Goal: Task Accomplishment & Management: Complete application form

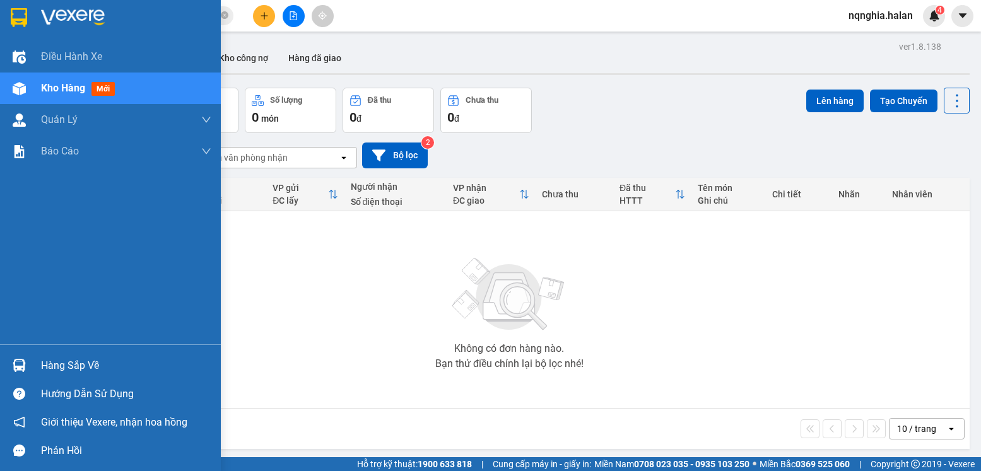
click at [20, 369] on img at bounding box center [19, 365] width 13 height 13
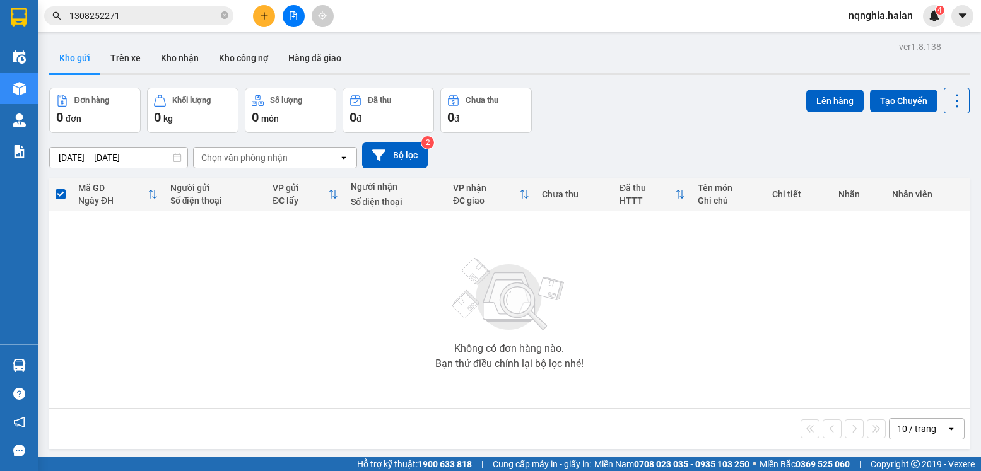
click at [618, 268] on section "Kết quả tìm kiếm ( 1 ) Bộ lọc Mã ĐH Trạng thái Món hàng Thu hộ Tổng cước Chưa c…" at bounding box center [490, 235] width 981 height 471
click at [165, 15] on input "1308252271" at bounding box center [143, 16] width 149 height 14
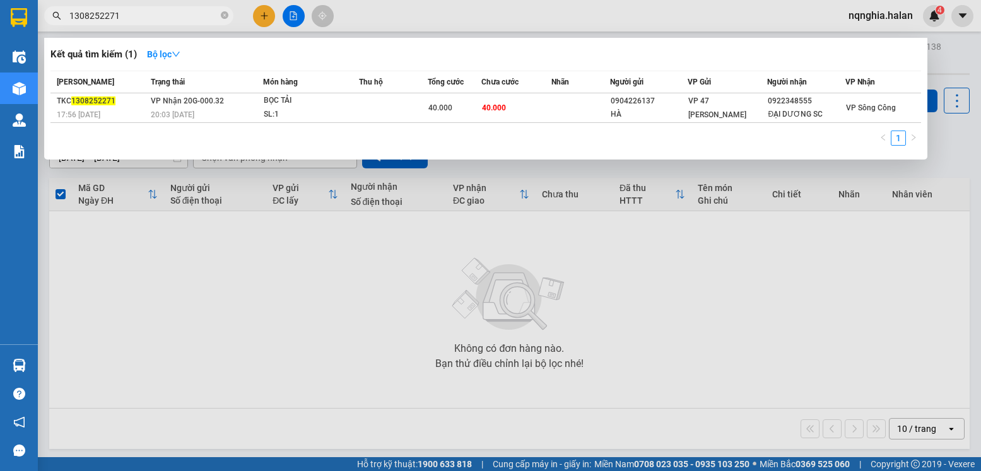
click at [165, 15] on input "1308252271" at bounding box center [143, 16] width 149 height 14
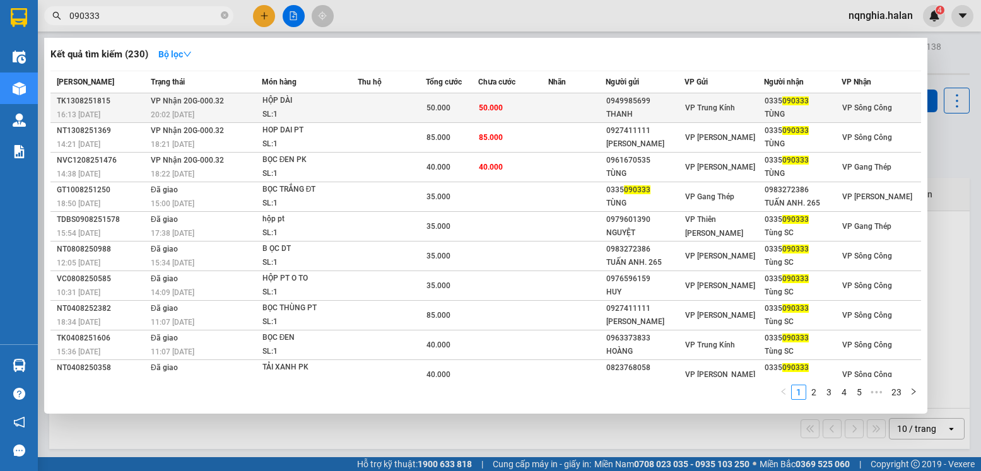
type input "090333"
click at [397, 109] on td at bounding box center [392, 108] width 68 height 30
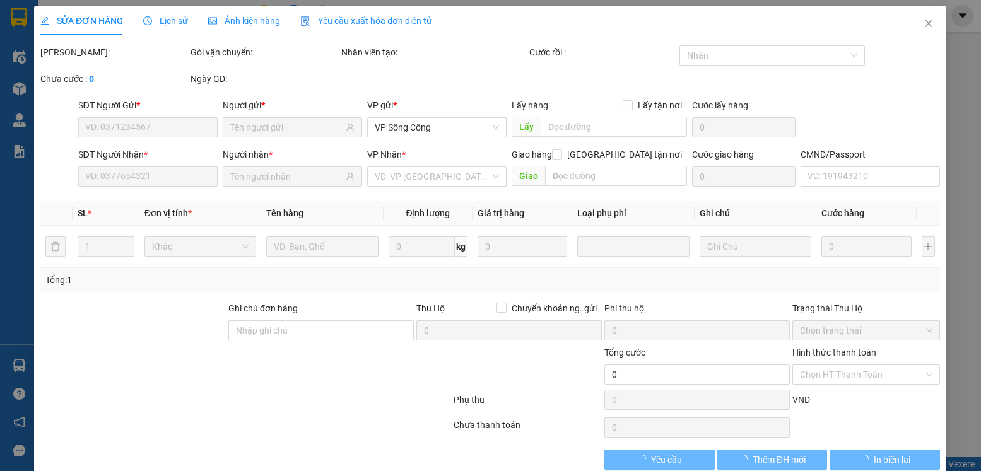
type input "0949985699"
type input "THANH"
type input "0335090333"
type input "TÙNG"
type input "50.000"
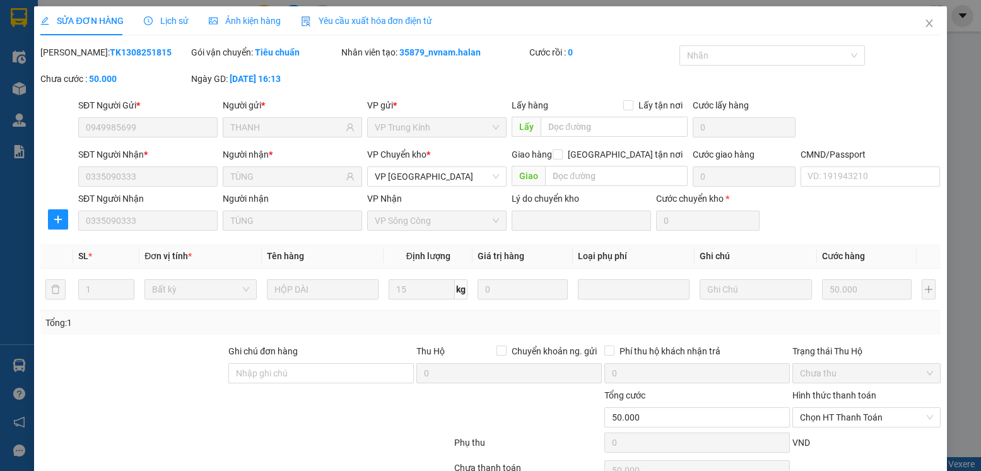
scroll to position [66, 0]
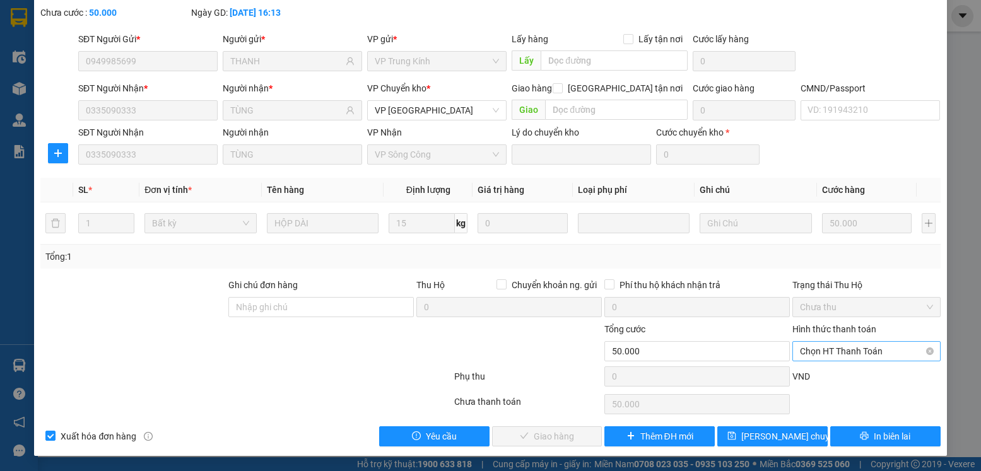
click at [814, 350] on span "Chọn HT Thanh Toán" at bounding box center [866, 351] width 133 height 19
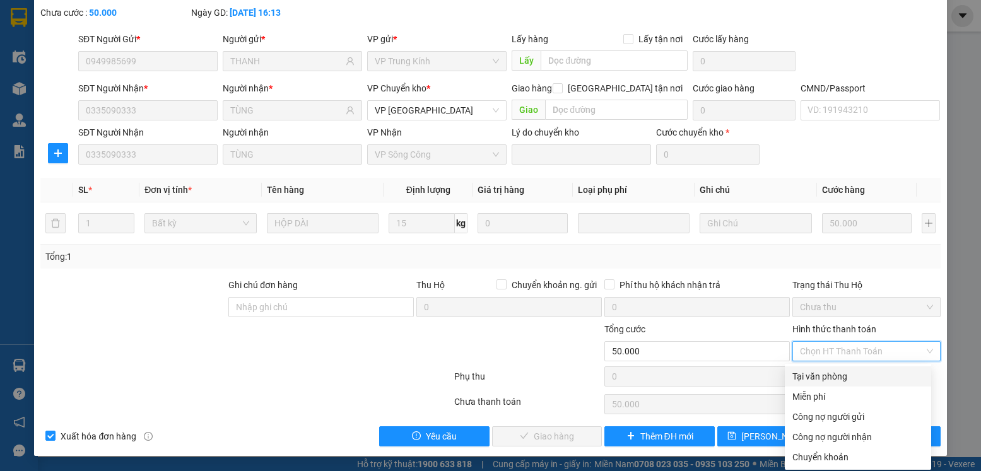
click at [807, 368] on div "Tại văn phòng" at bounding box center [858, 377] width 146 height 20
type input "0"
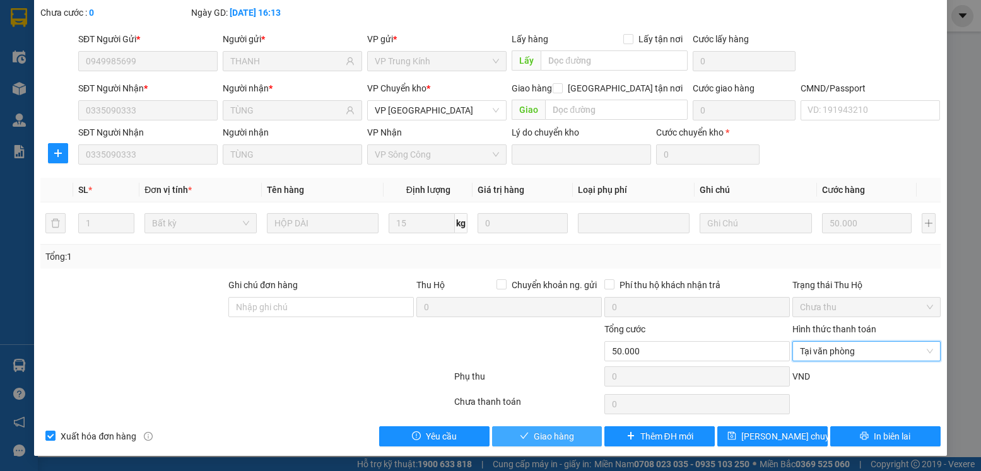
click at [573, 427] on button "Giao hàng" at bounding box center [547, 437] width 110 height 20
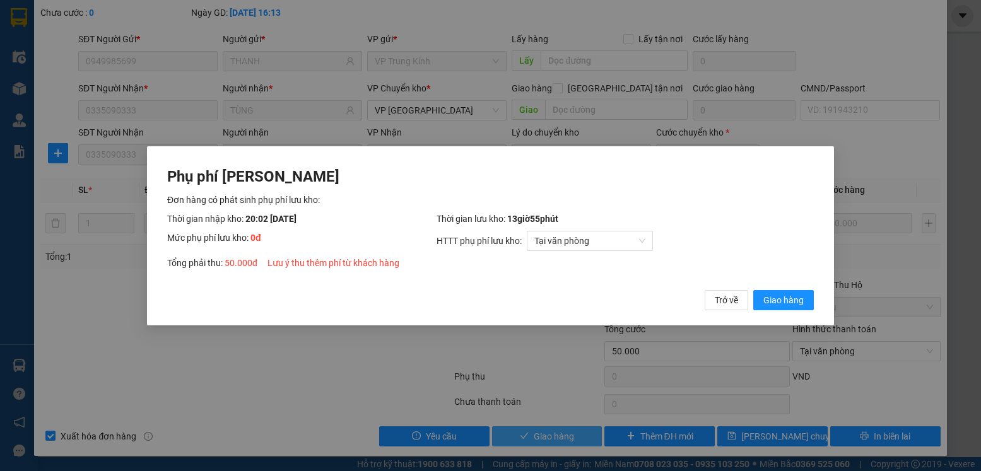
click at [754, 290] on button "Giao hàng" at bounding box center [784, 300] width 61 height 20
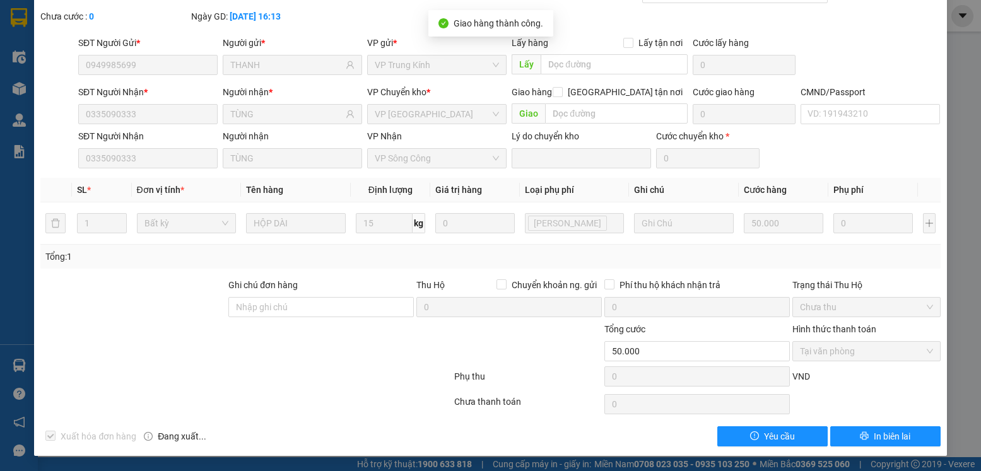
scroll to position [0, 0]
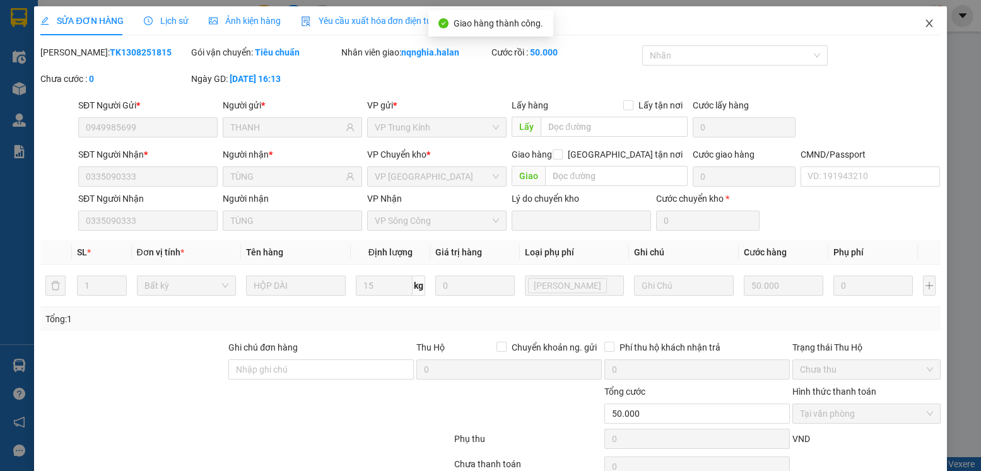
drag, startPoint x: 921, startPoint y: 17, endPoint x: 245, endPoint y: 33, distance: 676.2
click at [917, 15] on span "Close" at bounding box center [929, 23] width 35 height 35
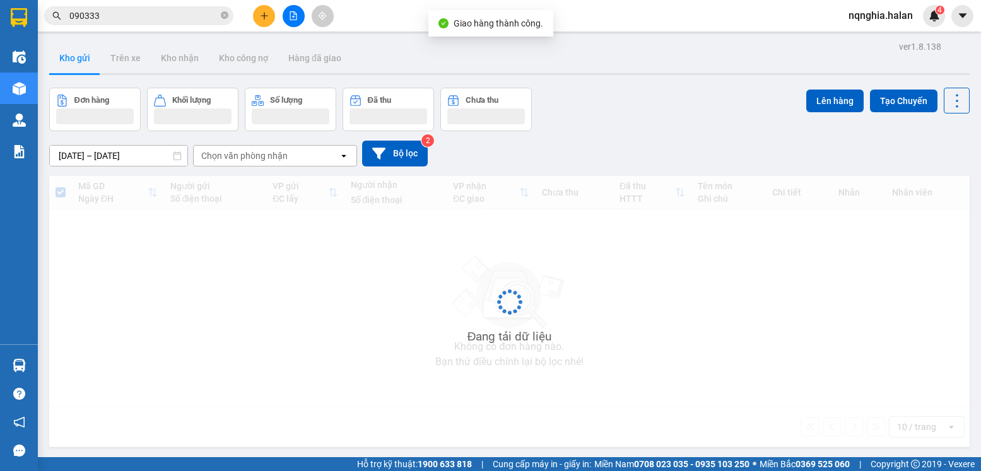
click at [170, 16] on input "090333" at bounding box center [143, 16] width 149 height 14
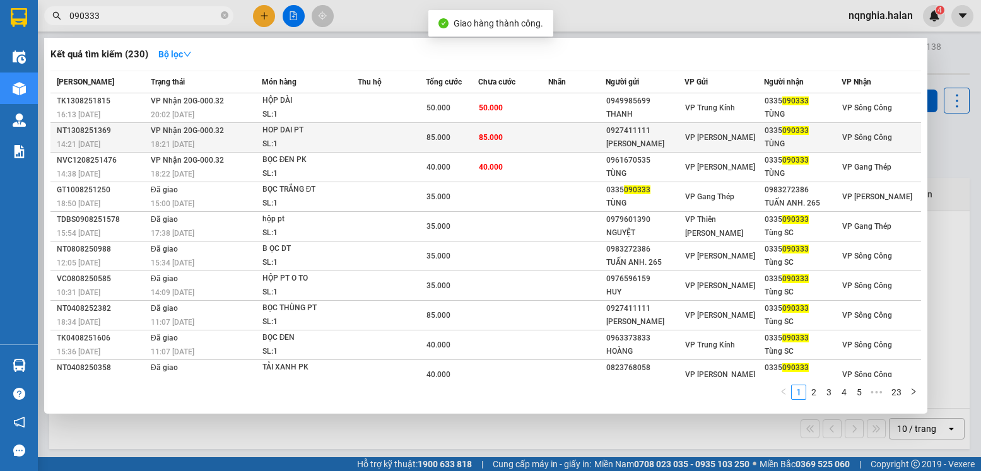
click at [381, 137] on td at bounding box center [392, 138] width 68 height 30
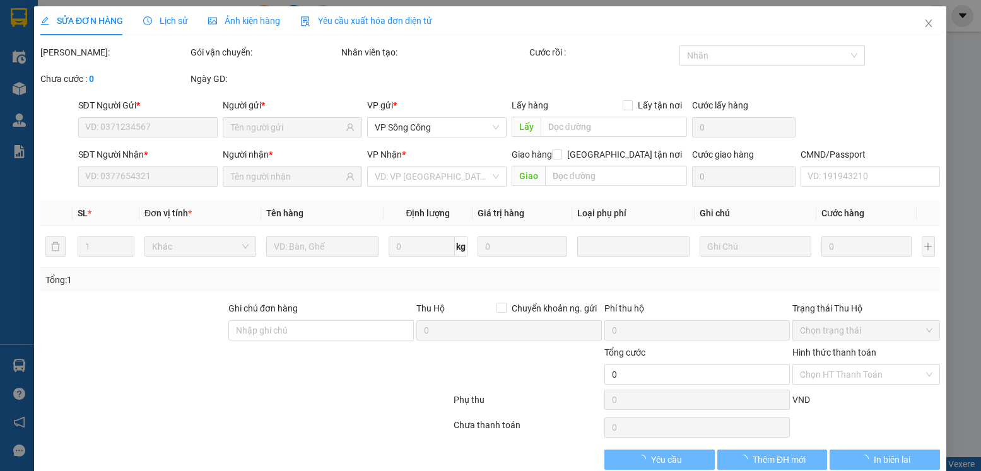
type input "0927411111"
type input "[PERSON_NAME]"
type input "0335090333"
type input "TÙNG"
type input "85.000"
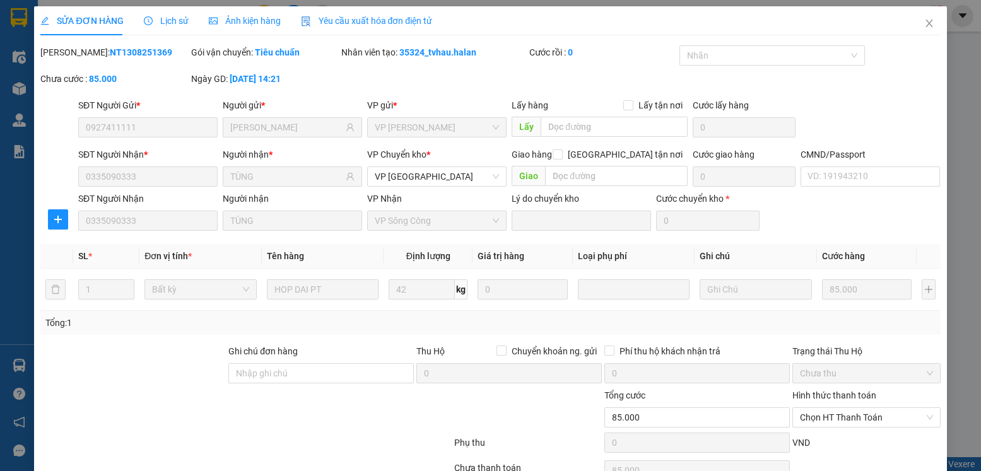
scroll to position [66, 0]
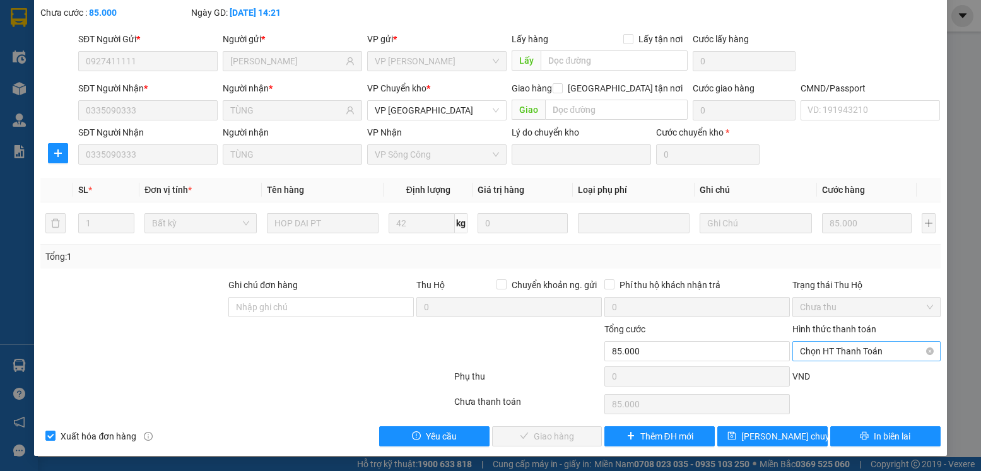
click at [819, 354] on span "Chọn HT Thanh Toán" at bounding box center [866, 351] width 133 height 19
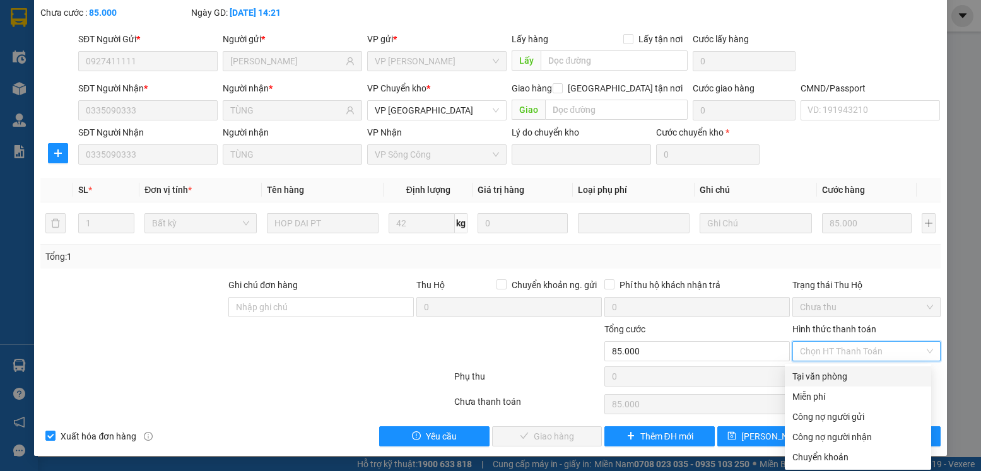
click at [815, 372] on div "Tại văn phòng" at bounding box center [858, 377] width 131 height 14
type input "0"
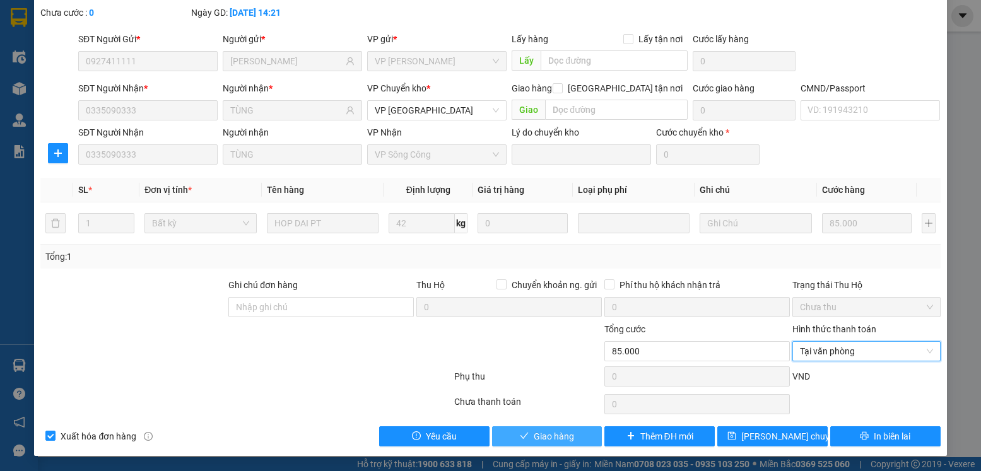
click at [504, 439] on button "Giao hàng" at bounding box center [547, 437] width 110 height 20
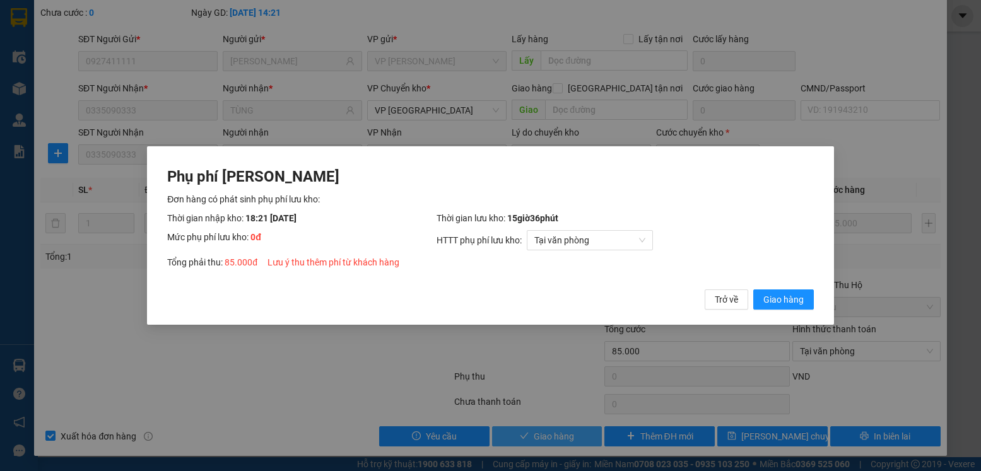
click at [754, 290] on button "Giao hàng" at bounding box center [784, 300] width 61 height 20
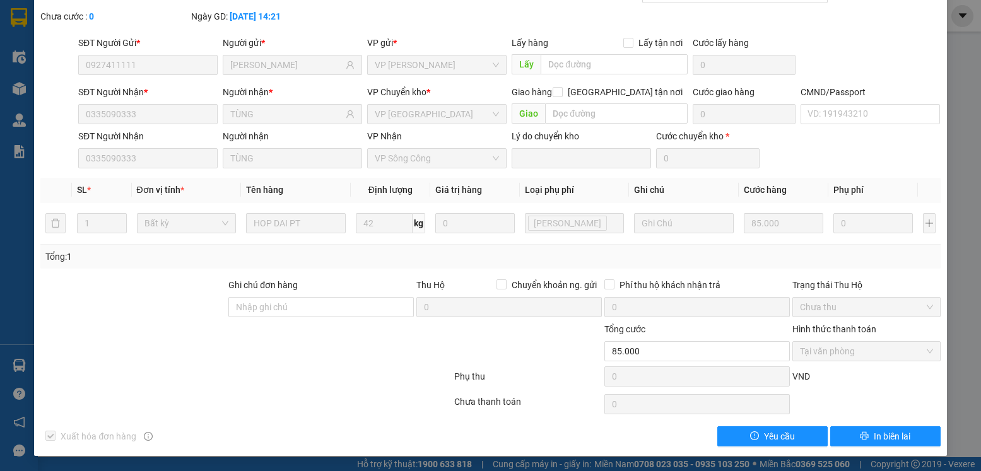
scroll to position [0, 0]
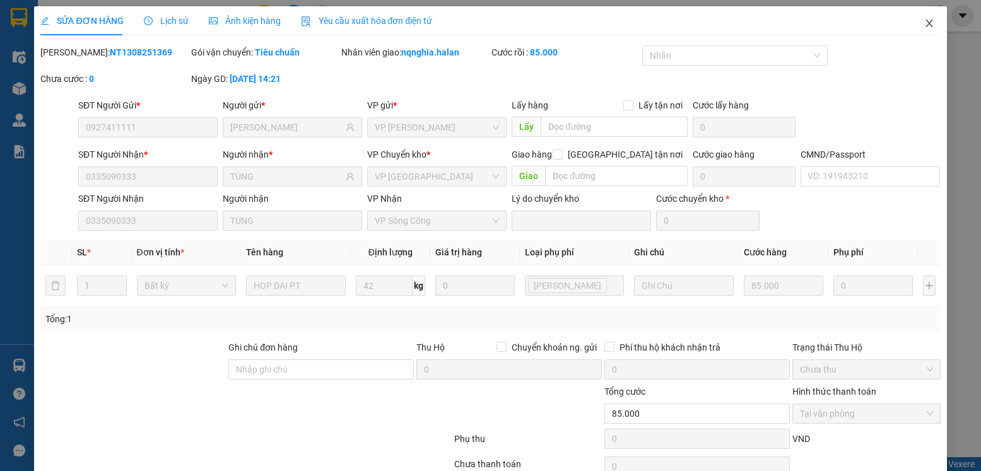
click at [912, 23] on span "Close" at bounding box center [929, 23] width 35 height 35
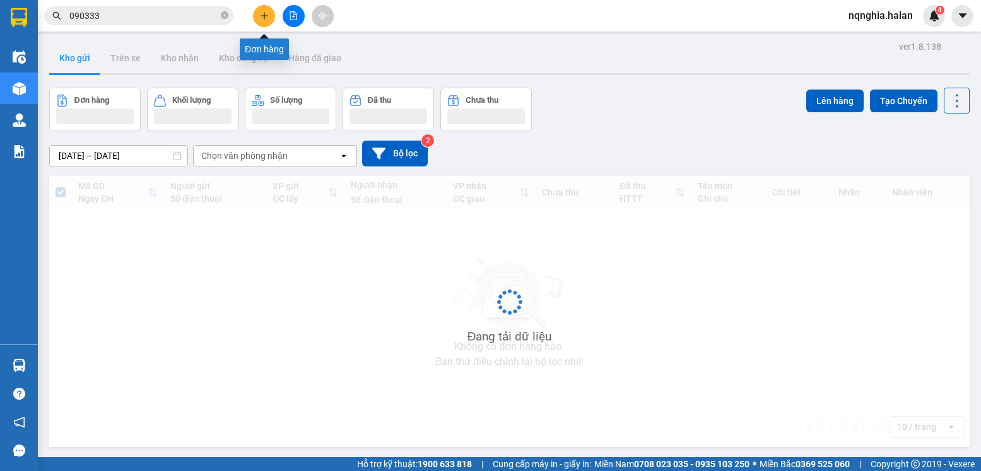
click at [261, 15] on icon "plus" at bounding box center [264, 15] width 9 height 9
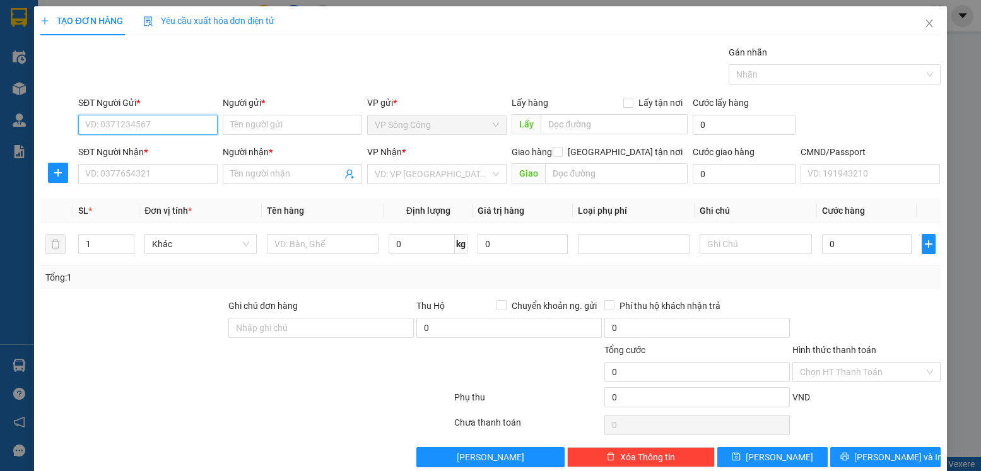
click at [150, 122] on input "SĐT Người Gửi *" at bounding box center [147, 125] width 139 height 20
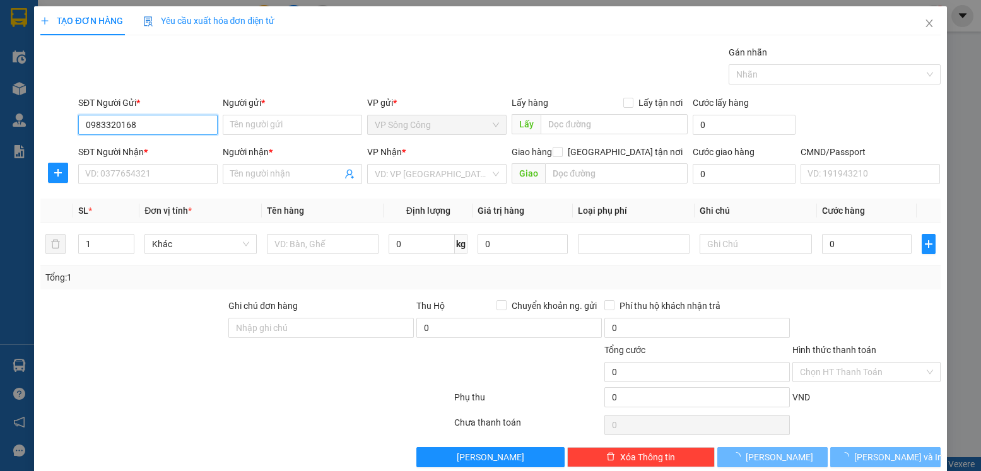
type input "0983320168"
drag, startPoint x: 189, startPoint y: 110, endPoint x: 187, endPoint y: 129, distance: 18.4
click at [190, 110] on div "SĐT Người Gửi *" at bounding box center [147, 105] width 139 height 19
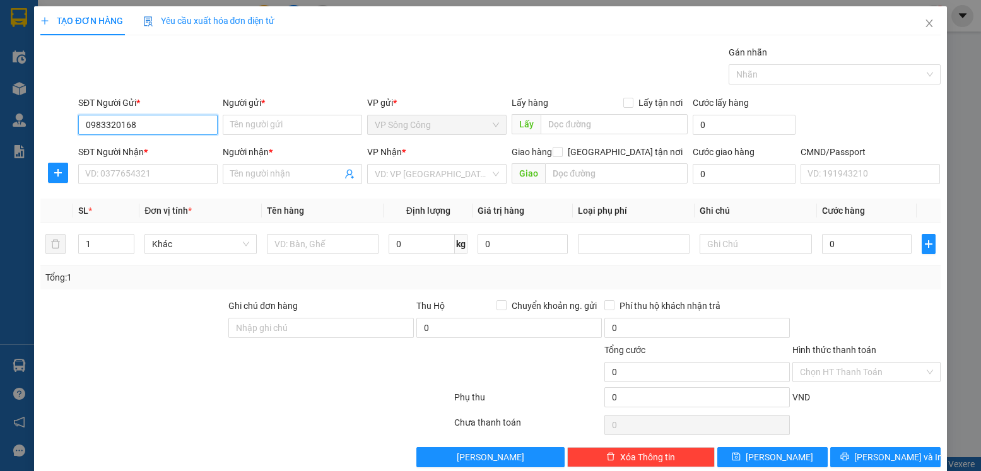
click at [187, 129] on input "0983320168" at bounding box center [147, 125] width 139 height 20
click at [178, 128] on input "0983320168" at bounding box center [147, 125] width 139 height 20
click at [163, 146] on div "0983320168 - hùng" at bounding box center [146, 150] width 123 height 14
type input "hùng"
click at [168, 182] on input "SĐT Người Nhận *" at bounding box center [147, 174] width 139 height 20
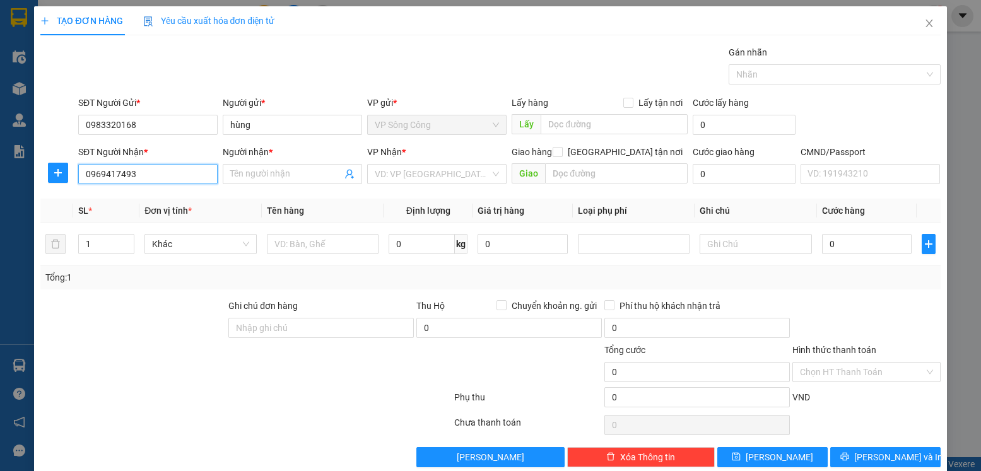
click at [157, 175] on input "0969417493" at bounding box center [147, 174] width 139 height 20
click at [157, 176] on input "0969417493" at bounding box center [147, 174] width 139 height 20
type input "0969417493"
click at [259, 176] on input "Người nhận *" at bounding box center [286, 174] width 112 height 14
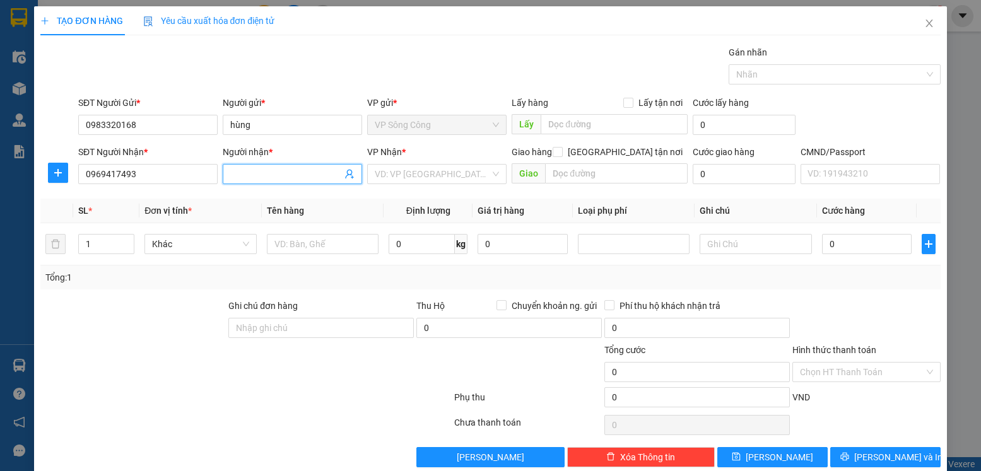
paste input "QUẢNG HN"
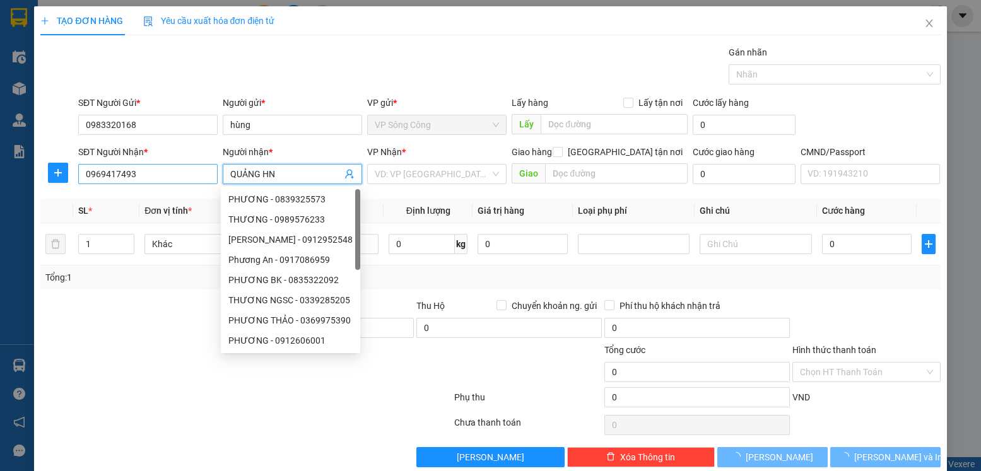
type input "QUẢNG HN"
click at [185, 177] on input "0969417493" at bounding box center [147, 174] width 139 height 20
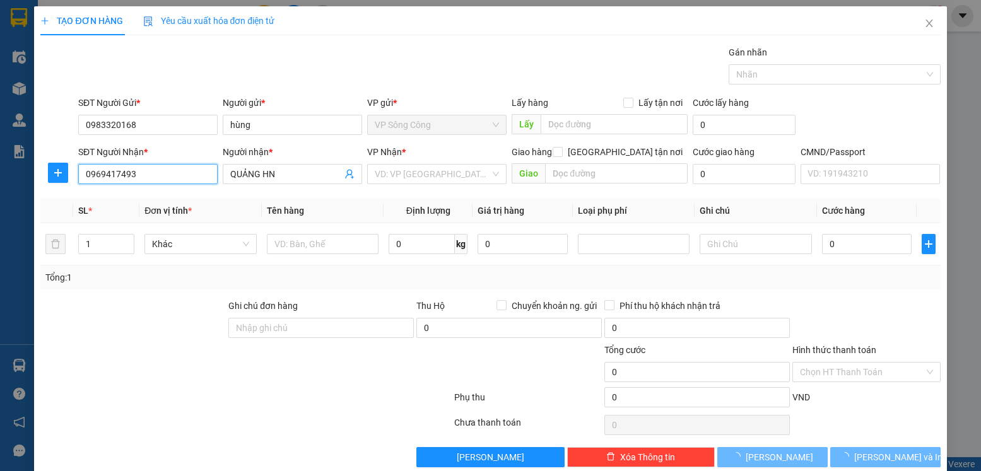
click at [172, 170] on input "0969417493" at bounding box center [147, 174] width 139 height 20
drag, startPoint x: 58, startPoint y: 169, endPoint x: 102, endPoint y: 187, distance: 47.2
click at [59, 170] on icon "plus" at bounding box center [58, 173] width 10 height 10
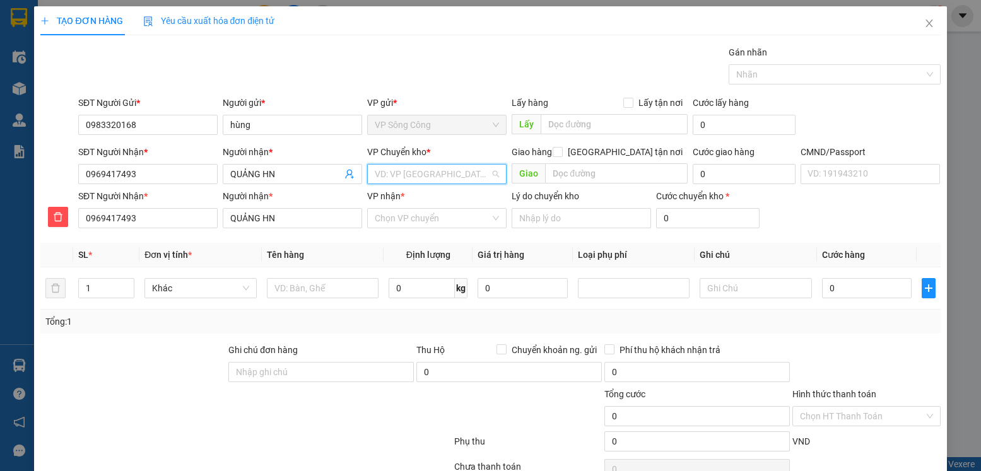
click at [401, 171] on input "search" at bounding box center [433, 174] width 116 height 19
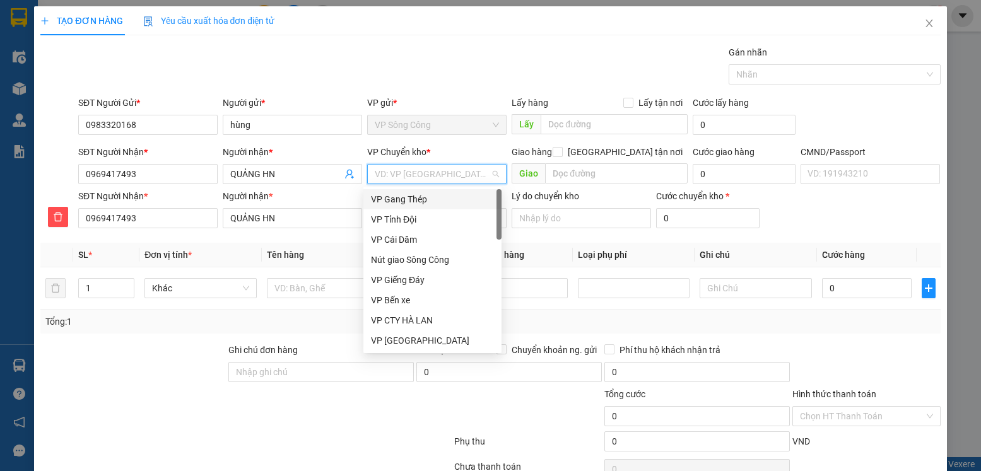
type input "y"
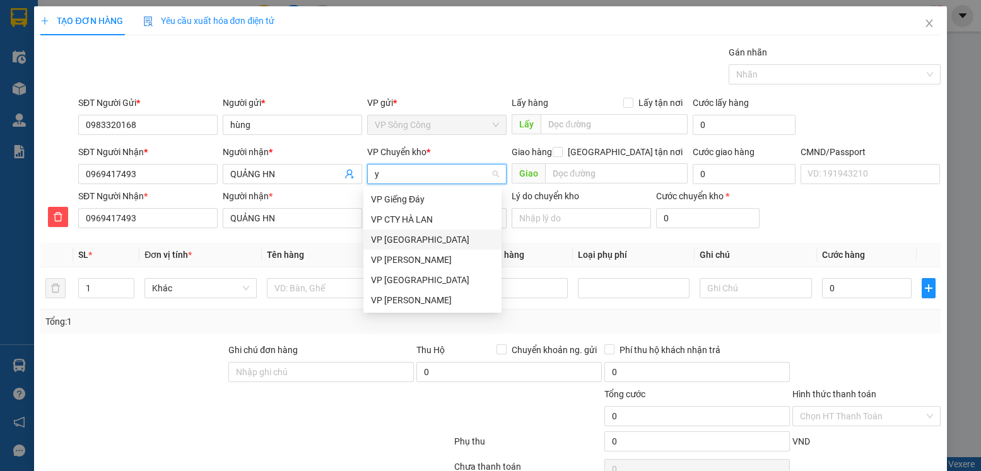
click at [417, 239] on div "VP [GEOGRAPHIC_DATA]" at bounding box center [432, 240] width 123 height 14
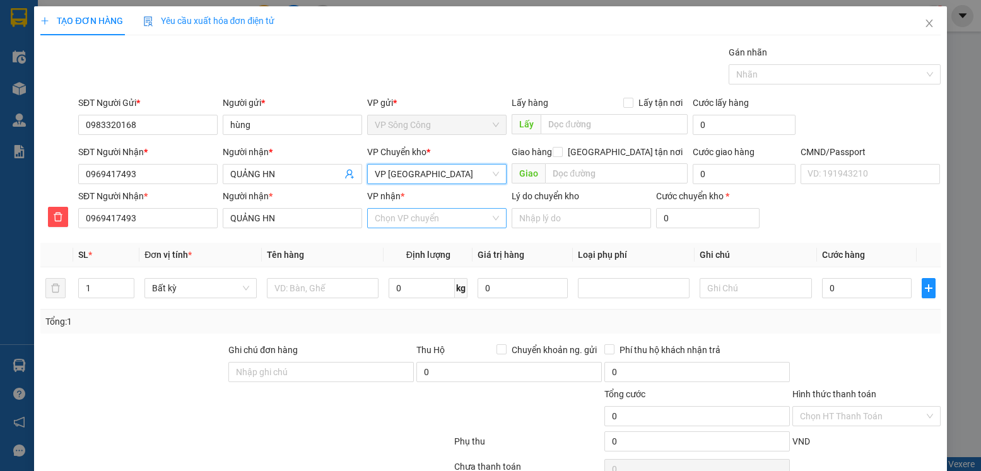
click at [412, 219] on input "VP nhận *" at bounding box center [433, 218] width 116 height 19
type input "tâ"
click at [424, 247] on div "VP [GEOGRAPHIC_DATA]" at bounding box center [432, 244] width 123 height 14
click at [328, 290] on input "text" at bounding box center [323, 288] width 112 height 20
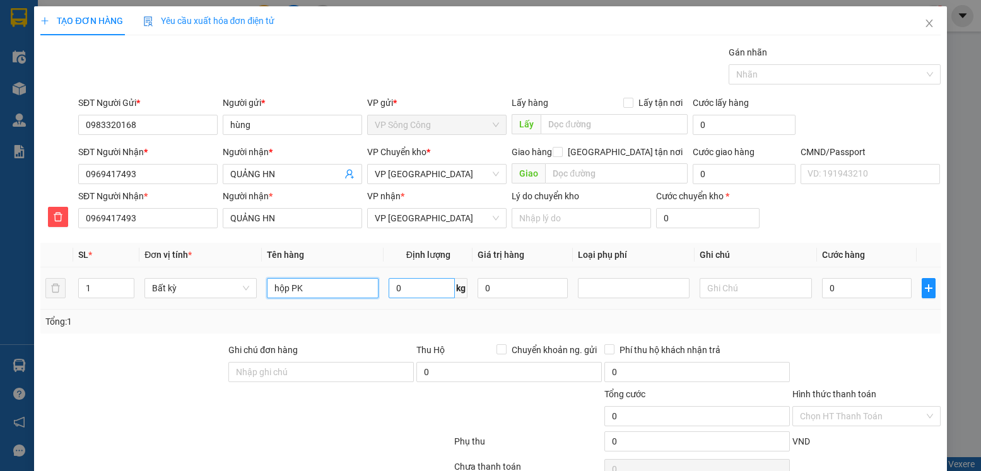
type input "hộp PK"
click at [391, 293] on input "0" at bounding box center [422, 288] width 66 height 20
type input "1"
click at [863, 305] on td "0" at bounding box center [867, 289] width 100 height 42
type input "35.000"
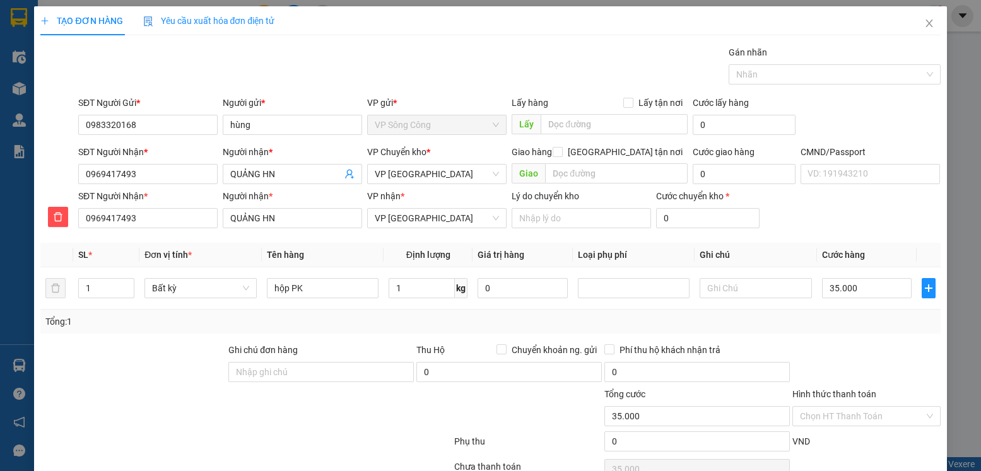
type input "35.000"
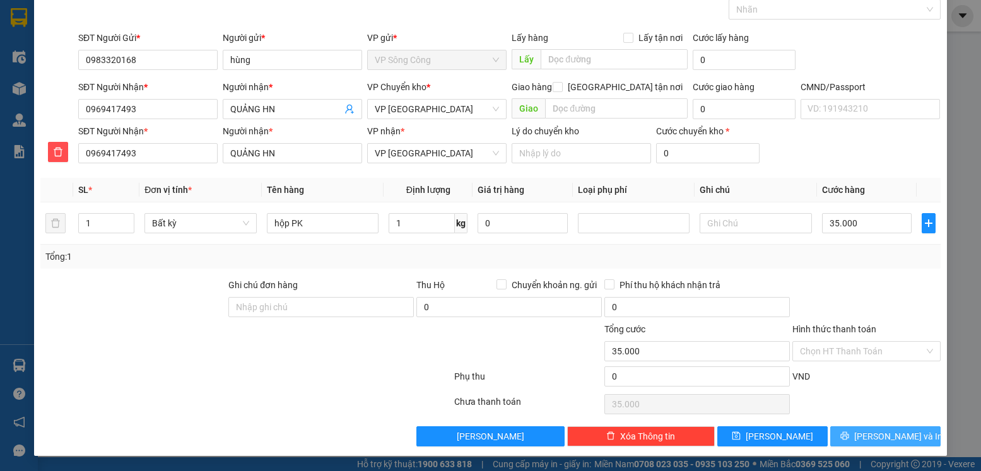
click at [887, 428] on button "[PERSON_NAME] và In" at bounding box center [886, 437] width 110 height 20
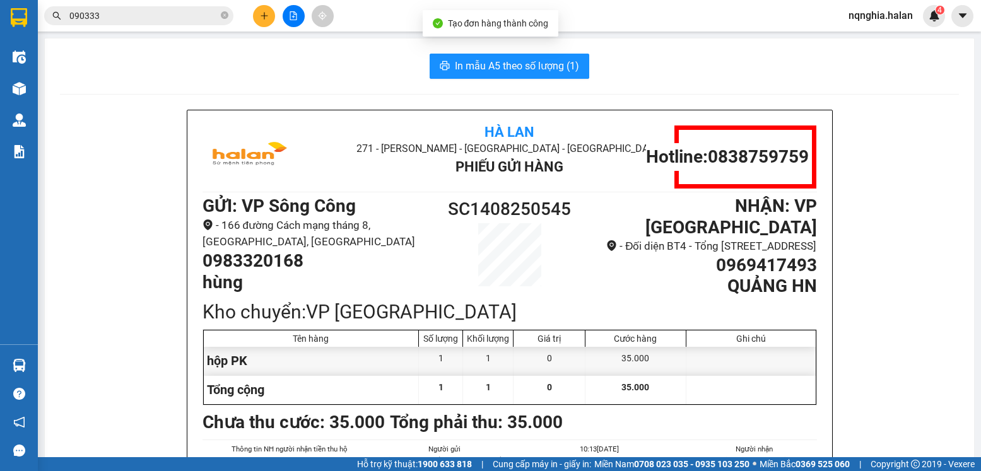
click at [522, 72] on span "In mẫu A5 theo số lượng (1)" at bounding box center [517, 66] width 124 height 16
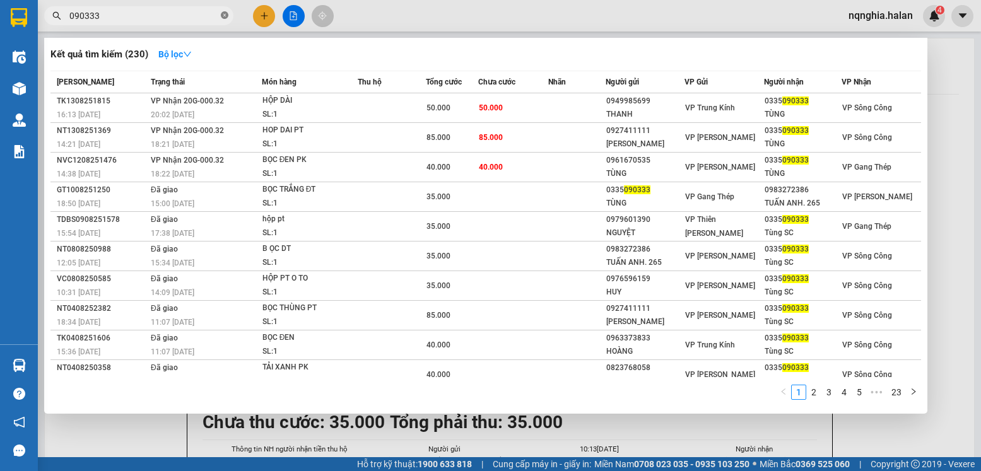
click at [222, 11] on span at bounding box center [225, 16] width 8 height 12
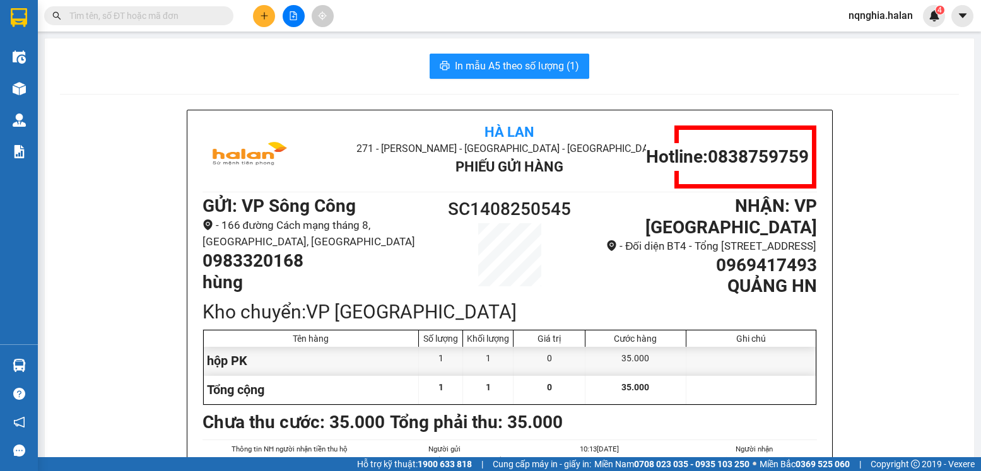
click at [166, 19] on input "text" at bounding box center [143, 16] width 149 height 14
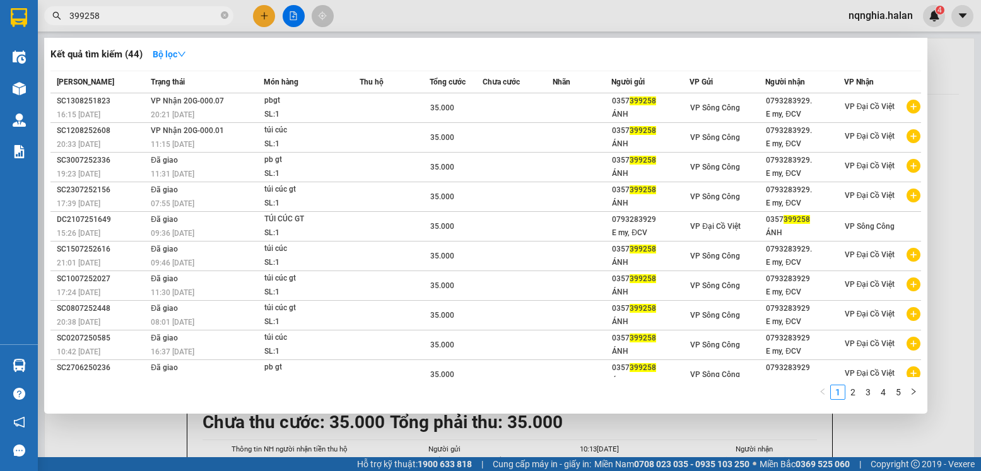
type input "399258"
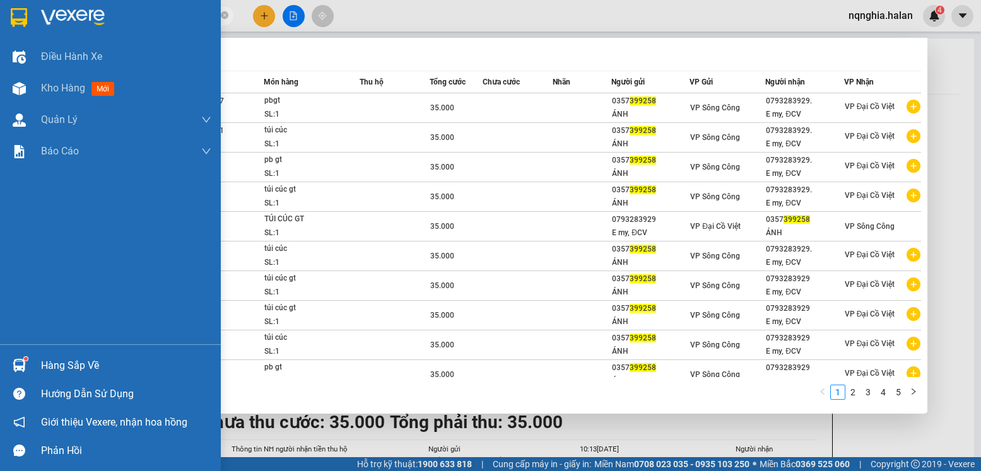
click at [9, 370] on div at bounding box center [19, 366] width 22 height 22
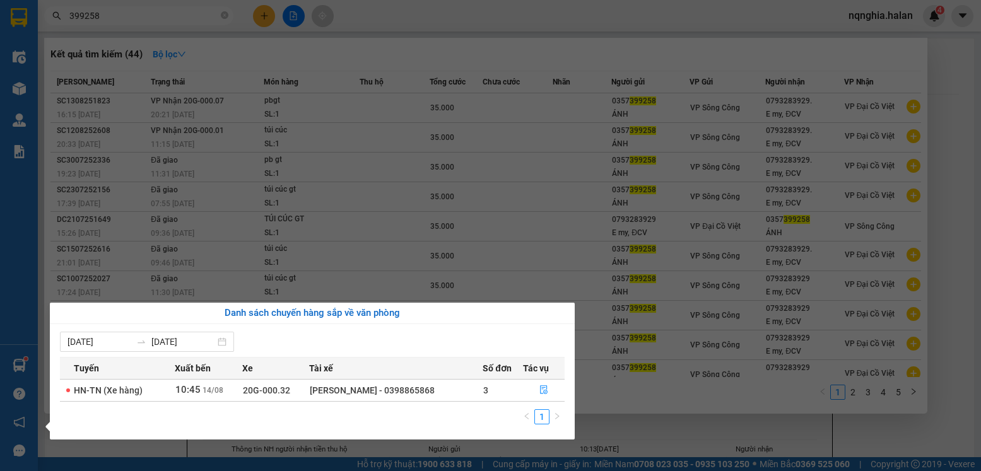
click at [683, 444] on section "Kết quả tìm kiếm ( 44 ) Bộ lọc Mã ĐH Trạng thái Món hàng Thu hộ Tổng cước Chưa …" at bounding box center [490, 235] width 981 height 471
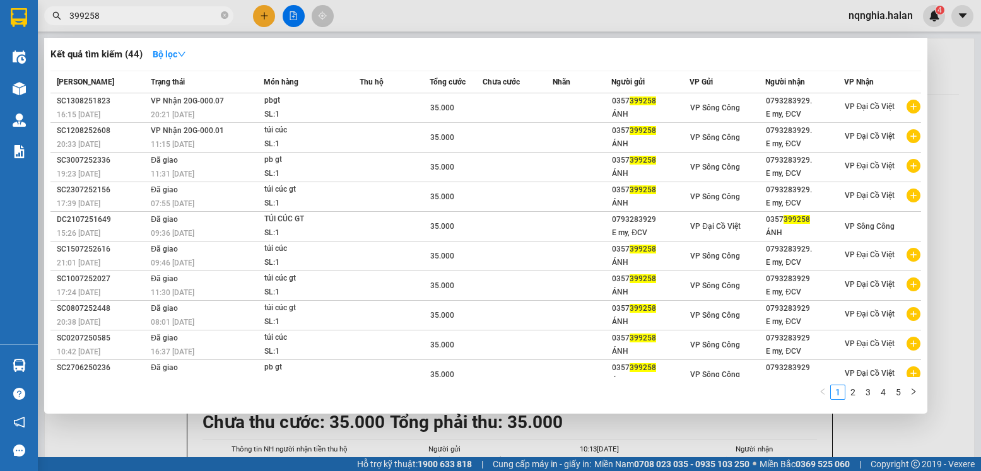
click at [259, 17] on div at bounding box center [490, 235] width 981 height 471
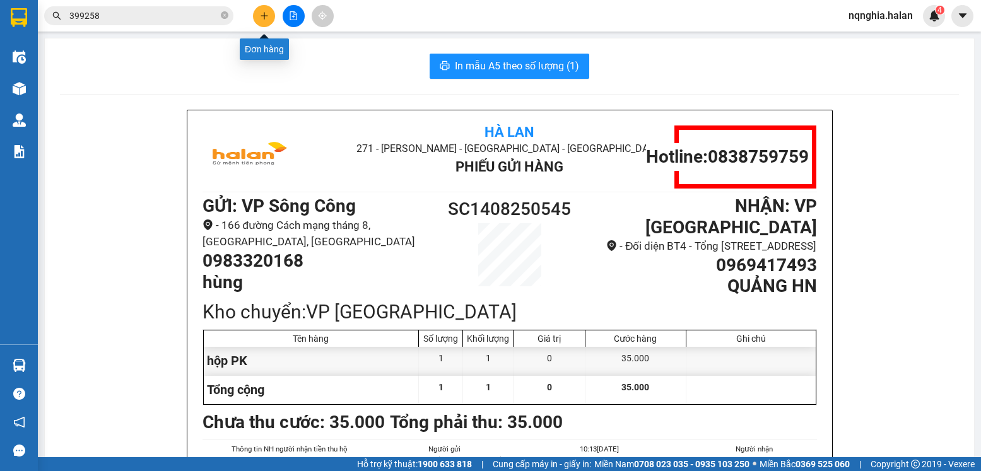
click at [262, 17] on icon "plus" at bounding box center [264, 15] width 9 height 9
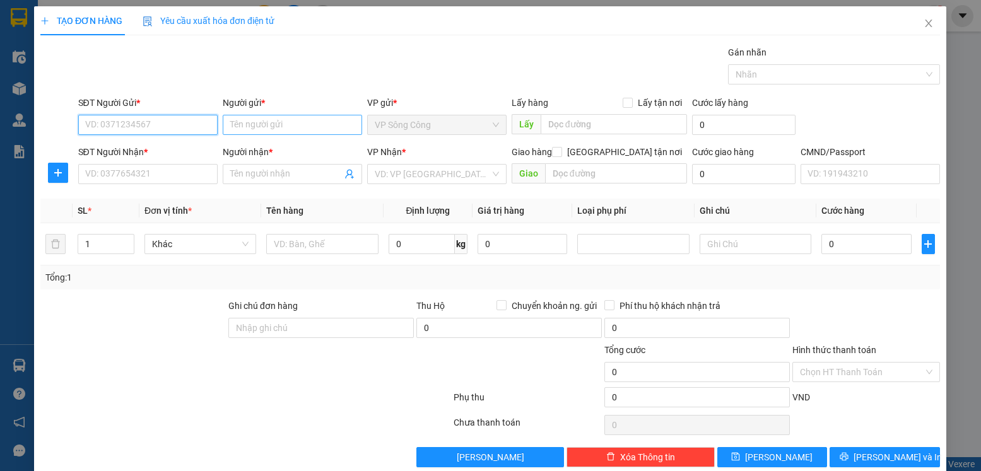
paste input "0398115886"
type input "0398115886"
click at [201, 130] on input "0398115886" at bounding box center [147, 125] width 139 height 20
click at [173, 126] on input "0398115886" at bounding box center [147, 125] width 139 height 20
click at [153, 154] on div "0398115886 - ly" at bounding box center [146, 150] width 123 height 14
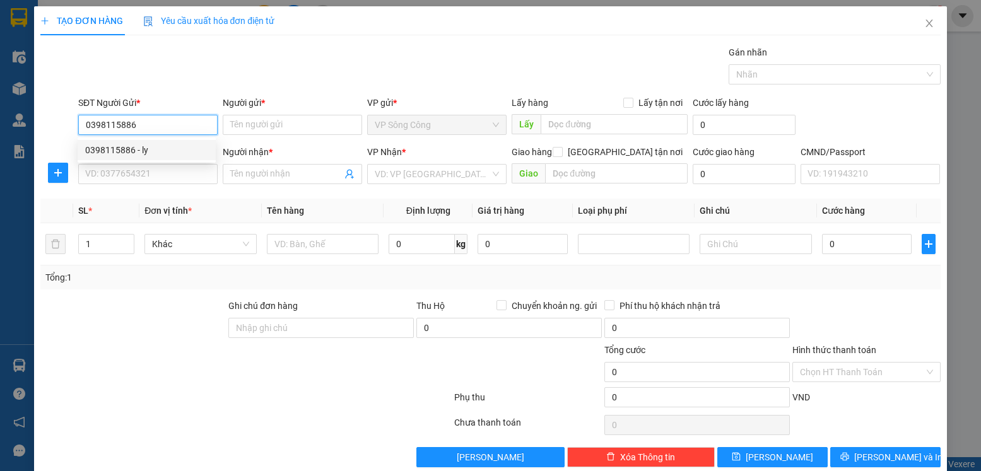
type input "ly"
type input "0398115886"
click at [153, 173] on input "SĐT Người Nhận *" at bounding box center [147, 174] width 139 height 20
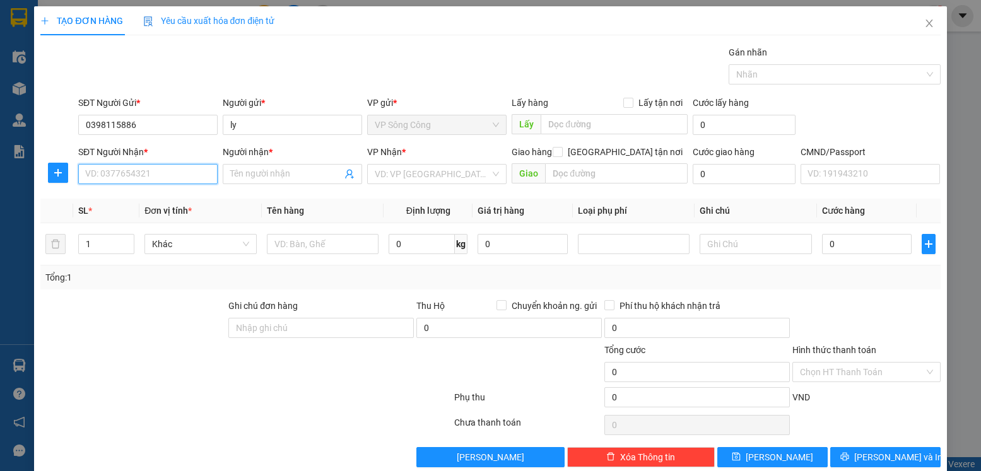
paste input "0384601188"
click at [163, 168] on input "0384601188" at bounding box center [147, 174] width 139 height 20
click at [164, 182] on input "0384601188" at bounding box center [147, 174] width 139 height 20
type input "0384601188"
click at [333, 168] on input "Người nhận *" at bounding box center [286, 174] width 112 height 14
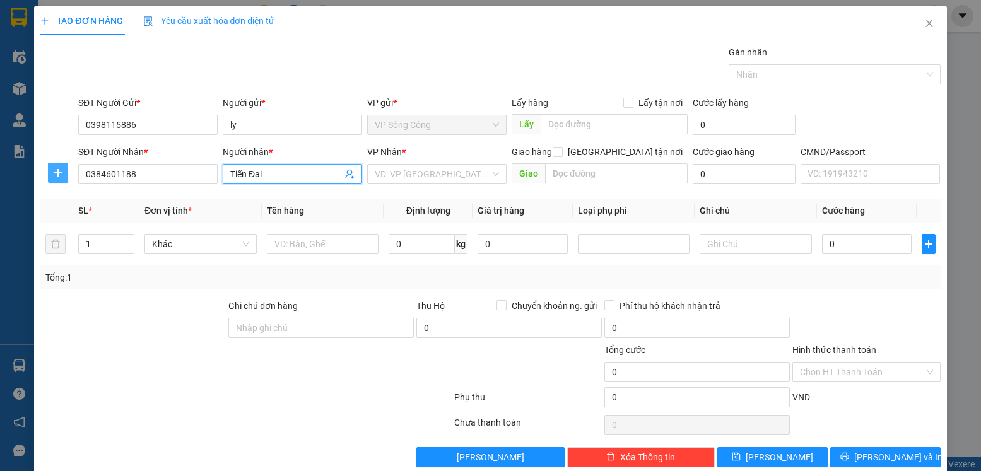
type input "Tiến Đại"
click at [62, 179] on button "button" at bounding box center [58, 173] width 20 height 20
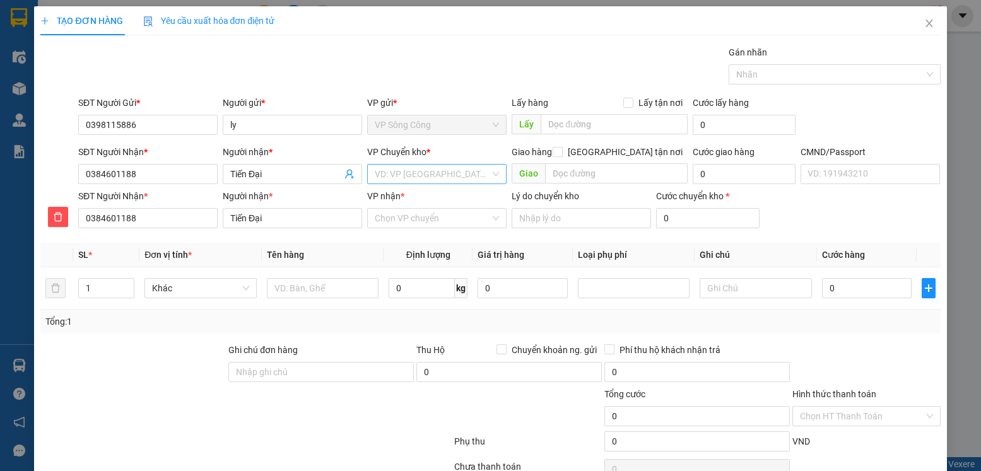
click at [436, 177] on input "search" at bounding box center [433, 174] width 116 height 19
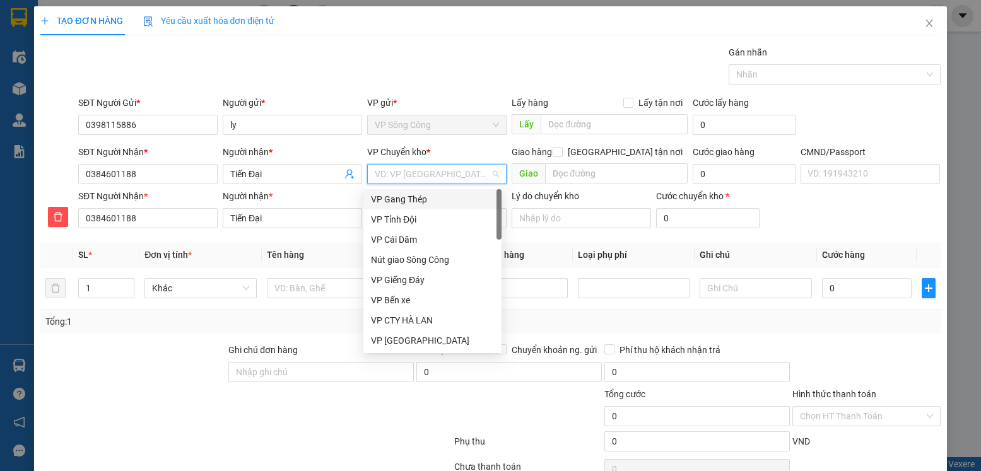
type input "y"
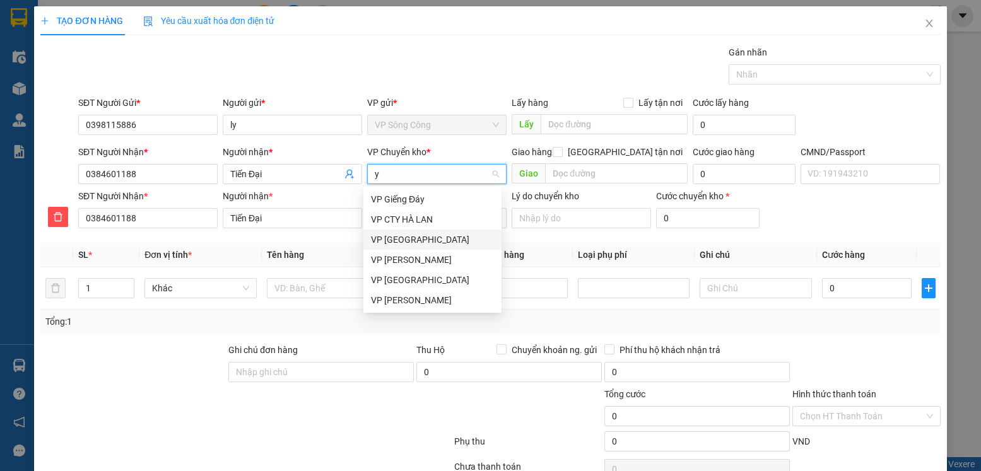
click at [409, 242] on div "VP [GEOGRAPHIC_DATA]" at bounding box center [432, 240] width 123 height 14
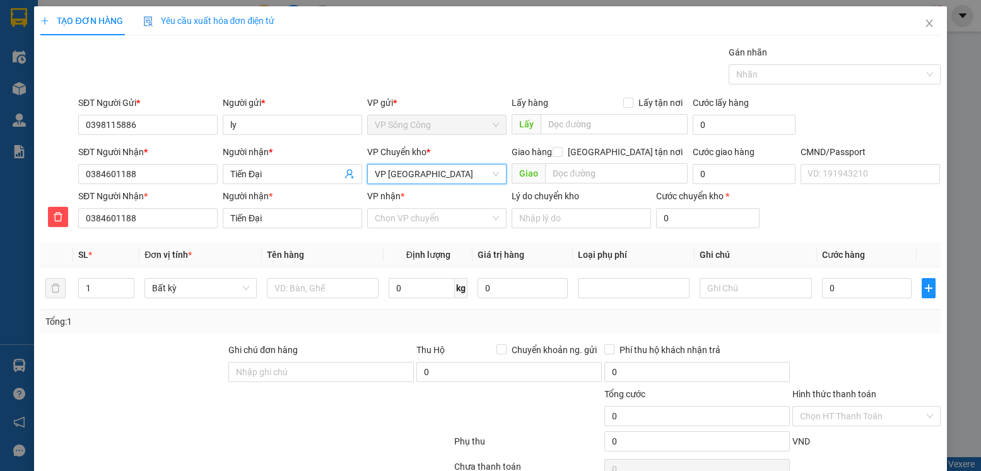
click at [427, 230] on div "VP nhận * Chọn VP chuyển" at bounding box center [436, 211] width 139 height 44
click at [428, 225] on input "VP nhận *" at bounding box center [433, 218] width 116 height 19
type input "võ"
click at [407, 237] on div "VP [PERSON_NAME]" at bounding box center [432, 244] width 123 height 14
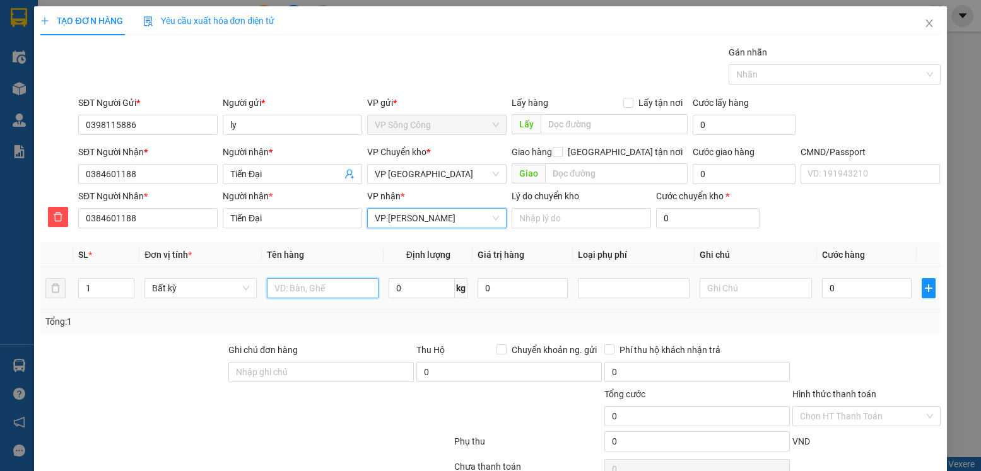
click at [300, 287] on input "text" at bounding box center [323, 288] width 112 height 20
type input "bó hoa"
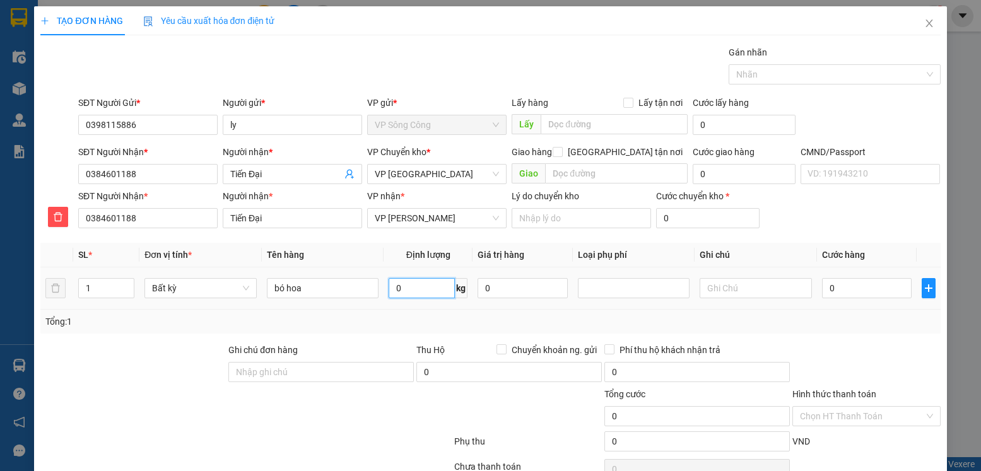
click at [408, 294] on input "0" at bounding box center [422, 288] width 66 height 20
type input "2"
click at [791, 360] on div at bounding box center [866, 365] width 150 height 44
type input "35.000"
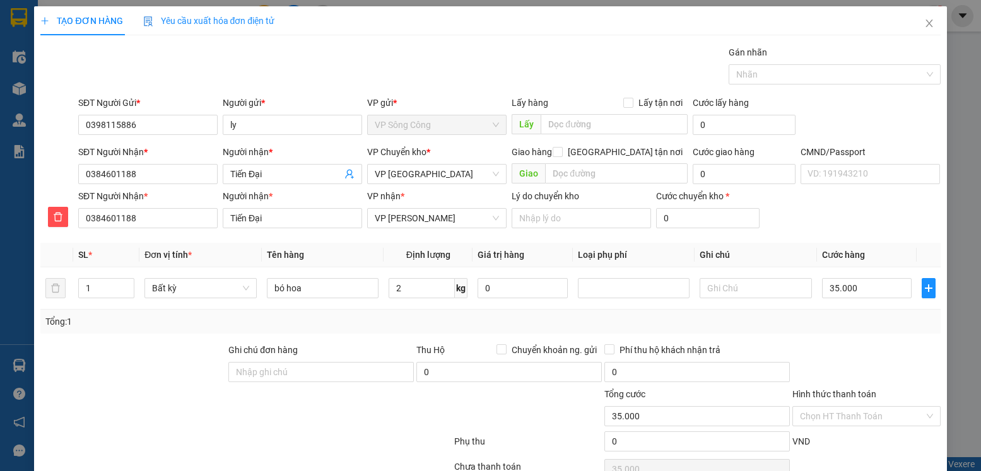
type input "35.000"
click at [832, 407] on input "Hình thức thanh toán" at bounding box center [862, 416] width 124 height 19
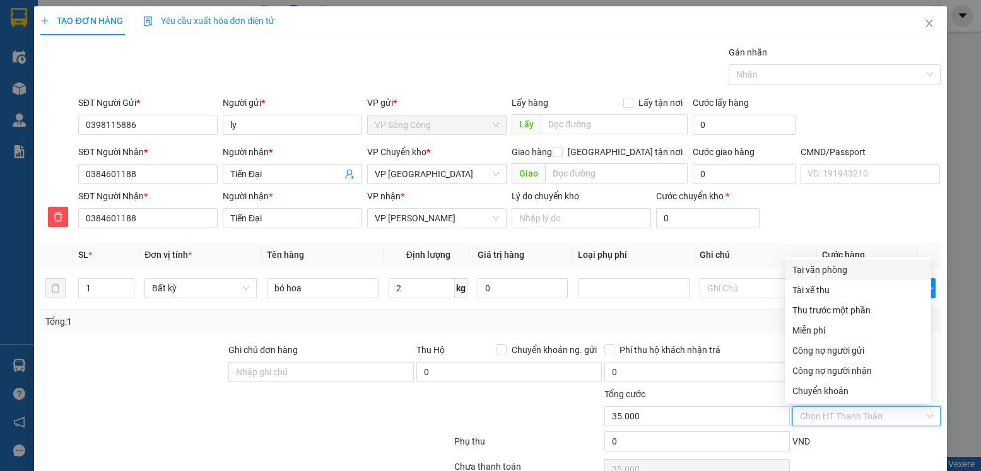
click at [867, 457] on div "Chọn HT Thanh Toán" at bounding box center [866, 469] width 150 height 25
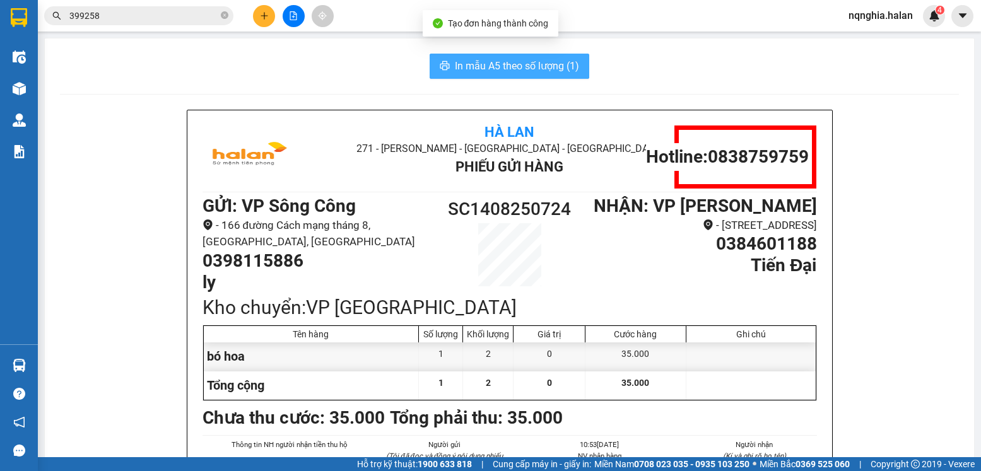
click at [509, 65] on span "In mẫu A5 theo số lượng (1)" at bounding box center [517, 66] width 124 height 16
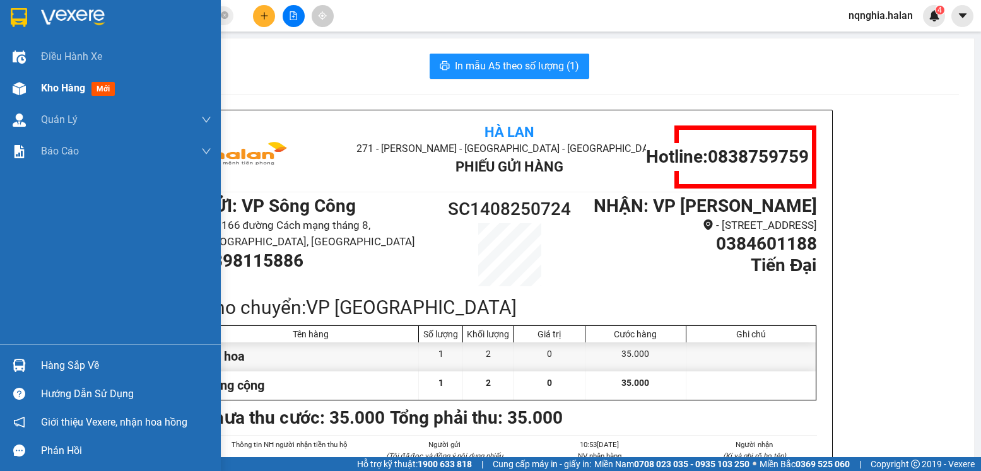
click at [32, 98] on div "Kho hàng mới" at bounding box center [110, 89] width 221 height 32
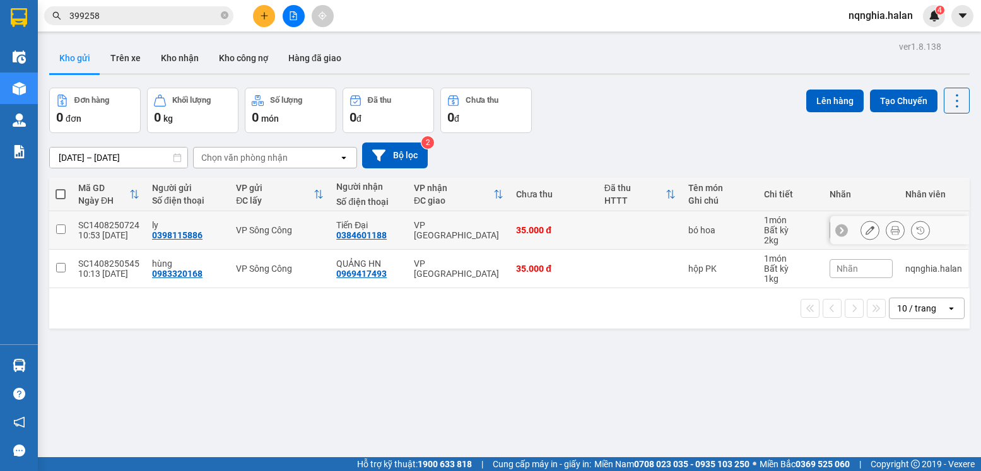
drag, startPoint x: 339, startPoint y: 228, endPoint x: 352, endPoint y: 238, distance: 15.8
click at [345, 231] on div "Tiến Đại 0384601188" at bounding box center [368, 230] width 65 height 20
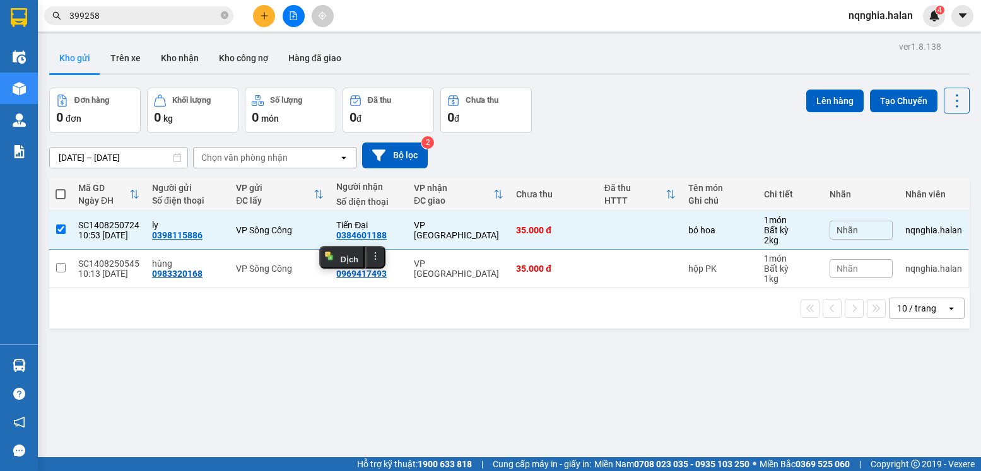
click at [372, 265] on div "QUẢNG HN" at bounding box center [368, 264] width 65 height 10
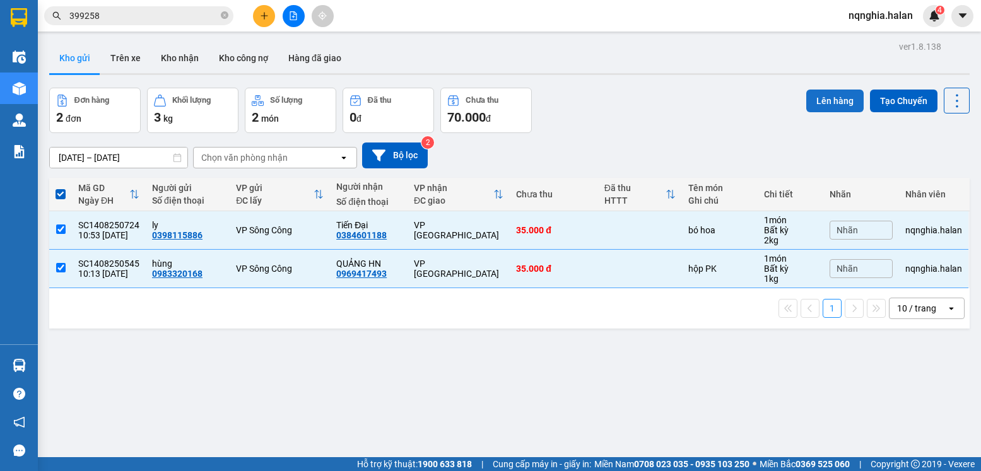
click at [828, 105] on button "Lên hàng" at bounding box center [835, 101] width 57 height 23
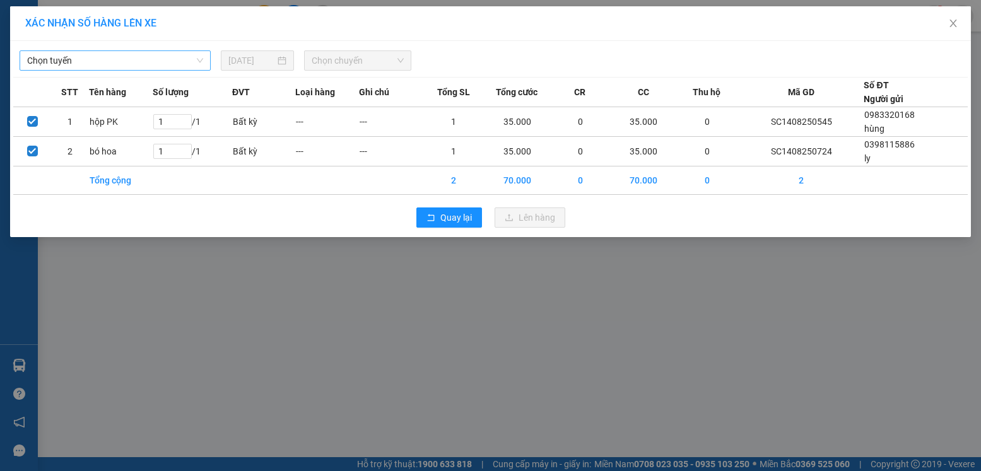
click at [116, 56] on span "Chọn tuyến" at bounding box center [115, 60] width 176 height 19
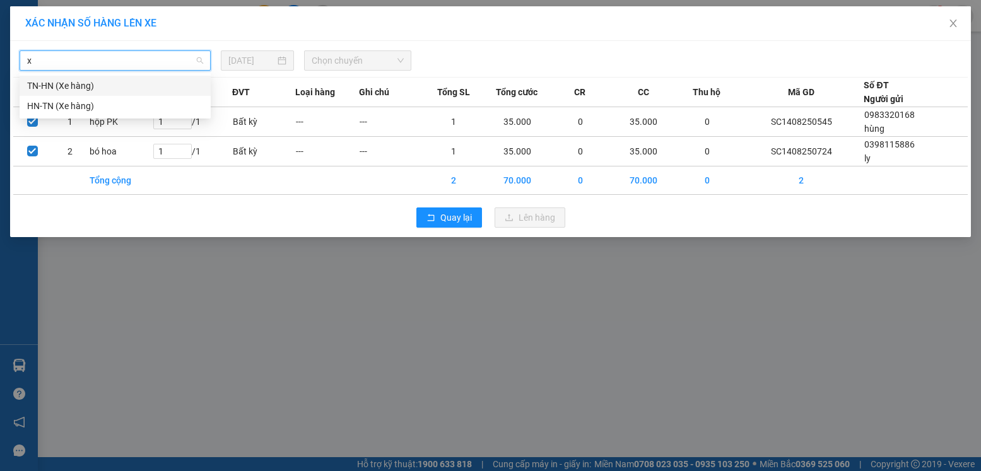
type input "xe"
drag, startPoint x: 92, startPoint y: 85, endPoint x: 193, endPoint y: 81, distance: 101.1
click at [92, 85] on div "TN-HN (Xe hàng)" at bounding box center [115, 86] width 176 height 14
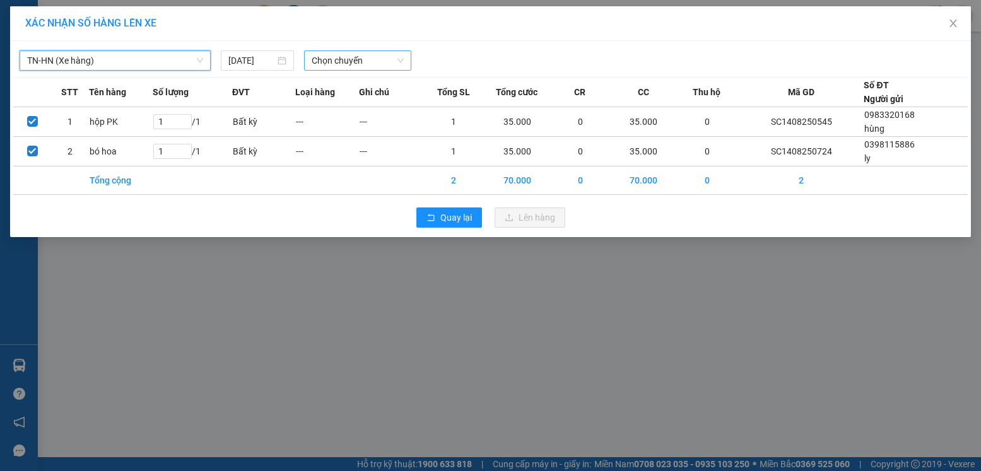
click at [365, 66] on span "Chọn chuyến" at bounding box center [358, 60] width 92 height 19
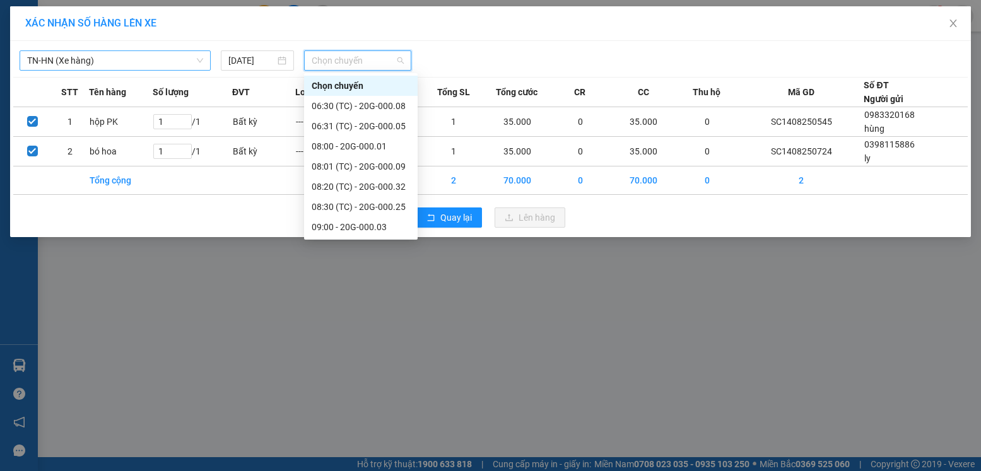
click at [337, 341] on div "11:00" at bounding box center [361, 348] width 98 height 14
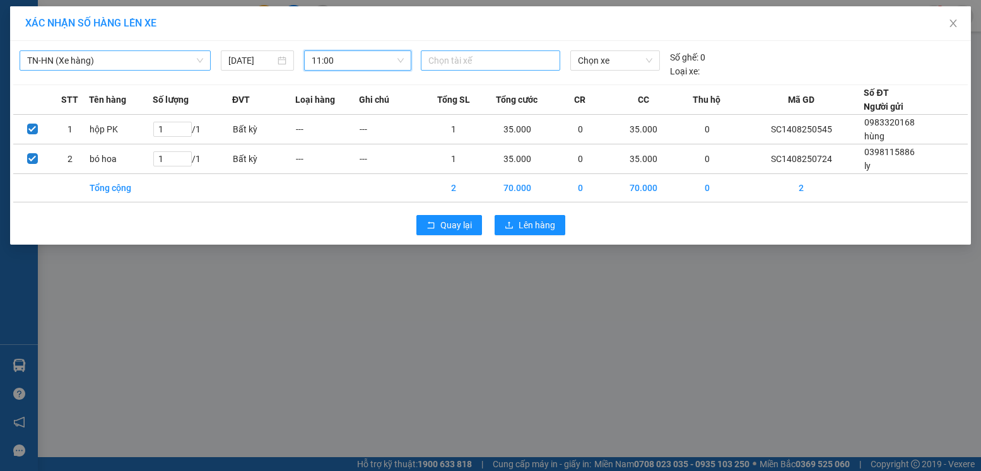
click at [522, 60] on div at bounding box center [490, 60] width 133 height 15
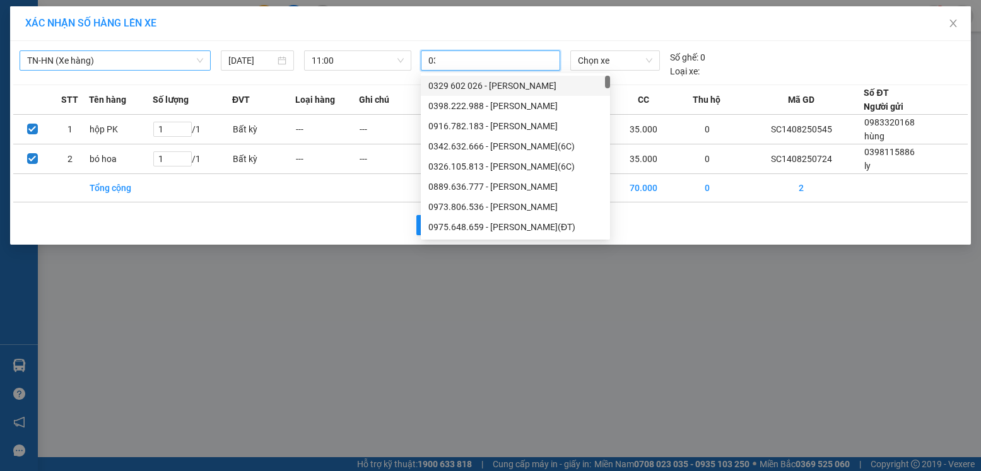
type input "032"
click at [523, 59] on div "032" at bounding box center [490, 60] width 133 height 15
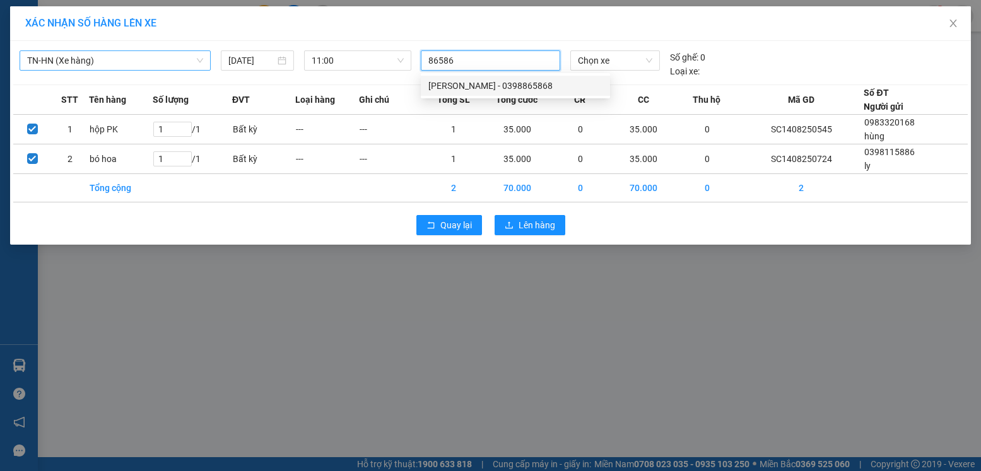
type input "865868"
click at [491, 85] on div "[PERSON_NAME] - 0398865868" at bounding box center [516, 86] width 174 height 14
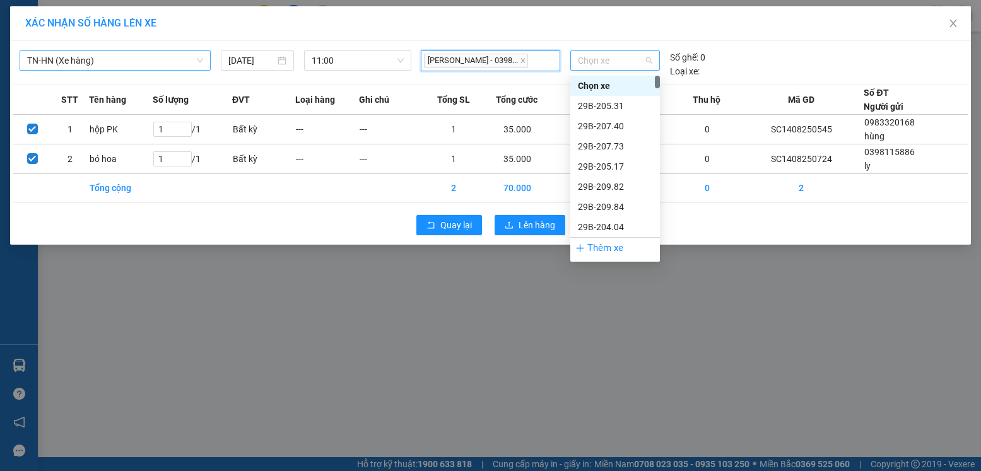
click at [600, 66] on span "Chọn xe" at bounding box center [615, 60] width 74 height 19
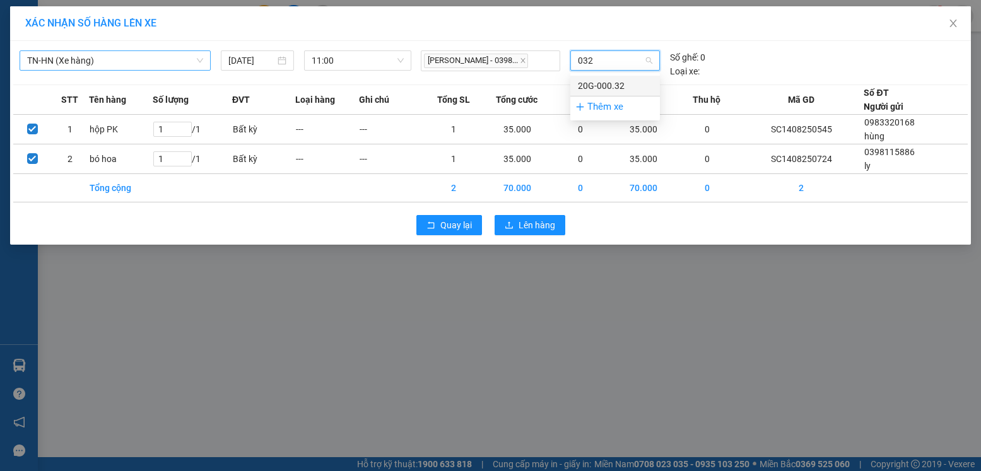
click at [612, 92] on div "20G-000.32" at bounding box center [615, 86] width 74 height 14
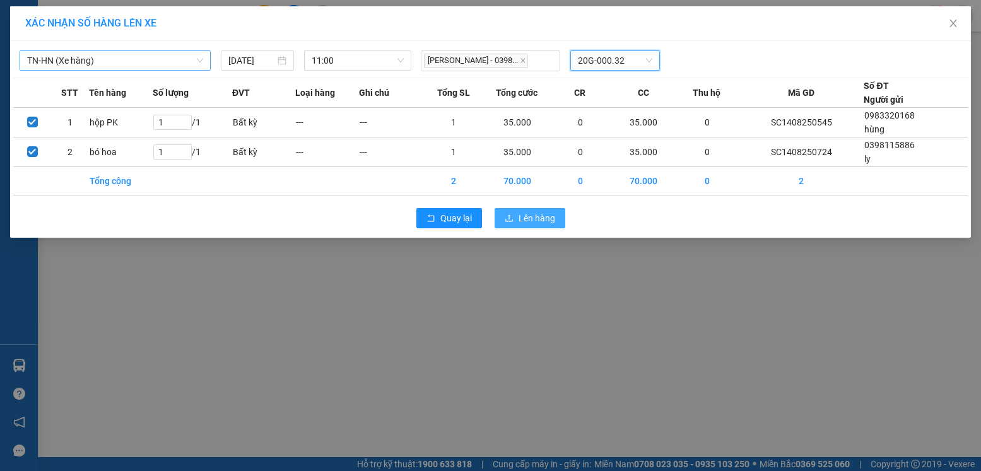
click at [528, 213] on span "Lên hàng" at bounding box center [537, 218] width 37 height 14
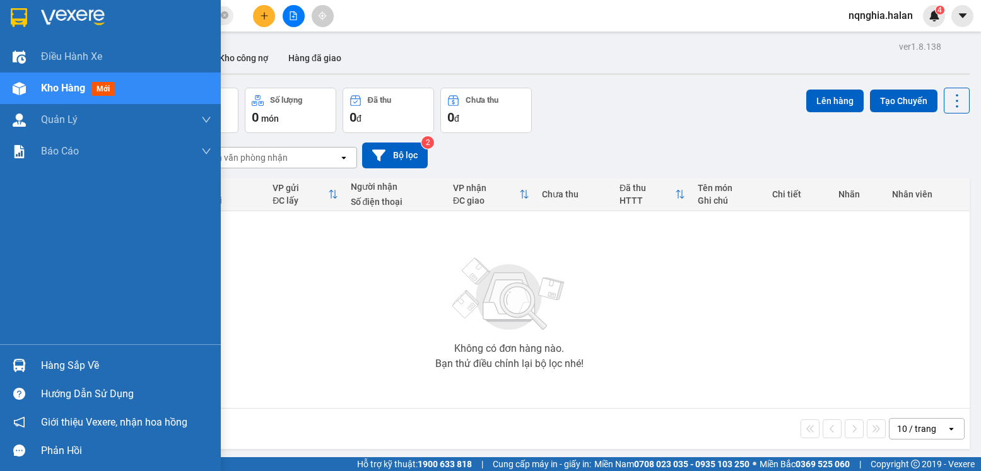
click at [24, 356] on div at bounding box center [19, 366] width 22 height 22
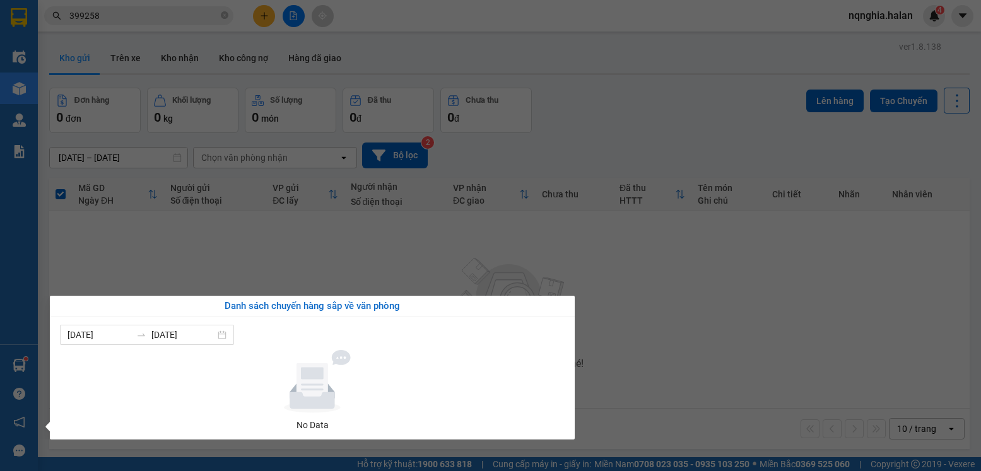
click at [602, 116] on section "Kết quả tìm kiếm ( 44 ) Bộ lọc Mã ĐH Trạng thái Món hàng Thu hộ Tổng cước Chưa …" at bounding box center [490, 235] width 981 height 471
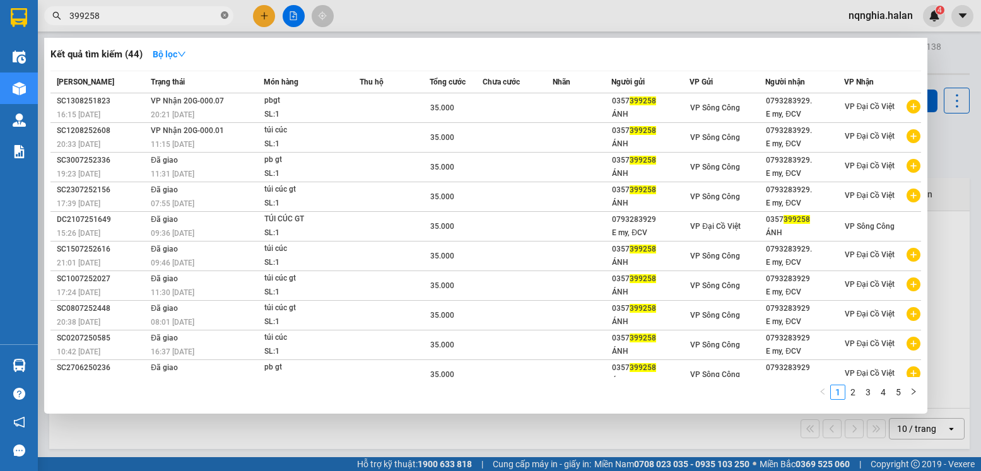
click at [226, 11] on span at bounding box center [225, 16] width 8 height 12
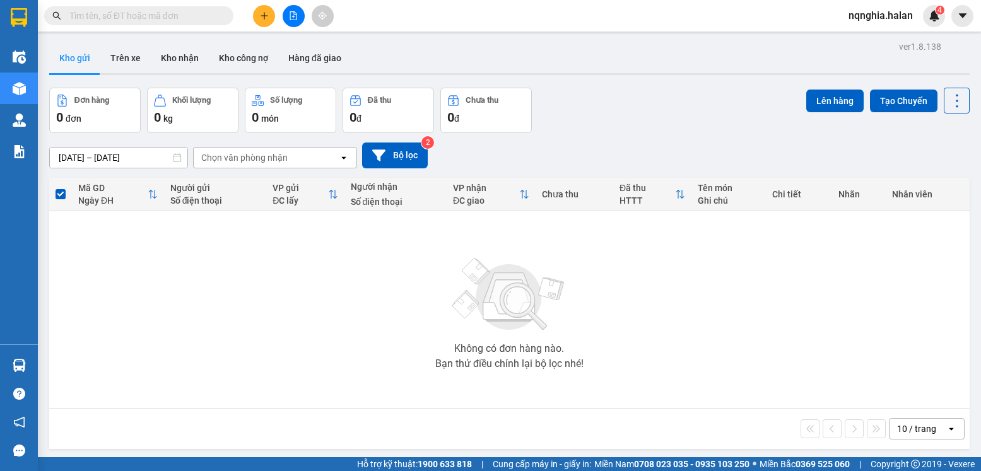
click at [110, 23] on span at bounding box center [138, 15] width 189 height 19
click at [117, 18] on input "text" at bounding box center [143, 16] width 149 height 14
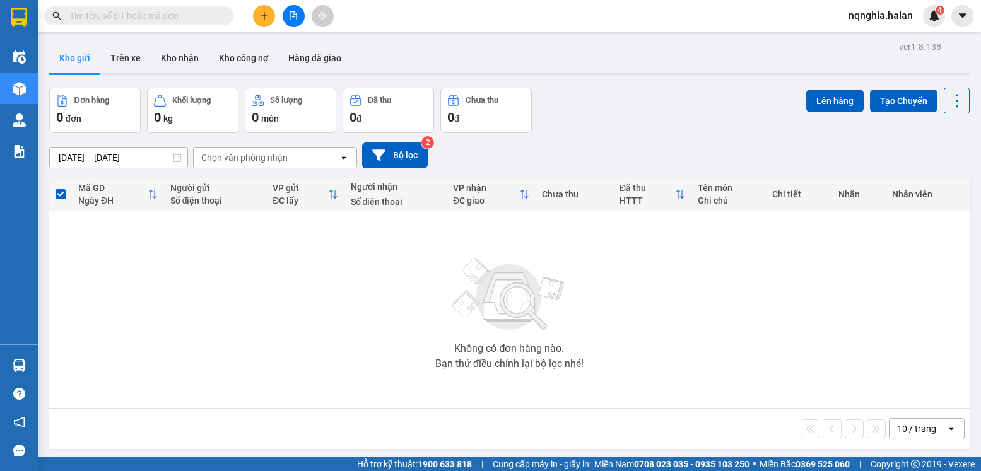
click at [162, 20] on input "text" at bounding box center [143, 16] width 149 height 14
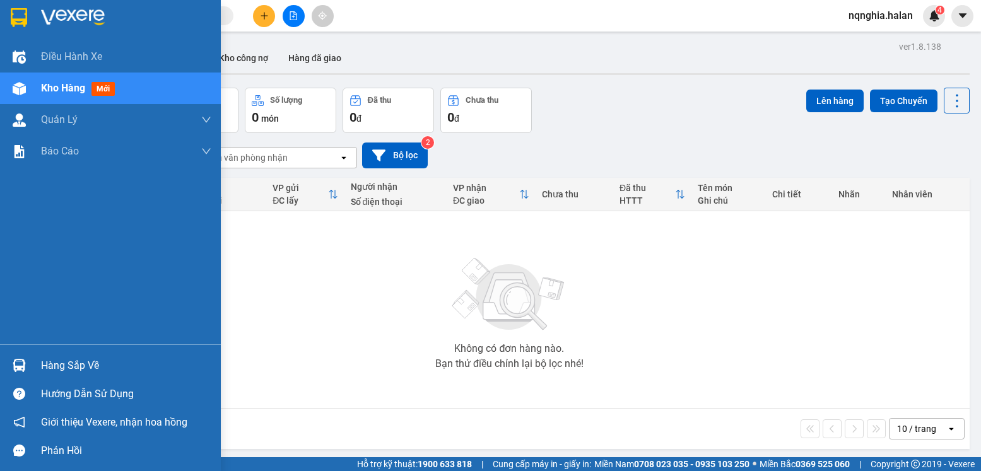
click at [28, 365] on div at bounding box center [19, 366] width 22 height 22
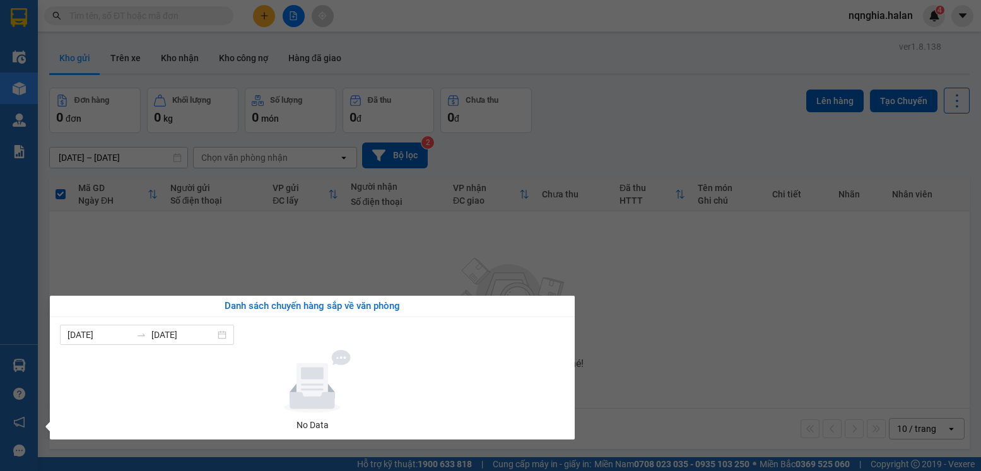
click at [352, 230] on section "Kết quả tìm kiếm ( 44 ) Bộ lọc Mã ĐH Trạng thái Món hàng Thu hộ Tổng cước Chưa …" at bounding box center [490, 235] width 981 height 471
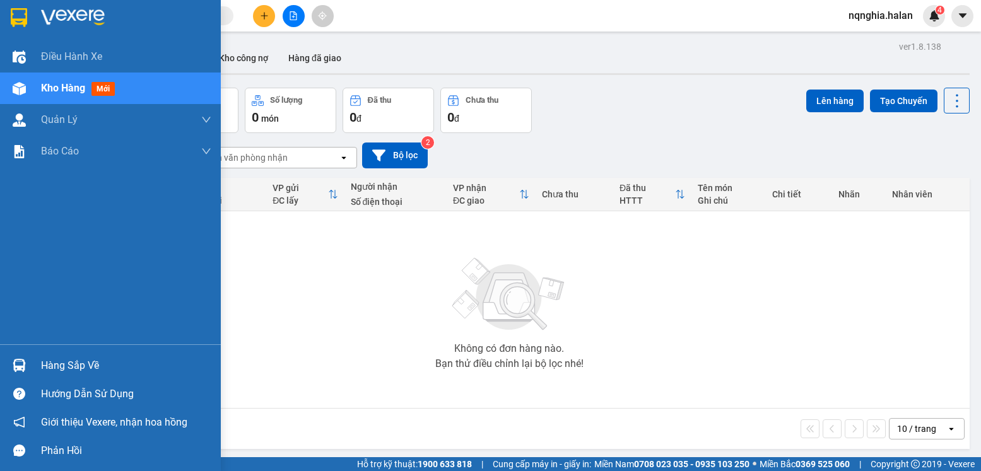
click at [13, 358] on div at bounding box center [19, 366] width 22 height 22
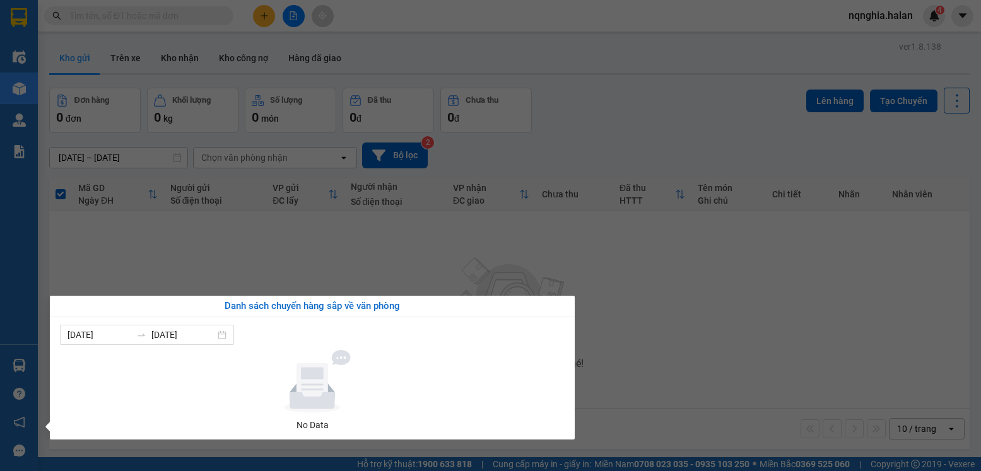
click at [369, 259] on section "Kết quả tìm kiếm ( 44 ) Bộ lọc Mã ĐH Trạng thái Món hàng Thu hộ Tổng cước Chưa …" at bounding box center [490, 235] width 981 height 471
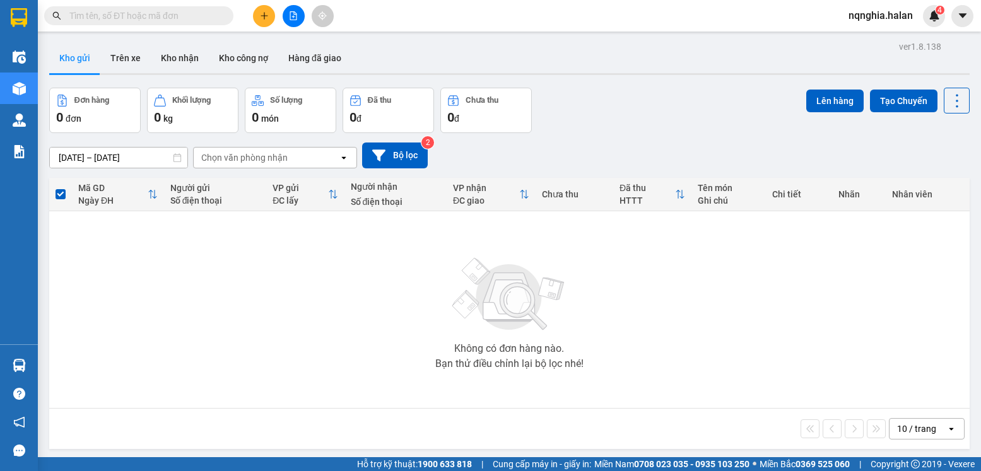
click at [161, 20] on input "text" at bounding box center [143, 16] width 149 height 14
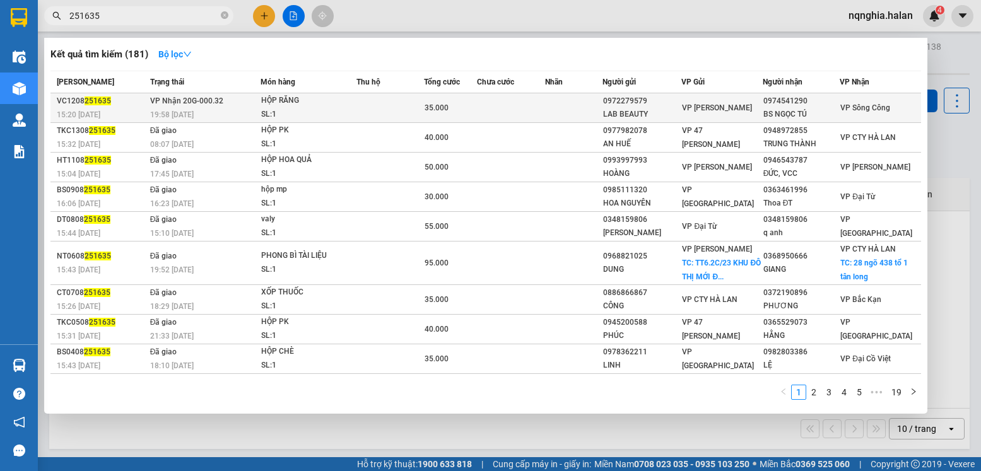
type input "251635"
click at [468, 116] on td "35.000" at bounding box center [450, 108] width 53 height 30
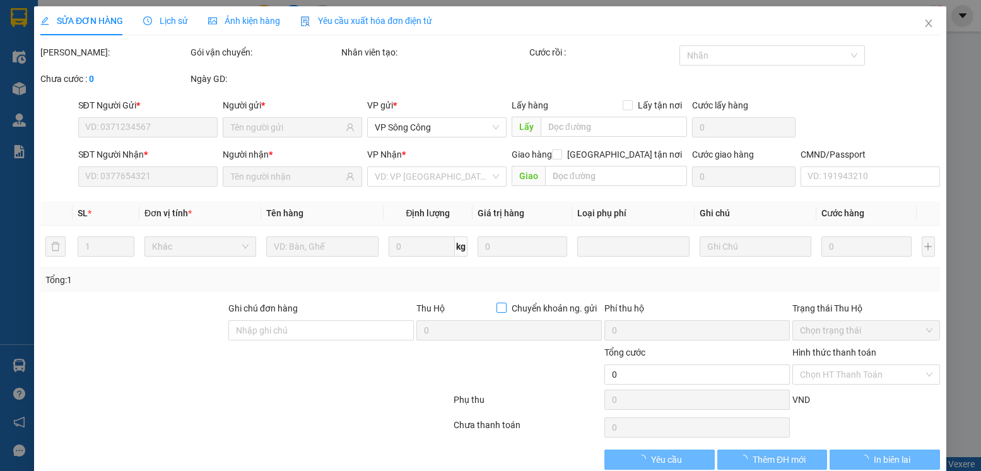
type input "0972279579"
type input "LAB BEAUTY"
type input "0974541290"
type input "BS NGỌC TÚ"
type input "35.000"
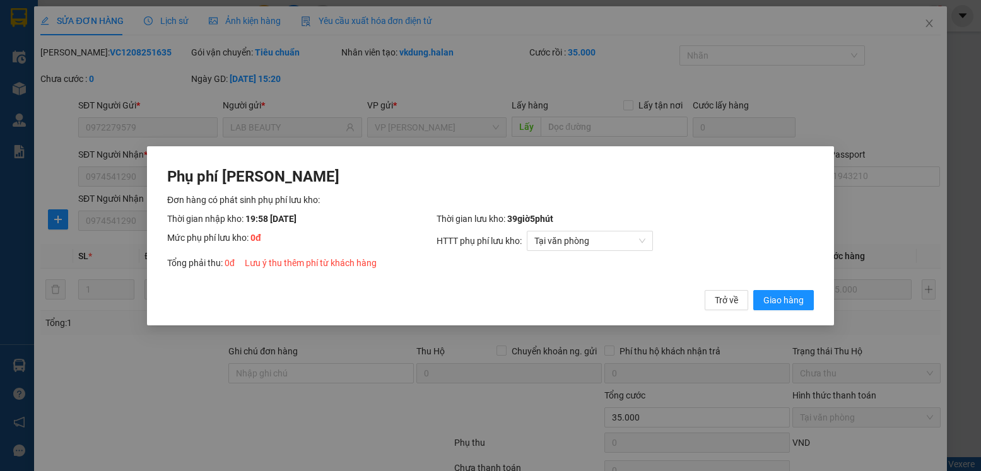
click button "Giao hàng" at bounding box center [784, 300] width 61 height 20
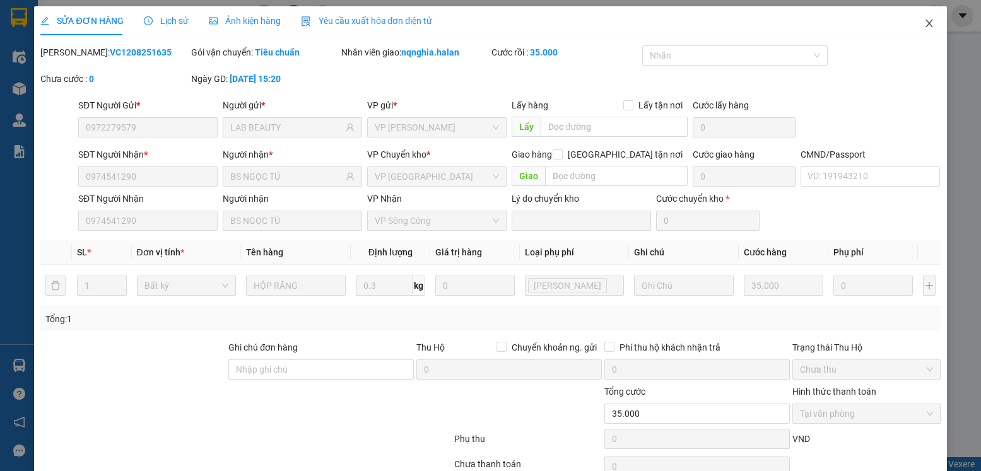
click at [930, 36] on span "Close" at bounding box center [929, 23] width 35 height 35
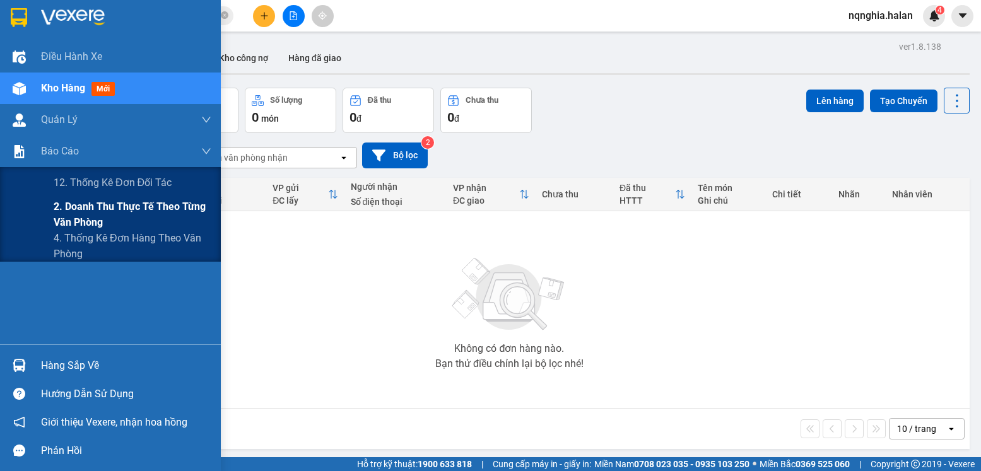
click at [110, 218] on span "2. Doanh thu thực tế theo từng văn phòng" at bounding box center [133, 215] width 158 height 32
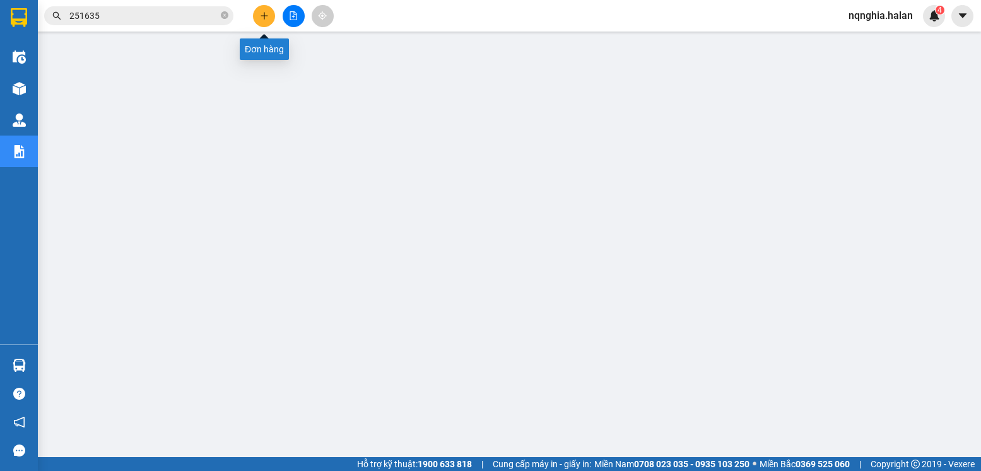
click at [258, 20] on button at bounding box center [264, 16] width 22 height 22
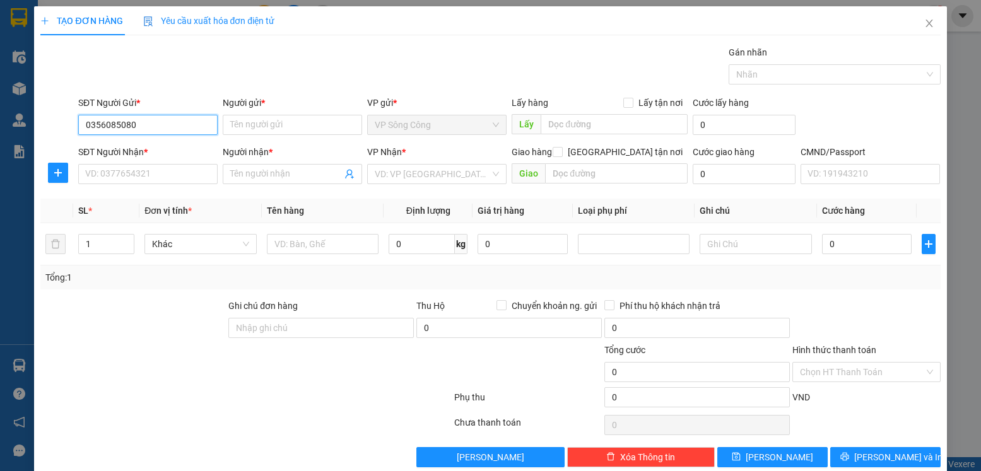
click at [167, 127] on input "0356085080" at bounding box center [147, 125] width 139 height 20
type input "0356085080"
click at [186, 160] on div "0356085080 0356085080 - [PERSON_NAME]" at bounding box center [147, 150] width 139 height 25
click at [167, 146] on div "SĐT Người Nhận *" at bounding box center [147, 152] width 139 height 14
click at [167, 164] on input "SĐT Người Nhận *" at bounding box center [147, 174] width 139 height 20
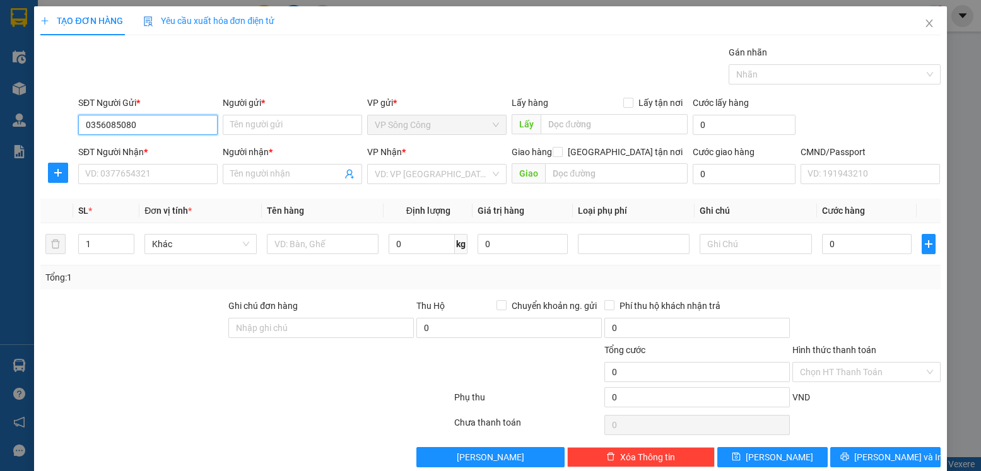
click at [165, 121] on input "0356085080" at bounding box center [147, 125] width 139 height 20
click at [172, 149] on div "0356085080 - [PERSON_NAME]" at bounding box center [147, 150] width 124 height 14
type input "[PERSON_NAME]"
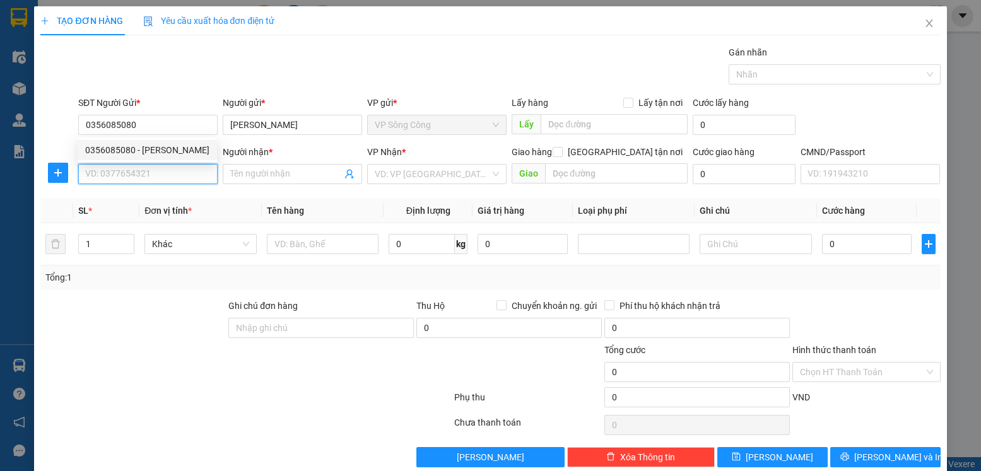
click at [163, 173] on input "SĐT Người Nhận *" at bounding box center [147, 174] width 139 height 20
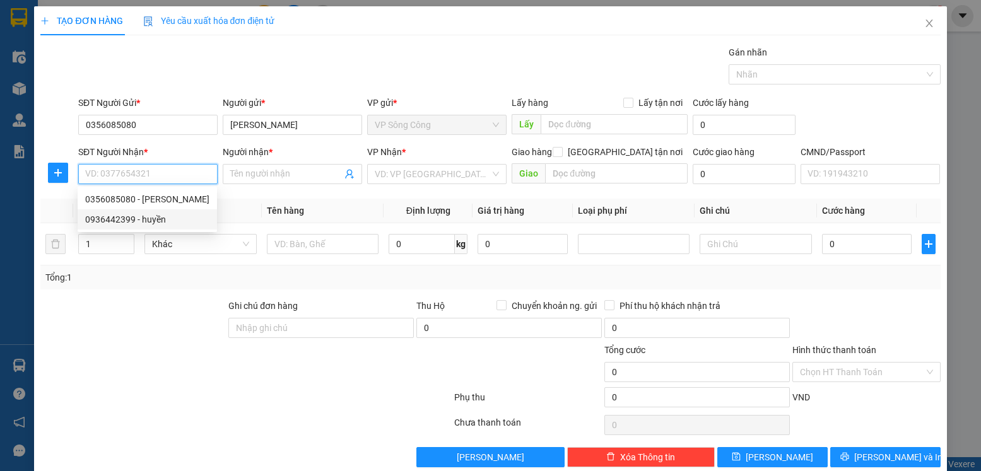
click at [172, 227] on div "0936442399 - huyền" at bounding box center [147, 220] width 139 height 20
type input "0936442399"
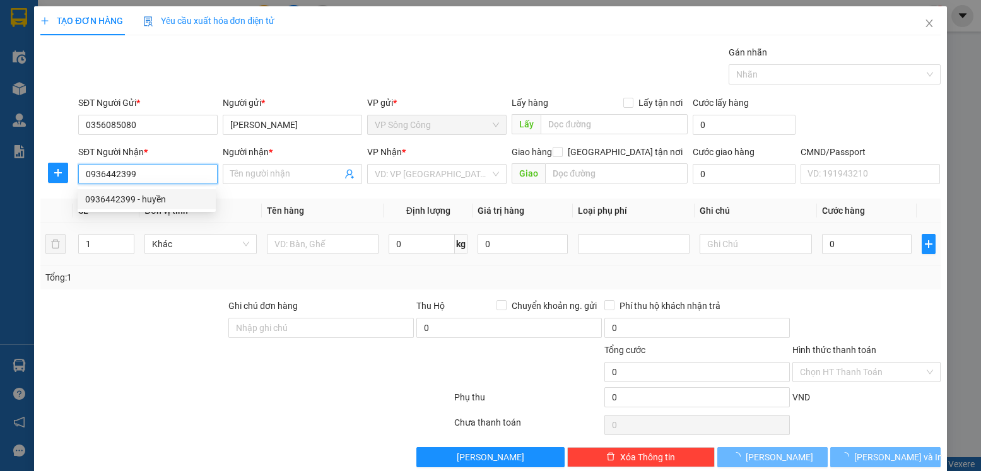
type input "huyền"
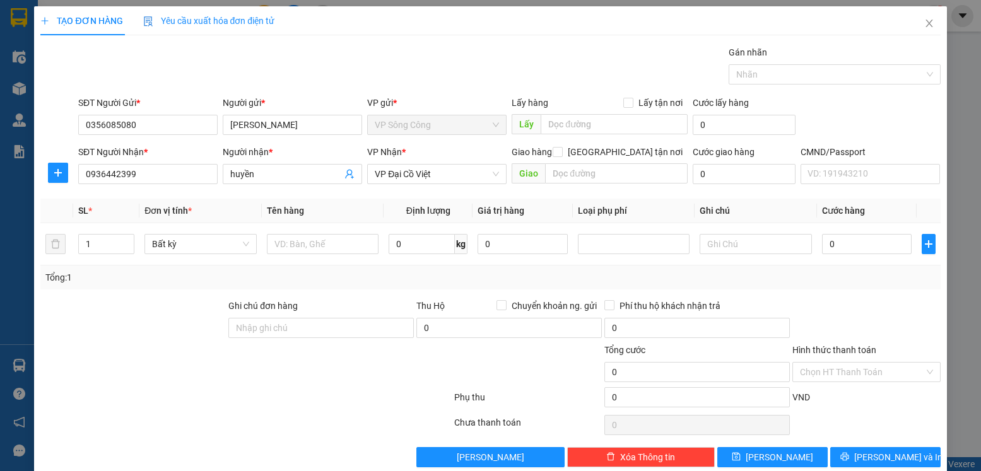
click at [178, 185] on div "SĐT Người Nhận * 0936442399 0936442399" at bounding box center [147, 167] width 139 height 44
click at [178, 177] on input "0936442399" at bounding box center [147, 174] width 139 height 20
type input "0"
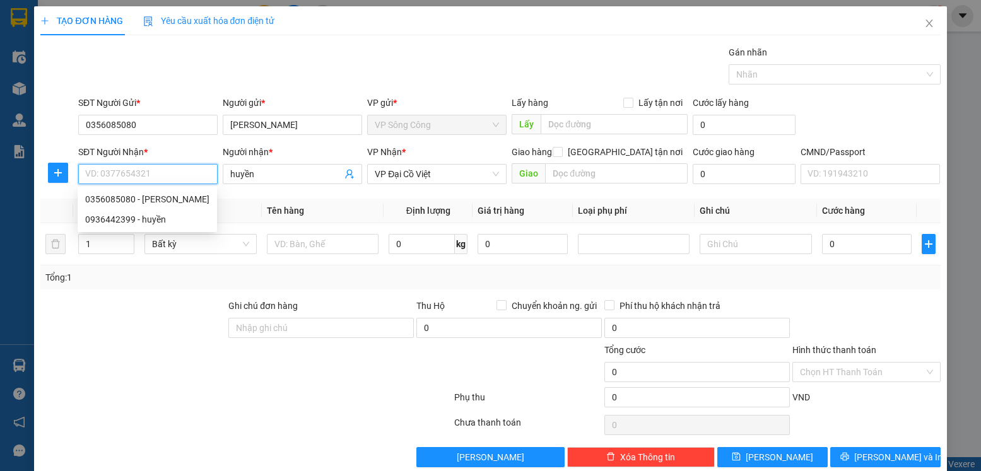
click at [157, 172] on input "SĐT Người Nhận *" at bounding box center [147, 174] width 139 height 20
click at [175, 128] on input "0356085080" at bounding box center [147, 125] width 139 height 20
click at [133, 182] on input "SĐT Người Nhận *" at bounding box center [147, 174] width 139 height 20
click at [170, 177] on input "0839652685" at bounding box center [147, 174] width 139 height 20
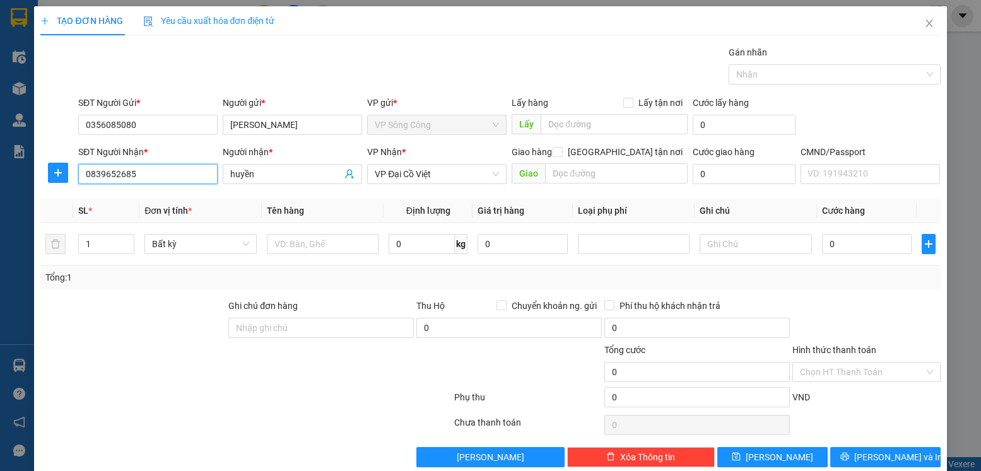
click at [171, 176] on input "0839652685" at bounding box center [147, 174] width 139 height 20
type input "0839652685"
click at [157, 173] on input "0839652685" at bounding box center [147, 174] width 139 height 20
click at [102, 173] on input "0839652685" at bounding box center [147, 174] width 139 height 20
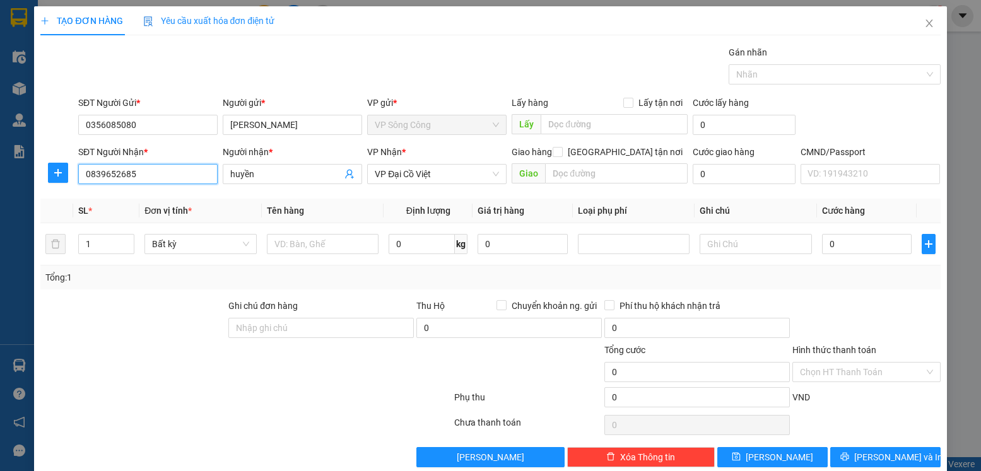
click at [119, 170] on input "0839652685" at bounding box center [147, 174] width 139 height 20
drag, startPoint x: 171, startPoint y: 179, endPoint x: 185, endPoint y: 181, distance: 14.0
click at [170, 179] on input "0839652685" at bounding box center [147, 174] width 139 height 20
click at [283, 180] on input "huyền" at bounding box center [286, 174] width 112 height 14
click at [283, 179] on input "huyền" at bounding box center [286, 174] width 112 height 14
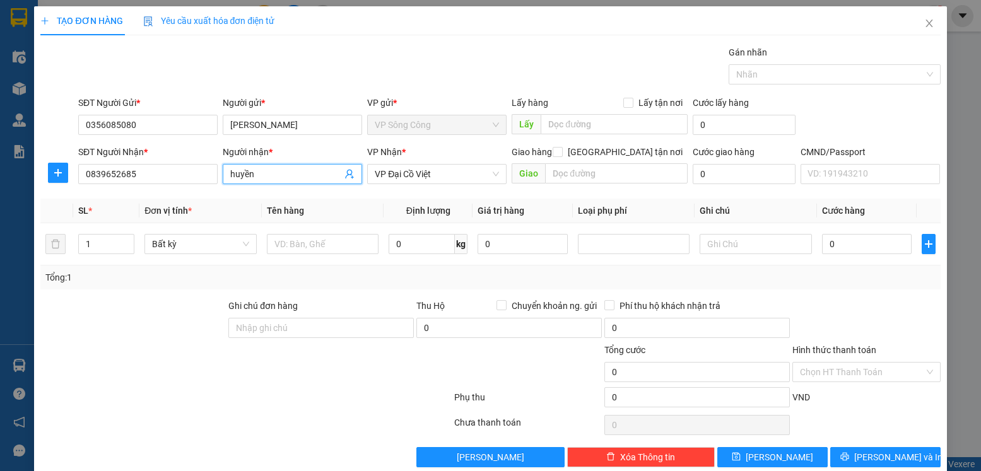
click at [283, 179] on input "huyền" at bounding box center [286, 174] width 112 height 14
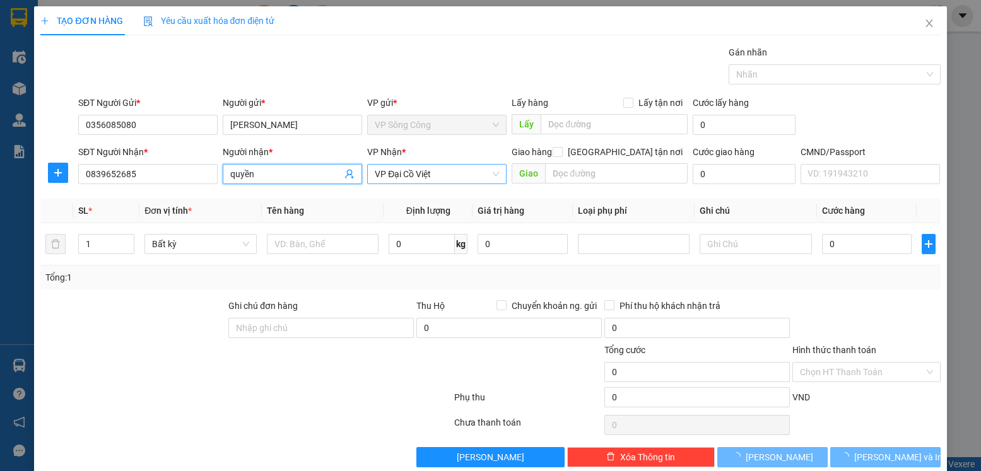
click at [451, 181] on span "VP Đại Cồ Việt" at bounding box center [437, 174] width 124 height 19
type input "quyền"
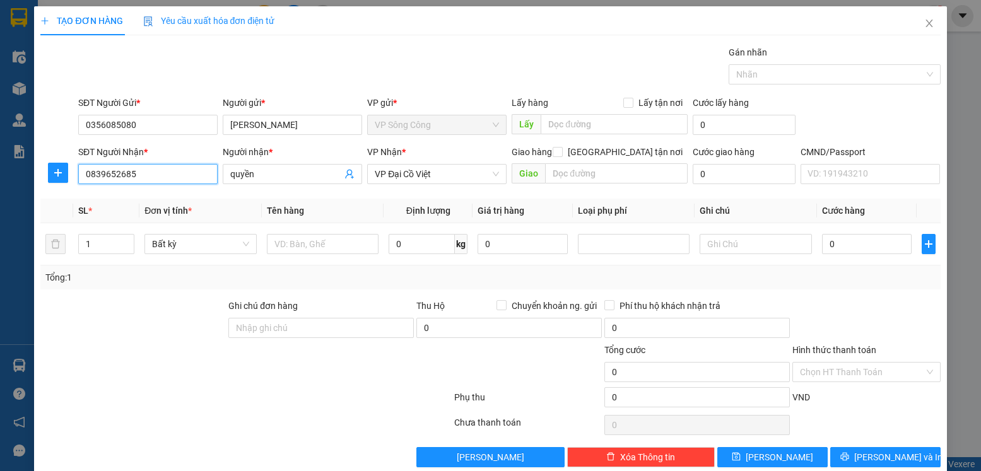
click at [105, 174] on input "0839652685" at bounding box center [147, 174] width 139 height 20
click at [171, 176] on input "0839652685" at bounding box center [147, 174] width 139 height 20
click at [149, 180] on input "0839652685" at bounding box center [147, 174] width 139 height 20
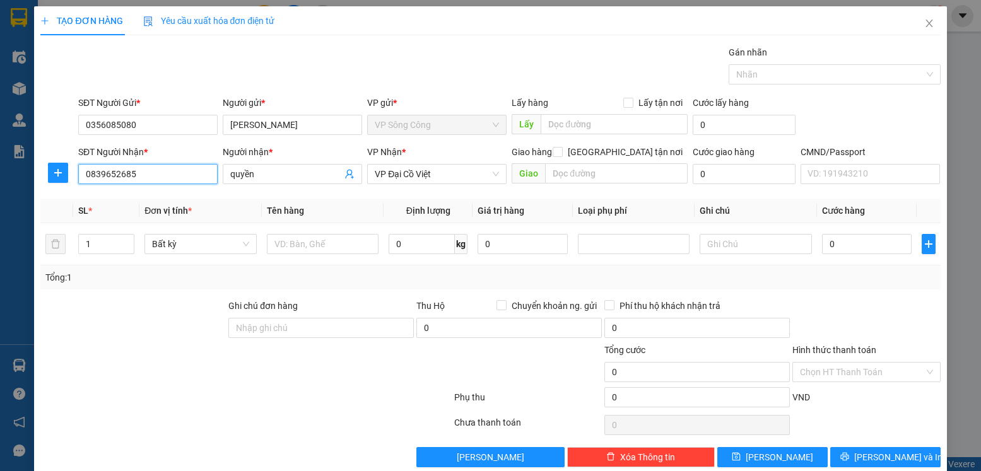
paste input "393626120"
type input "0393626120"
click at [287, 184] on span "quyền" at bounding box center [292, 174] width 139 height 20
click at [286, 180] on input "quyền" at bounding box center [286, 174] width 112 height 14
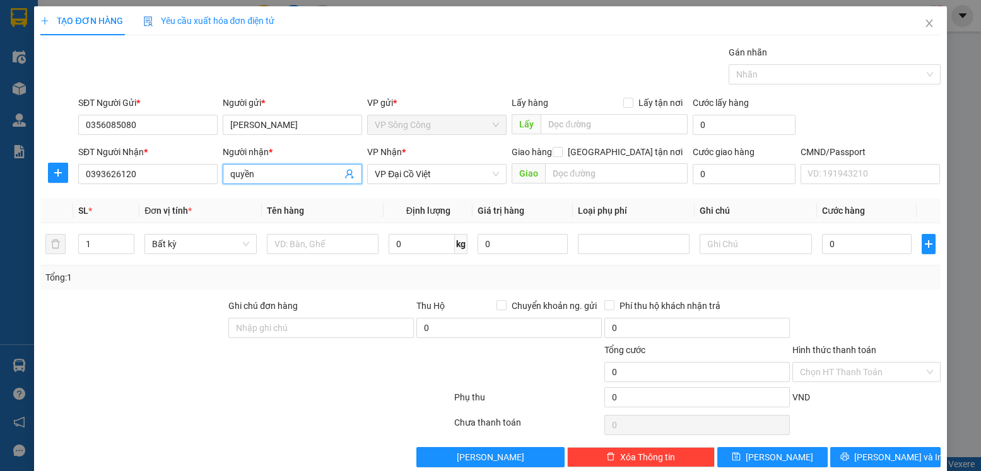
click at [285, 179] on input "quyền" at bounding box center [286, 174] width 112 height 14
paste input "QUYÊN"
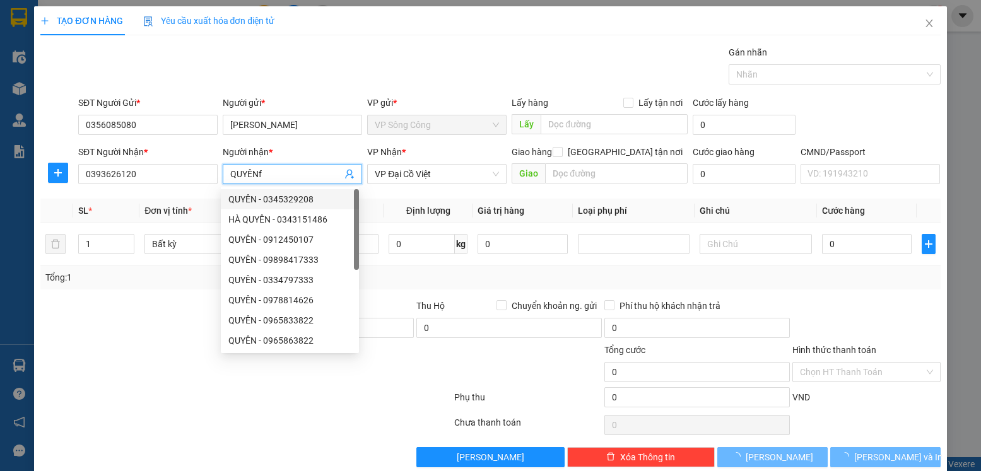
click at [322, 172] on input "QUYÊNf" at bounding box center [286, 174] width 112 height 14
type input "q"
type input "Quyền"
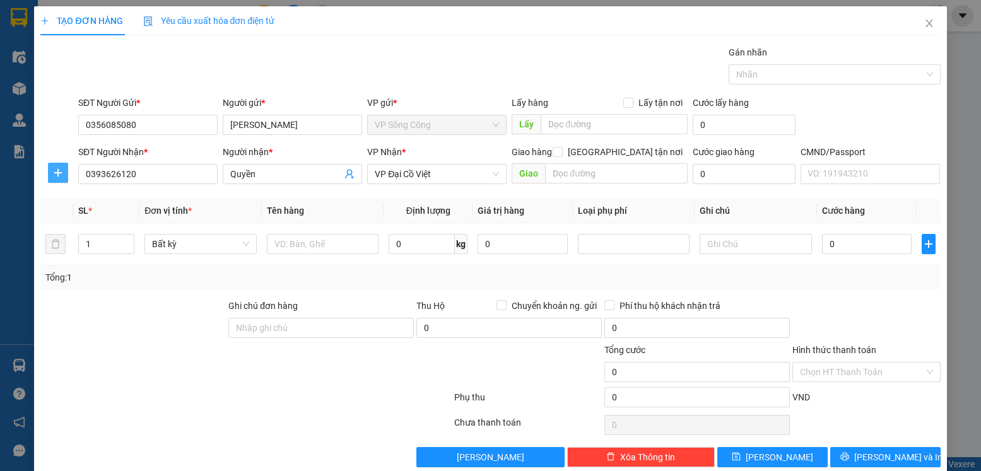
drag, startPoint x: 51, startPoint y: 175, endPoint x: 131, endPoint y: 185, distance: 80.7
click at [52, 175] on span "plus" at bounding box center [58, 173] width 19 height 10
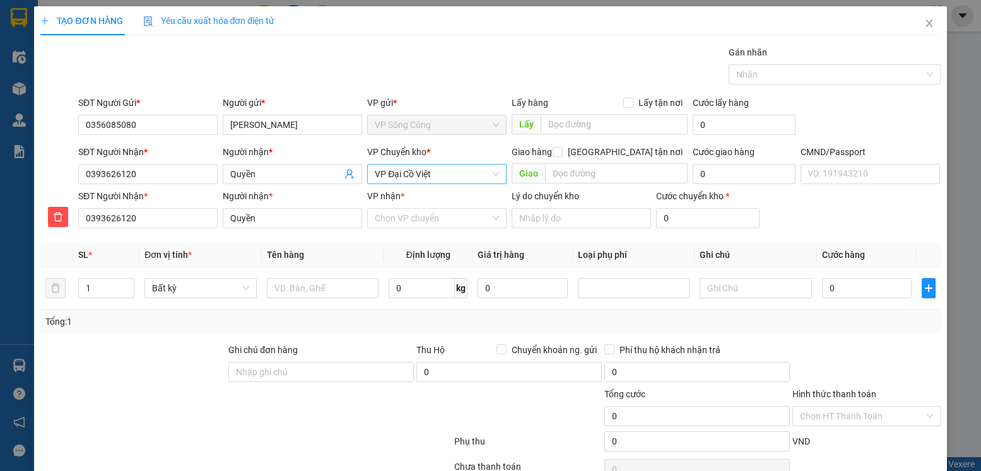
click at [449, 176] on span "VP Đại Cồ Việt" at bounding box center [437, 174] width 124 height 19
type input "y"
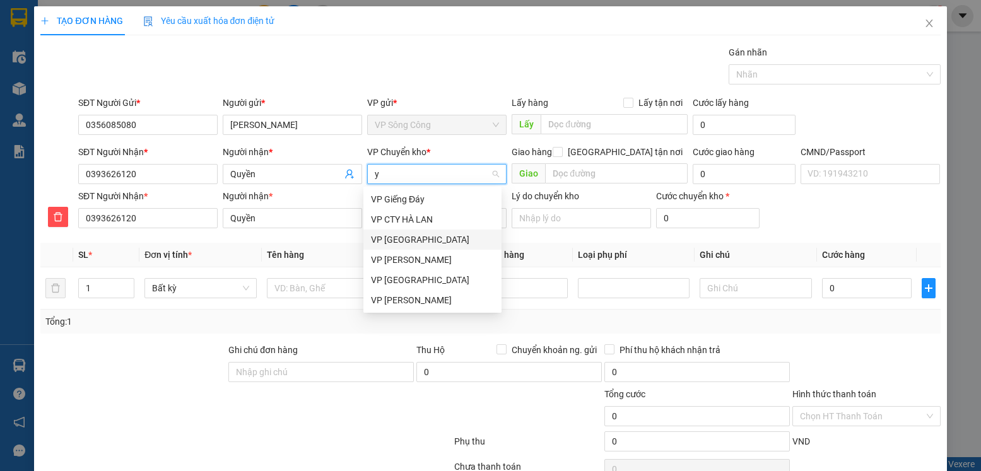
click at [418, 237] on div "VP [GEOGRAPHIC_DATA]" at bounding box center [432, 240] width 123 height 14
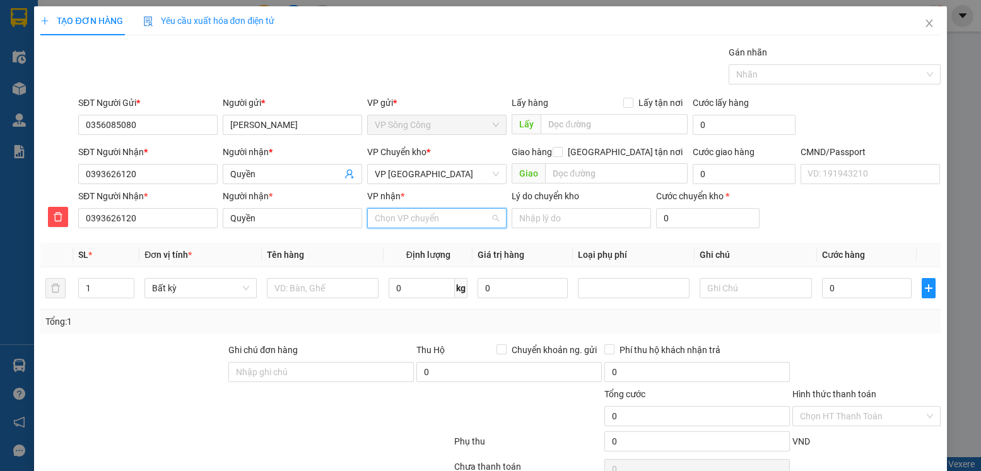
click at [406, 221] on input "VP nhận *" at bounding box center [433, 218] width 116 height 19
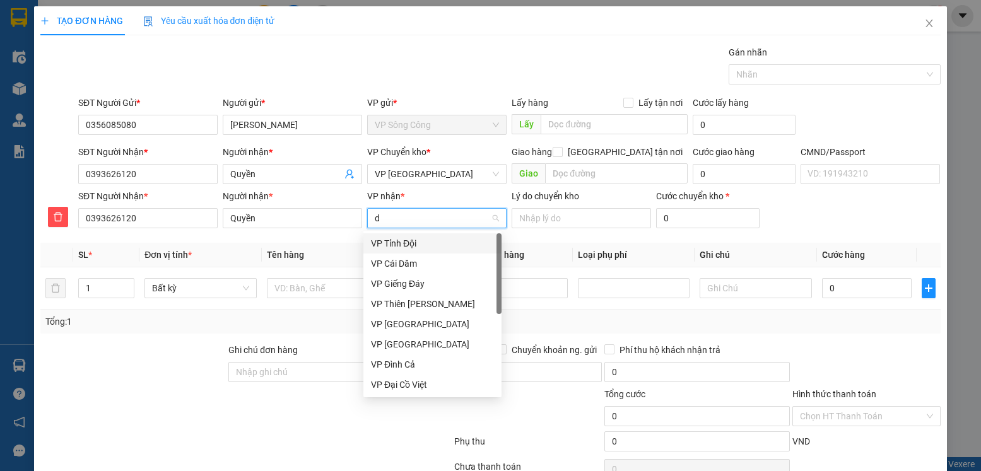
type input "d"
type input "đa"
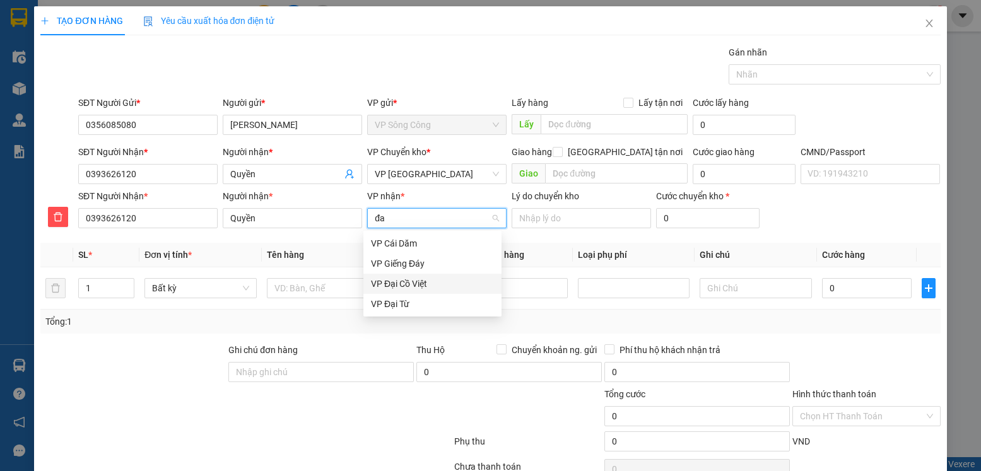
click at [425, 283] on div "VP Đại Cồ Việt" at bounding box center [432, 284] width 123 height 14
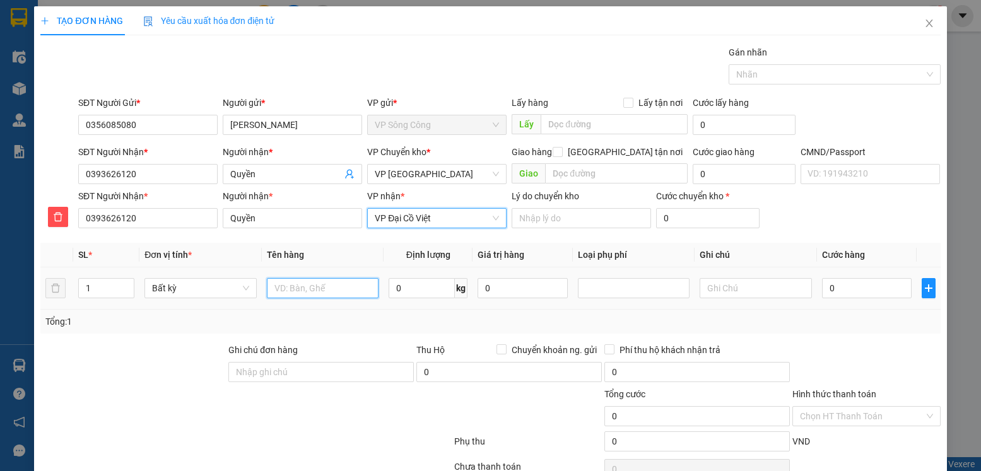
click at [337, 283] on input "text" at bounding box center [323, 288] width 112 height 20
type input "bọc đen quần áo"
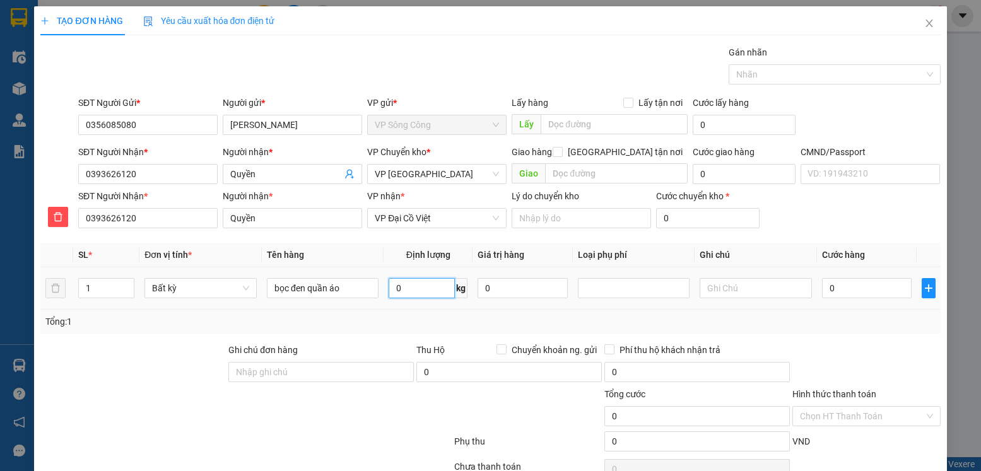
click at [413, 293] on input "0" at bounding box center [422, 288] width 66 height 20
type input "4"
click at [762, 333] on div "Tổng: 1" at bounding box center [490, 322] width 900 height 24
type input "40.000"
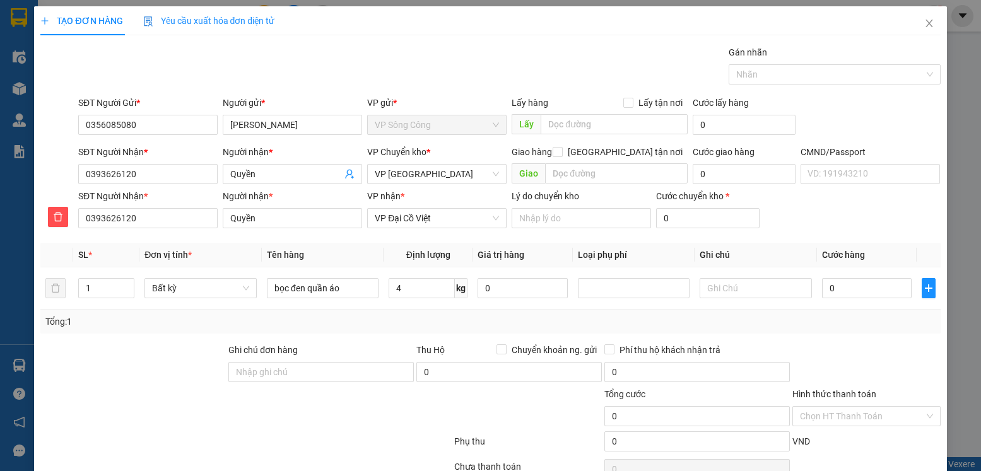
type input "40.000"
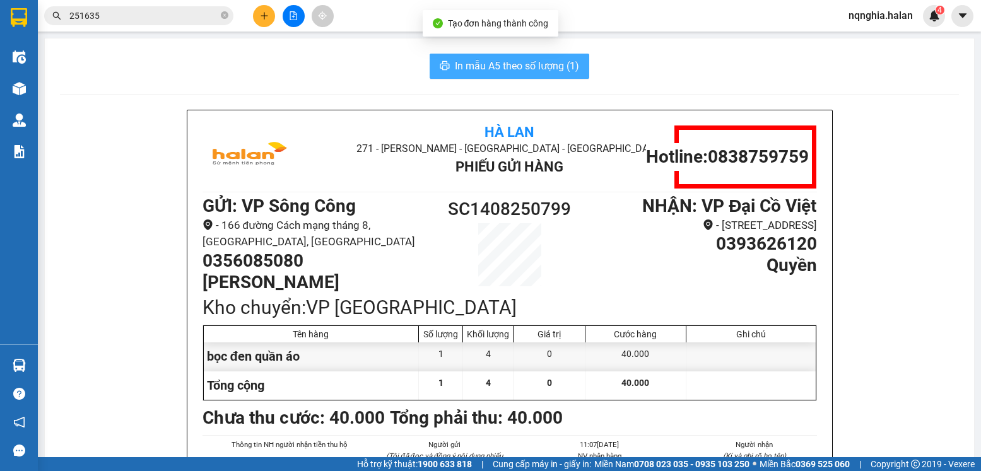
click at [468, 68] on span "In mẫu A5 theo số lượng (1)" at bounding box center [517, 66] width 124 height 16
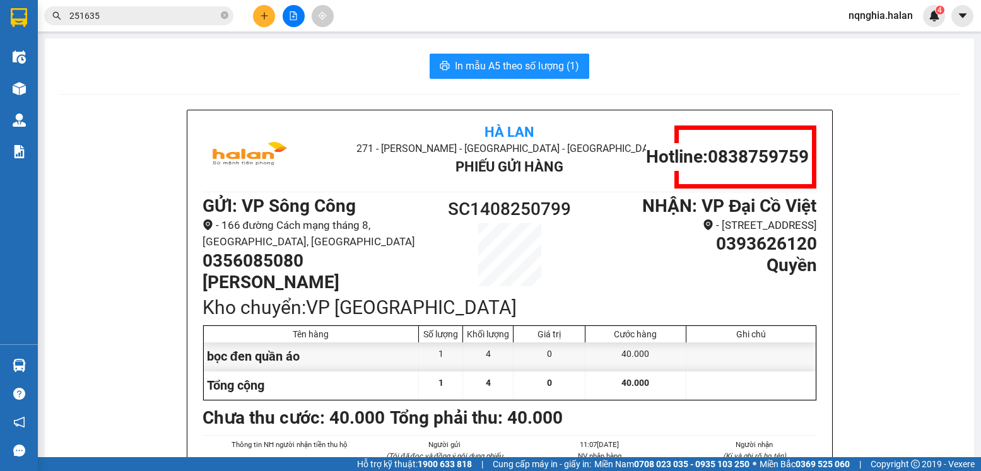
click at [383, 27] on div "Kết quả tìm kiếm ( 181 ) Bộ lọc Mã ĐH Trạng thái Món hàng Thu hộ Tổng cước Chưa…" at bounding box center [490, 16] width 981 height 32
click at [191, 16] on input "251635" at bounding box center [143, 16] width 149 height 14
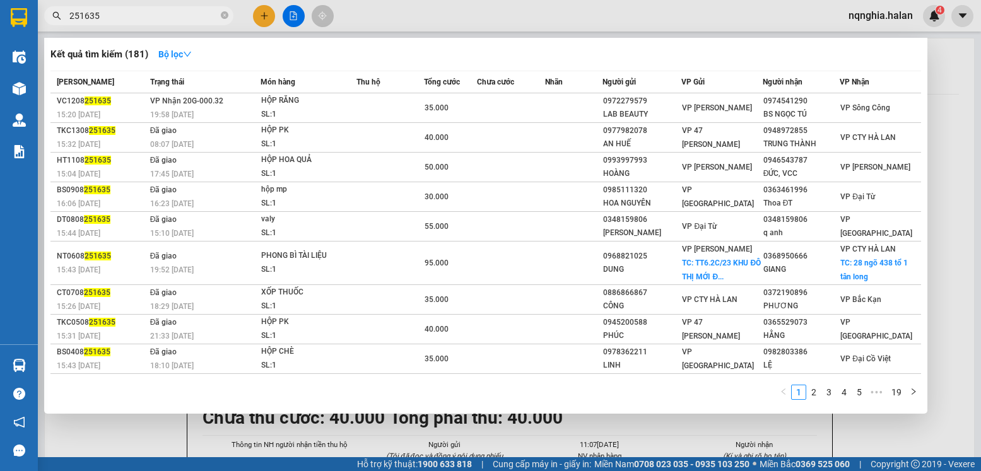
click at [191, 16] on input "251635" at bounding box center [143, 16] width 149 height 14
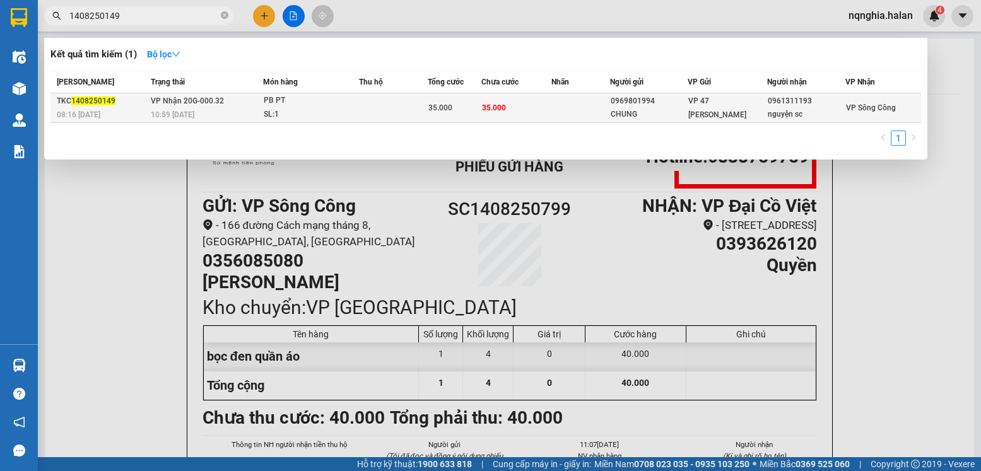
type input "1408250149"
click at [309, 95] on div "PB PT" at bounding box center [311, 101] width 95 height 14
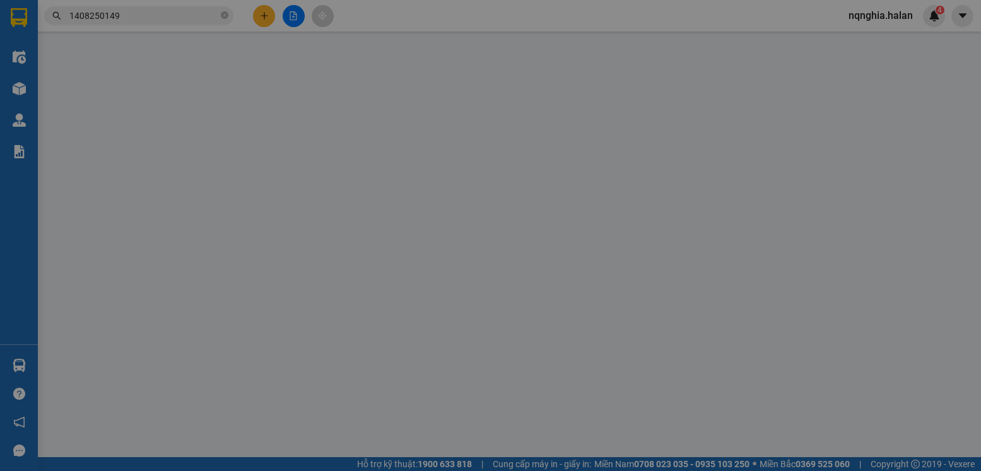
type input "0969801994"
type input "CHUNG"
type input "0961311193"
type input "nguyện sc"
type input "35.000"
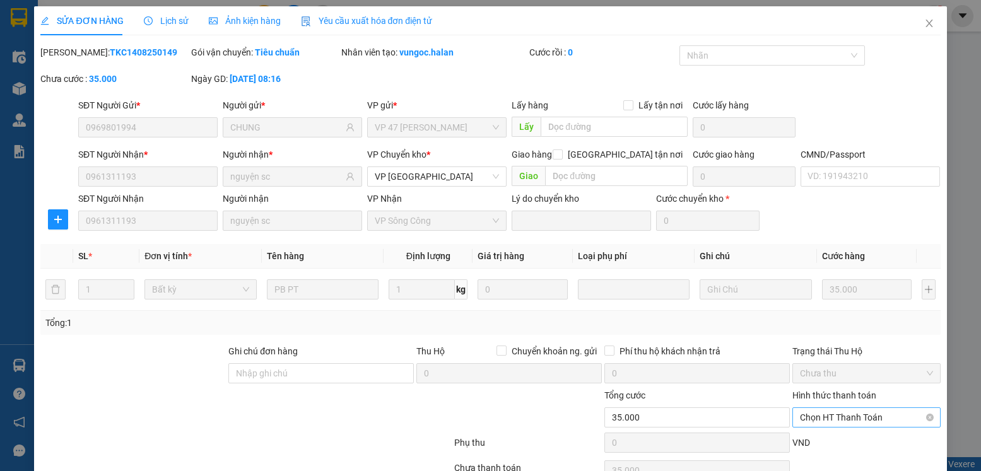
click at [825, 408] on span "Chọn HT Thanh Toán" at bounding box center [866, 417] width 133 height 19
click at [827, 436] on div "Tại văn phòng" at bounding box center [858, 443] width 131 height 14
type input "0"
drag, startPoint x: 509, startPoint y: 427, endPoint x: 504, endPoint y: 419, distance: 9.3
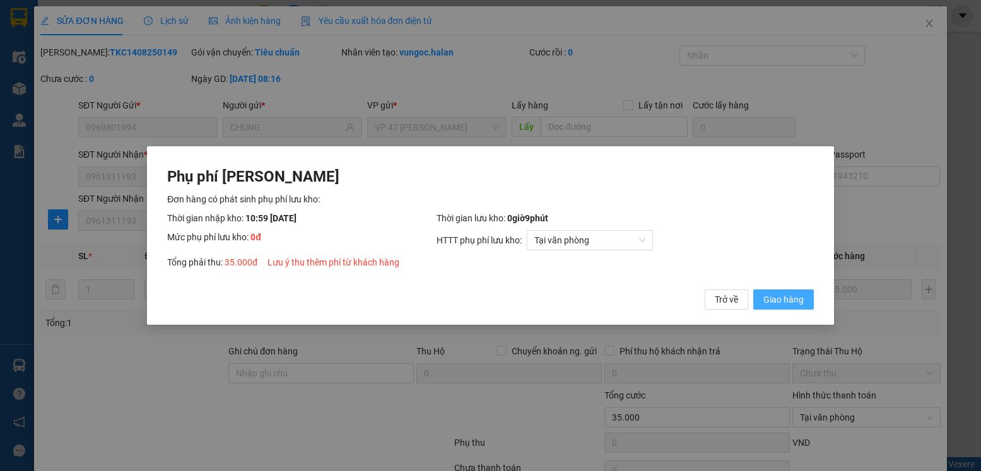
click button "Giao hàng" at bounding box center [784, 300] width 61 height 20
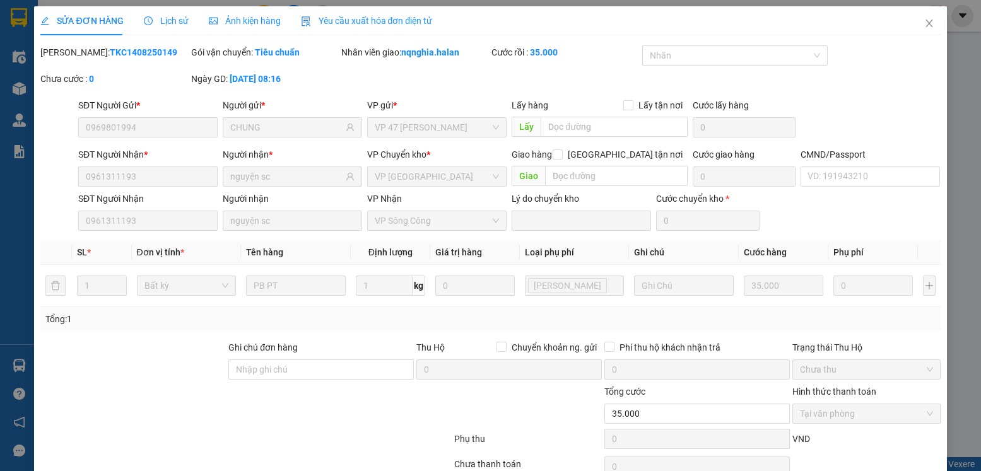
click at [898, 21] on div "SỬA ĐƠN HÀNG Lịch sử Ảnh kiện hàng Yêu cầu xuất hóa đơn điện tử" at bounding box center [490, 20] width 900 height 29
drag, startPoint x: 911, startPoint y: 23, endPoint x: 214, endPoint y: 25, distance: 696.8
click at [912, 23] on span "Close" at bounding box center [929, 23] width 35 height 35
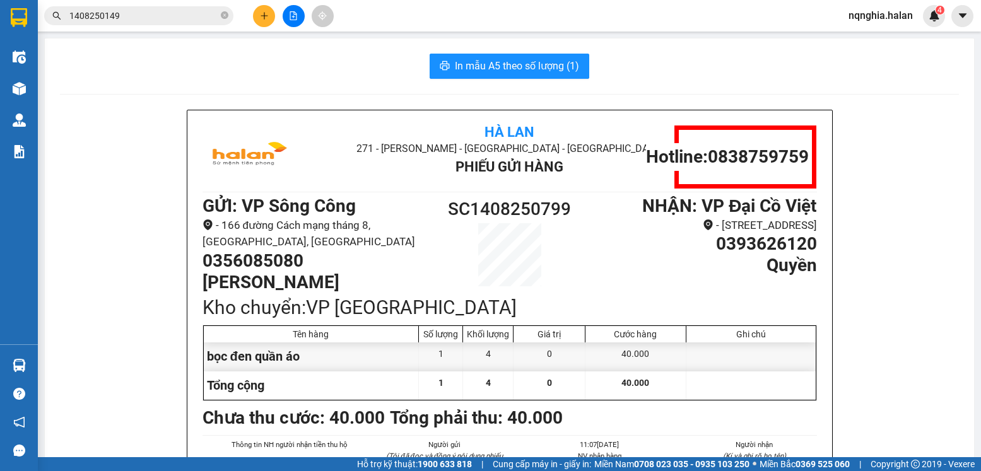
click at [141, 21] on input "1408250149" at bounding box center [143, 16] width 149 height 14
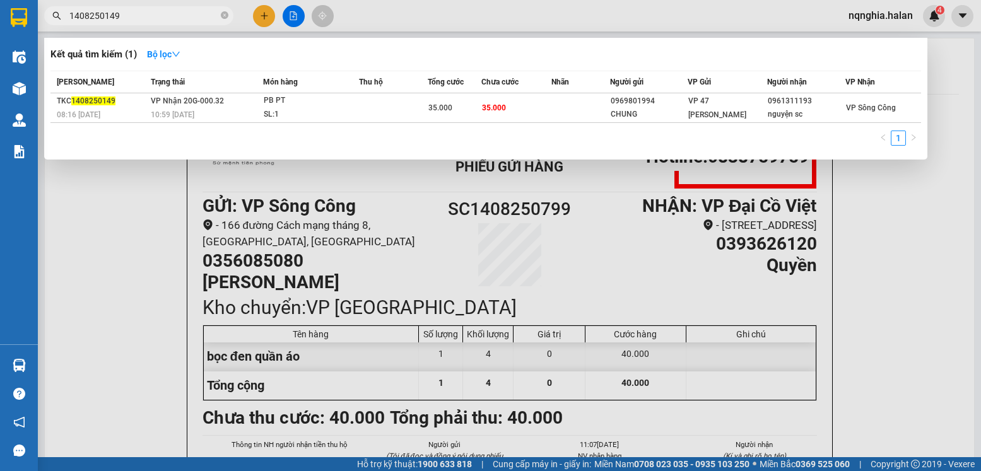
click at [141, 21] on input "1408250149" at bounding box center [143, 16] width 149 height 14
type input "1308251805"
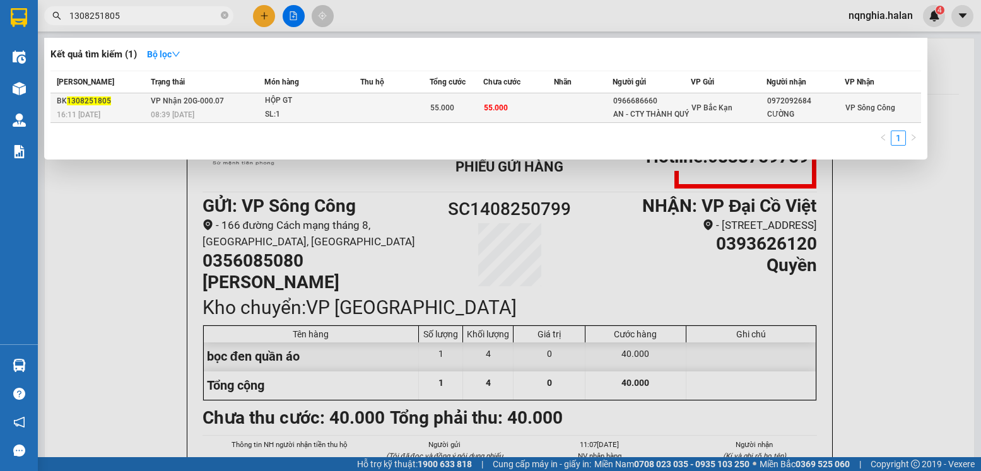
click at [387, 116] on td at bounding box center [394, 108] width 69 height 30
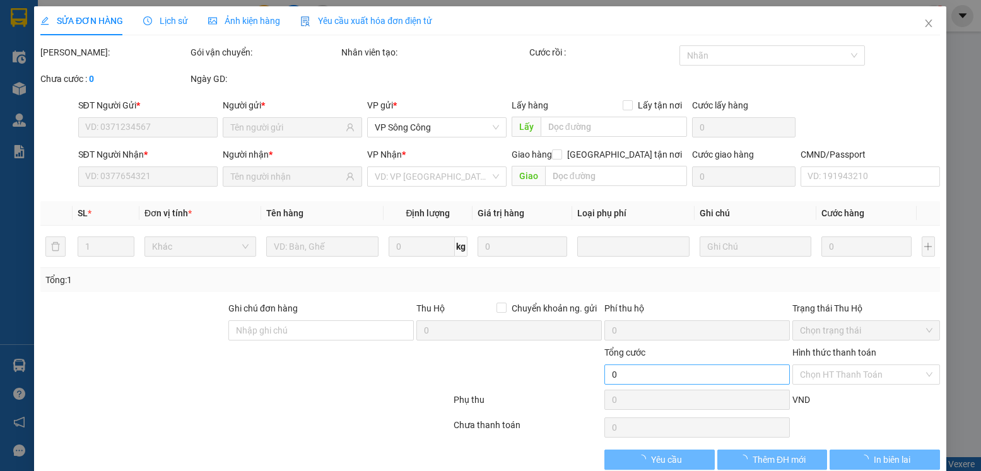
type input "0966686660"
type input "AN - CTY THÀNH QUÝ"
type input "0972092684"
type input "CƯỜNG"
type input "55.000"
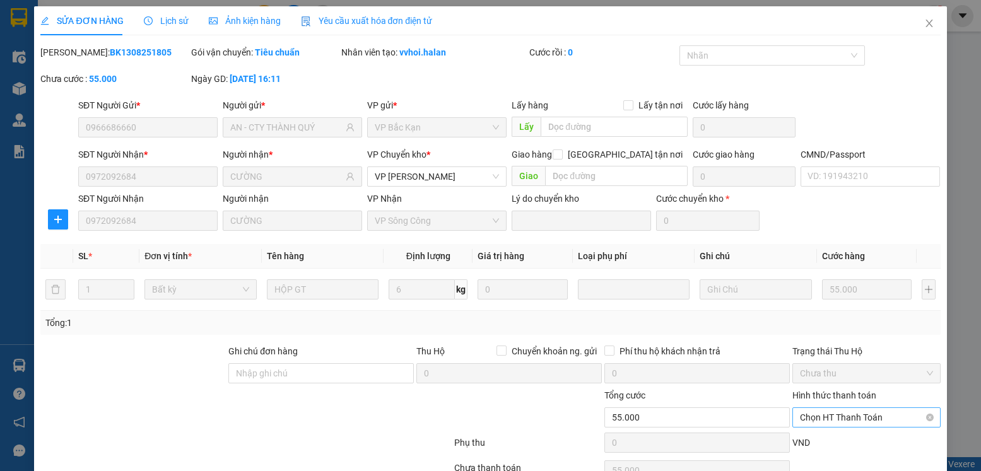
drag, startPoint x: 813, startPoint y: 357, endPoint x: 803, endPoint y: 364, distance: 12.6
click at [813, 408] on span "Chọn HT Thanh Toán" at bounding box center [866, 417] width 133 height 19
click at [793, 436] on div "Tại văn phòng" at bounding box center [858, 443] width 131 height 14
type input "0"
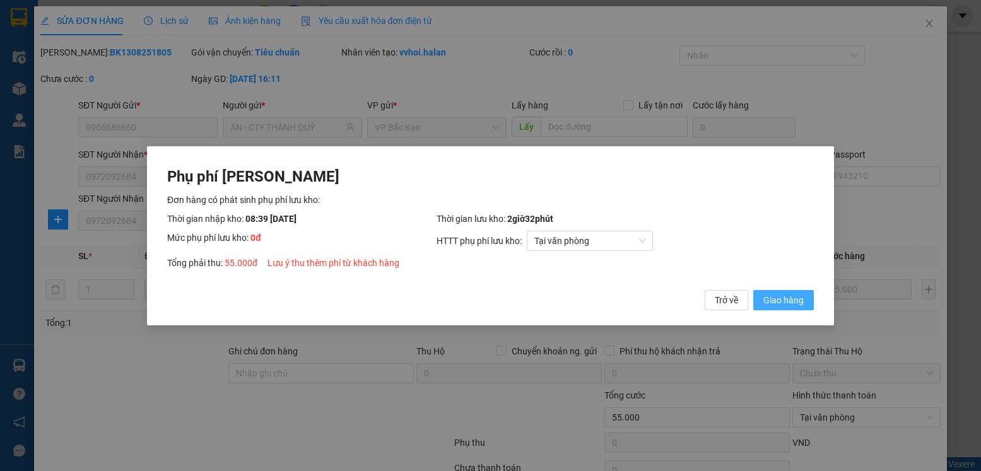
click button "Giao hàng" at bounding box center [784, 300] width 61 height 20
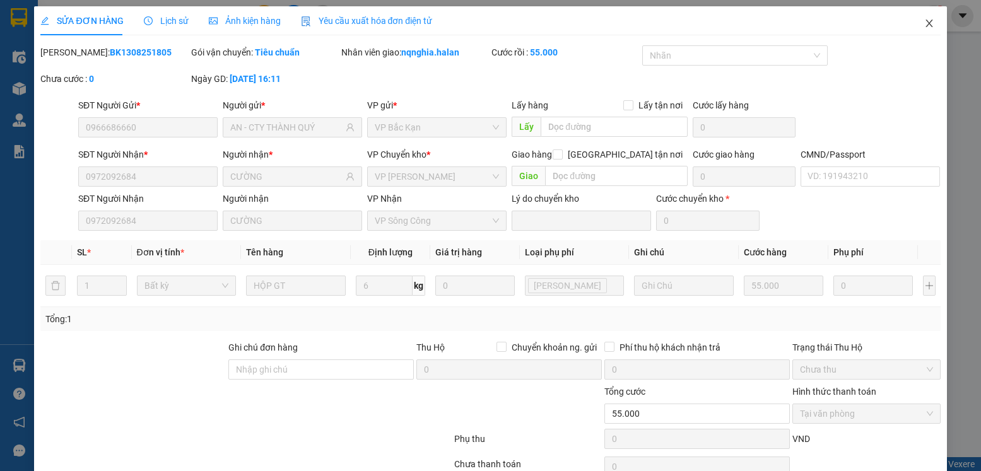
click at [926, 25] on icon "close" at bounding box center [929, 24] width 7 height 8
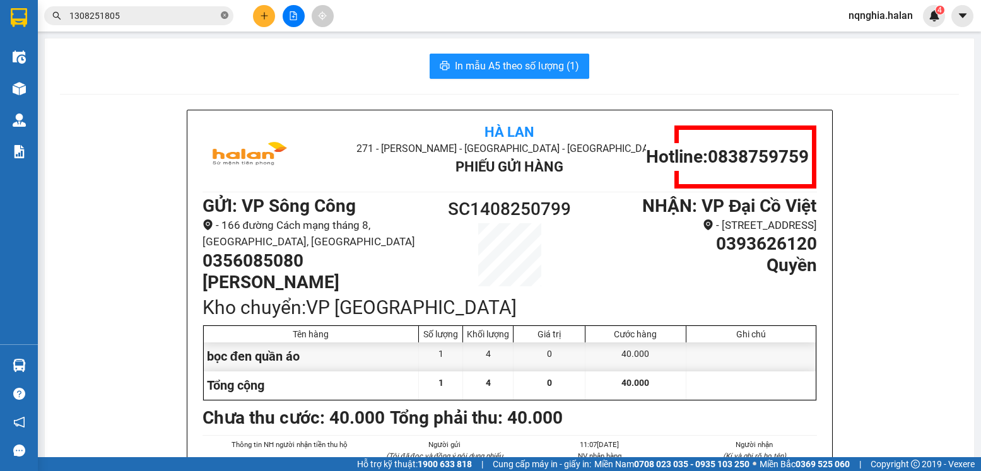
click at [222, 15] on icon "close-circle" at bounding box center [225, 15] width 8 height 8
click at [145, 15] on input "text" at bounding box center [143, 16] width 149 height 14
click at [263, 17] on icon "plus" at bounding box center [264, 15] width 9 height 9
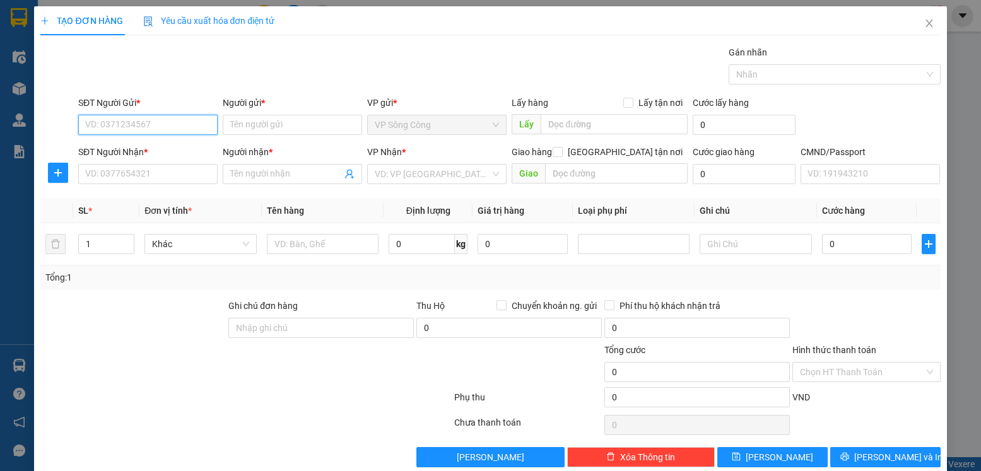
click at [144, 129] on input "SĐT Người Gửi *" at bounding box center [147, 125] width 139 height 20
click at [145, 138] on div "0916522931 0916522931 - [PERSON_NAME]" at bounding box center [147, 150] width 138 height 25
click at [157, 131] on input "0916522" at bounding box center [147, 125] width 139 height 20
click at [154, 151] on div "0916522931 - KHƯƠNG LỰC" at bounding box center [146, 150] width 123 height 14
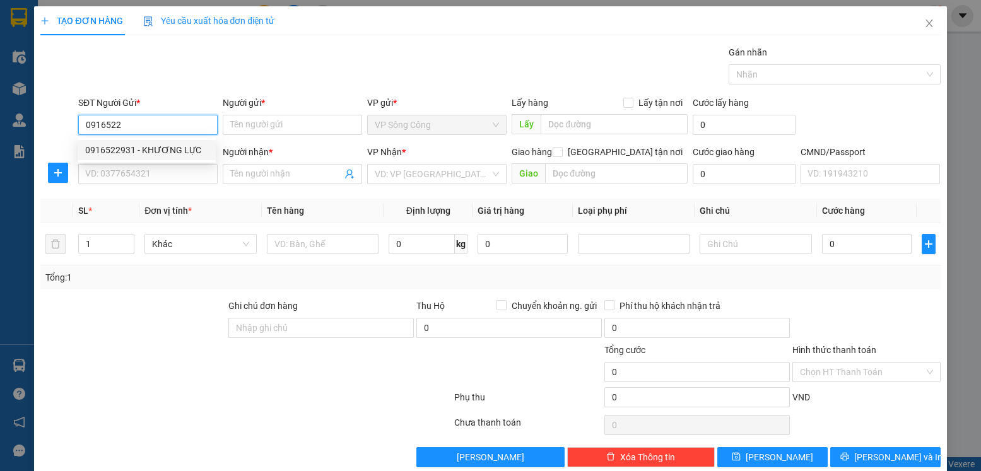
type input "0916522931"
type input "KHƯƠNG LỰC"
click at [154, 174] on input "SĐT Người Nhận *" at bounding box center [147, 174] width 139 height 20
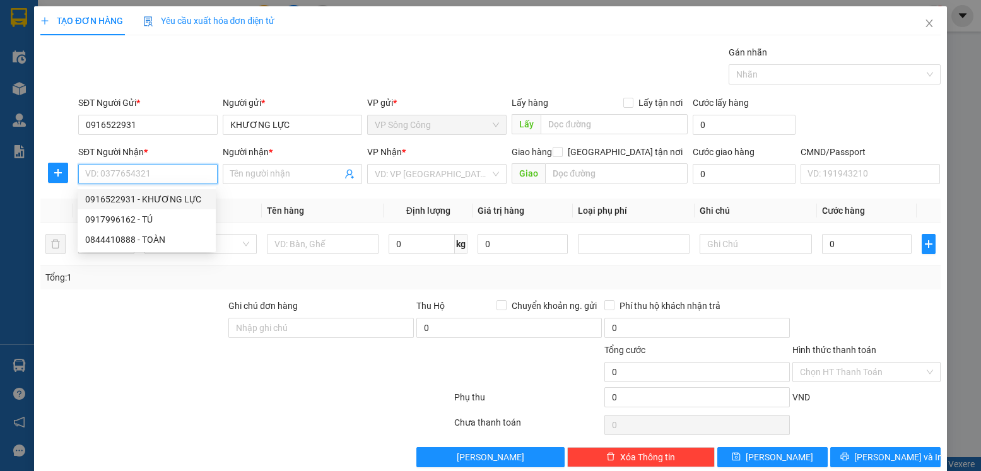
click at [181, 199] on div "0916522931 - KHƯƠNG LỰC" at bounding box center [146, 200] width 123 height 14
type input "0916522931"
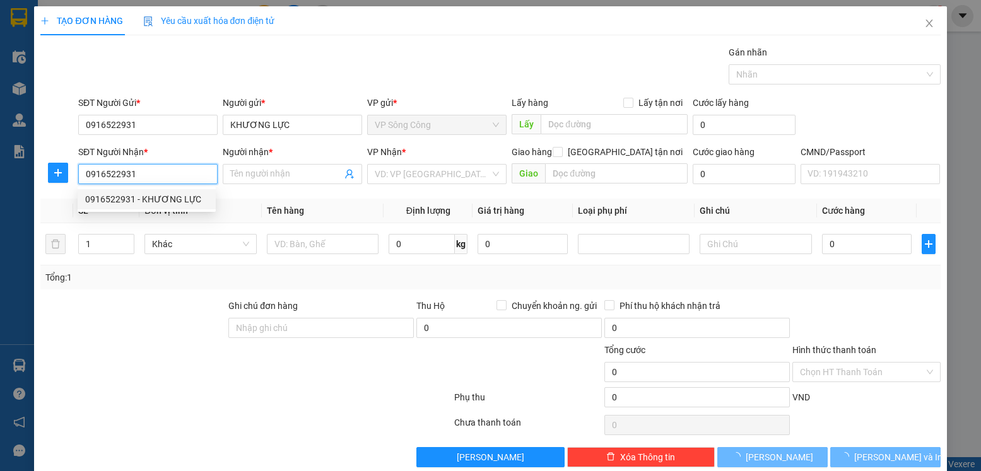
type input "KHƯƠNG LỰC"
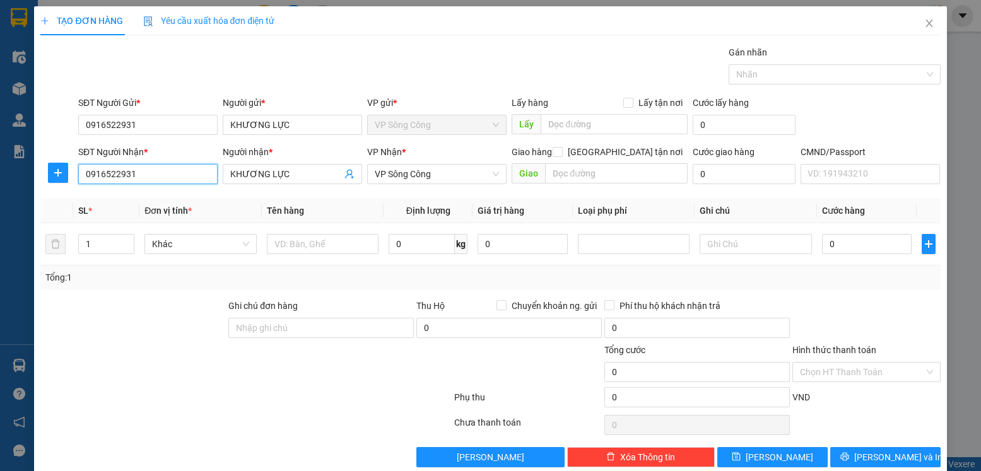
click at [163, 175] on input "0916522931" at bounding box center [147, 174] width 139 height 20
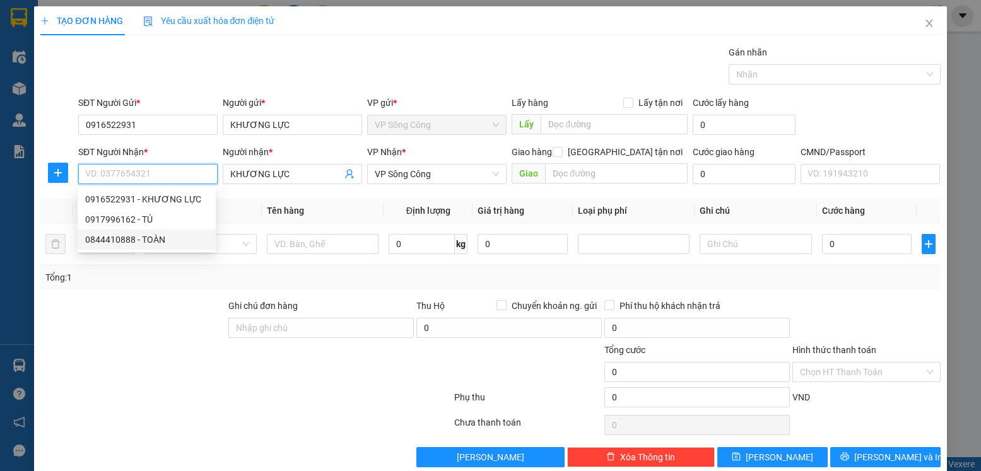
click at [152, 240] on div "0844410888 - TOÀN" at bounding box center [146, 240] width 123 height 14
type input "0844410888"
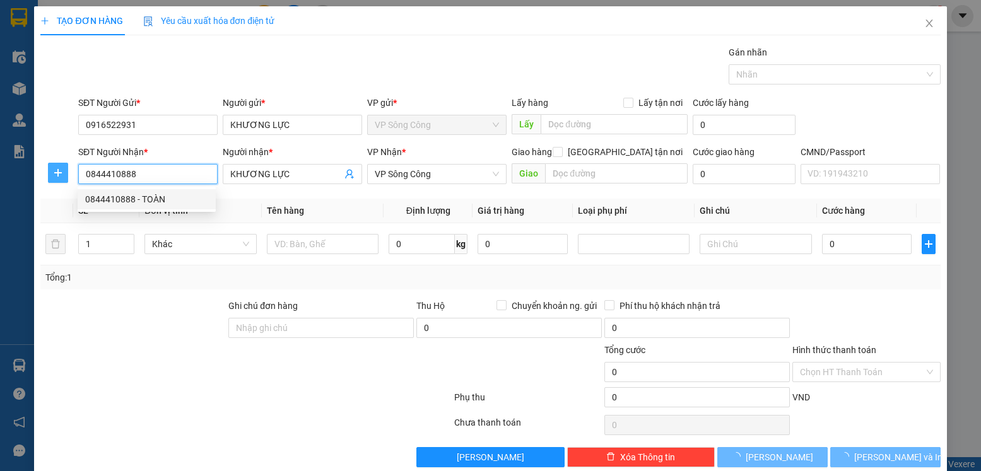
type input "TOÀN"
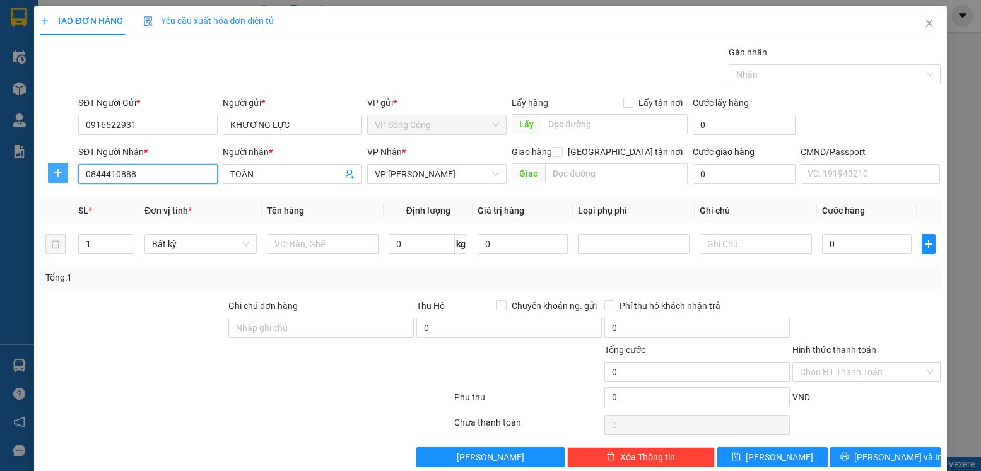
type input "0844410888"
click at [60, 172] on icon "plus" at bounding box center [58, 173] width 10 height 10
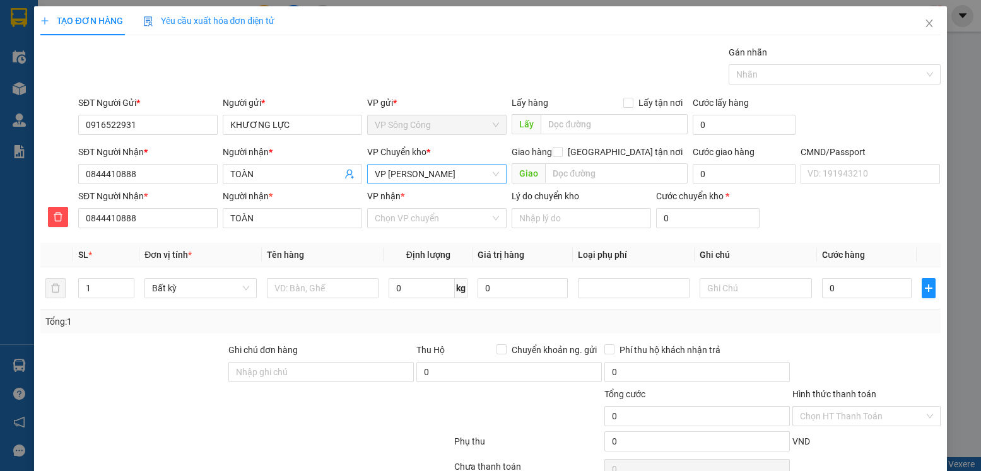
click at [429, 172] on span "VP [PERSON_NAME]" at bounding box center [437, 174] width 124 height 19
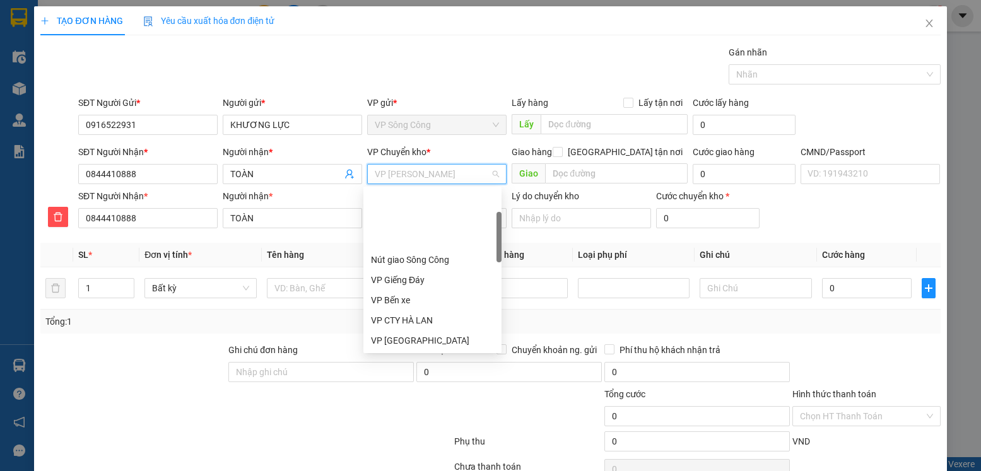
type input "y"
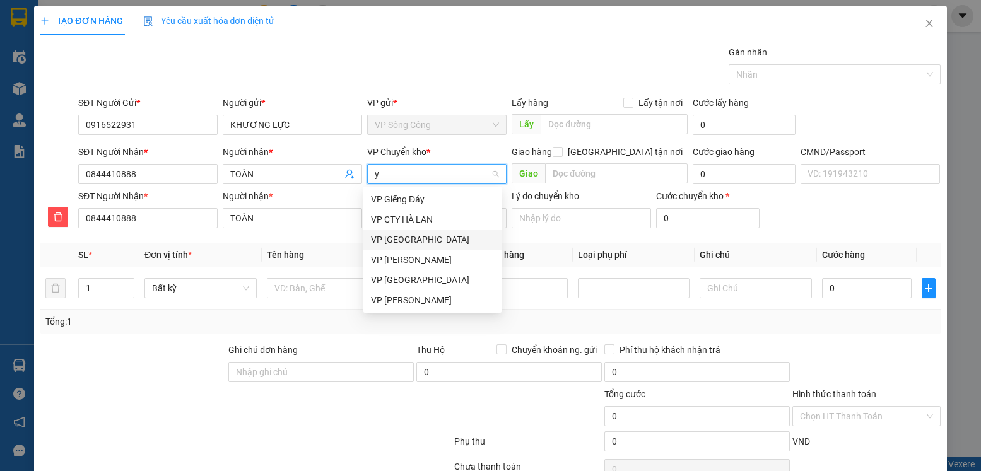
click at [430, 243] on div "VP [GEOGRAPHIC_DATA]" at bounding box center [432, 240] width 123 height 14
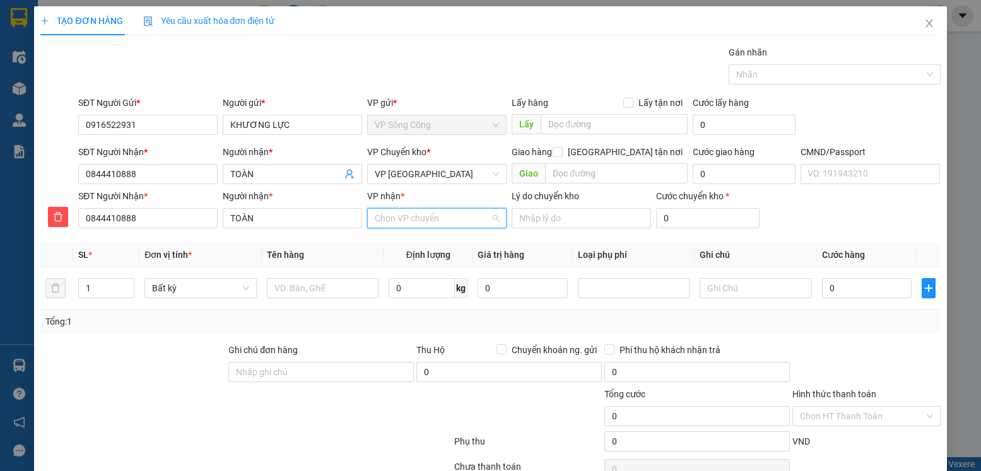
click at [429, 224] on input "VP nhận *" at bounding box center [433, 218] width 116 height 19
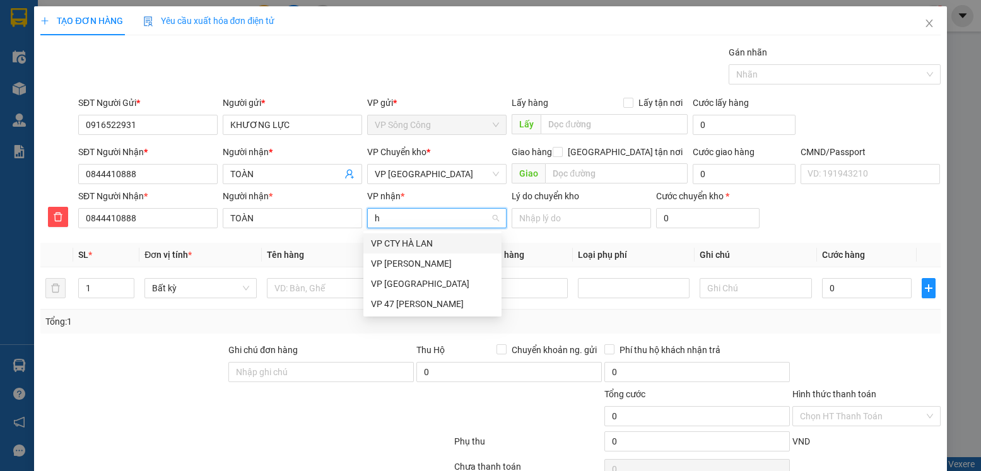
type input "hầ"
click at [417, 282] on div "VP [GEOGRAPHIC_DATA]" at bounding box center [432, 284] width 123 height 14
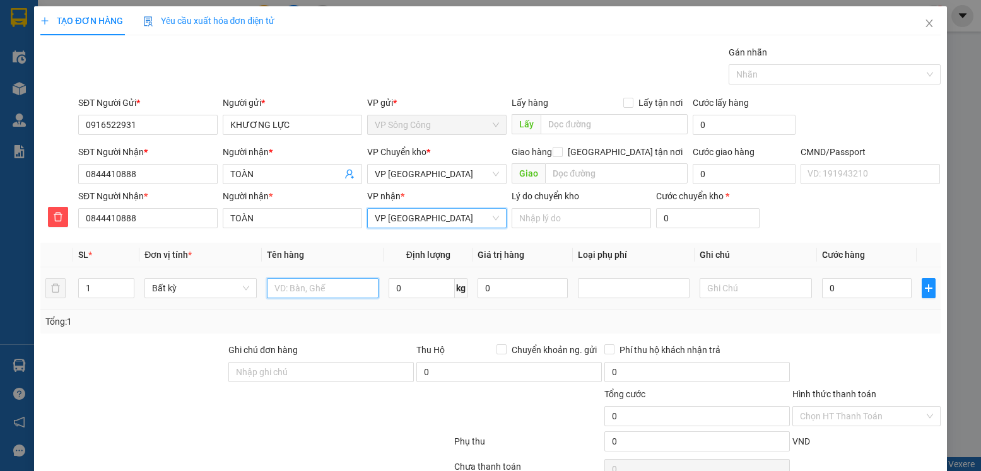
click at [314, 283] on input "text" at bounding box center [323, 288] width 112 height 20
type input "bọc LK"
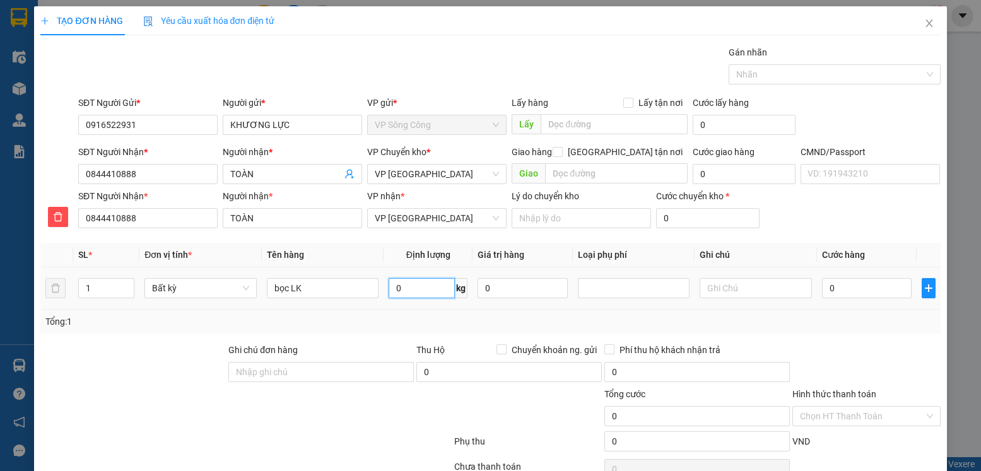
click at [434, 295] on input "0" at bounding box center [422, 288] width 66 height 20
type input "1"
click at [915, 360] on div at bounding box center [866, 365] width 150 height 44
type input "35.000"
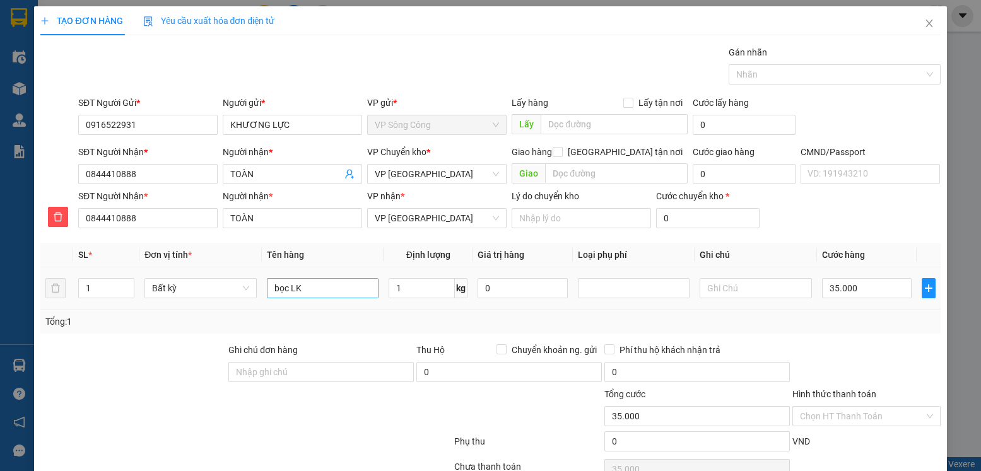
type input "35.000"
click at [410, 287] on input "1" at bounding box center [422, 288] width 66 height 20
type input "10"
click at [820, 355] on div at bounding box center [866, 365] width 150 height 44
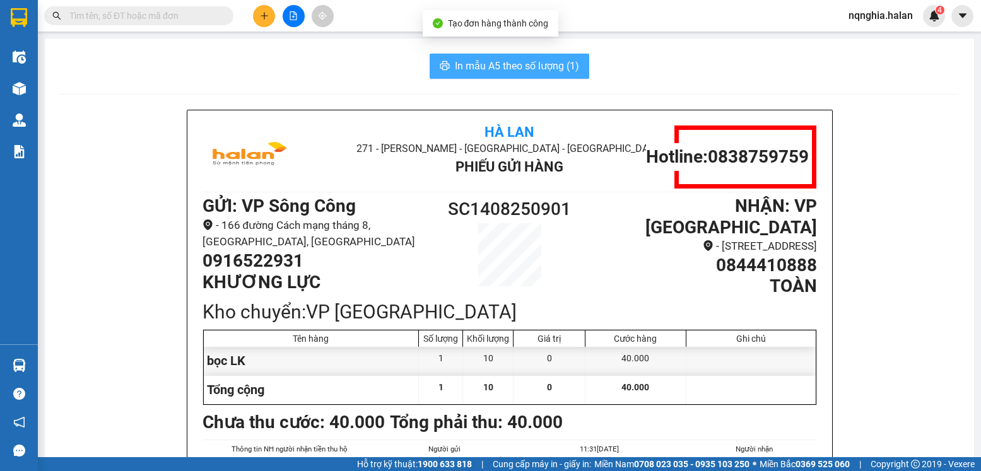
click at [552, 76] on button "In mẫu A5 theo số lượng (1)" at bounding box center [510, 66] width 160 height 25
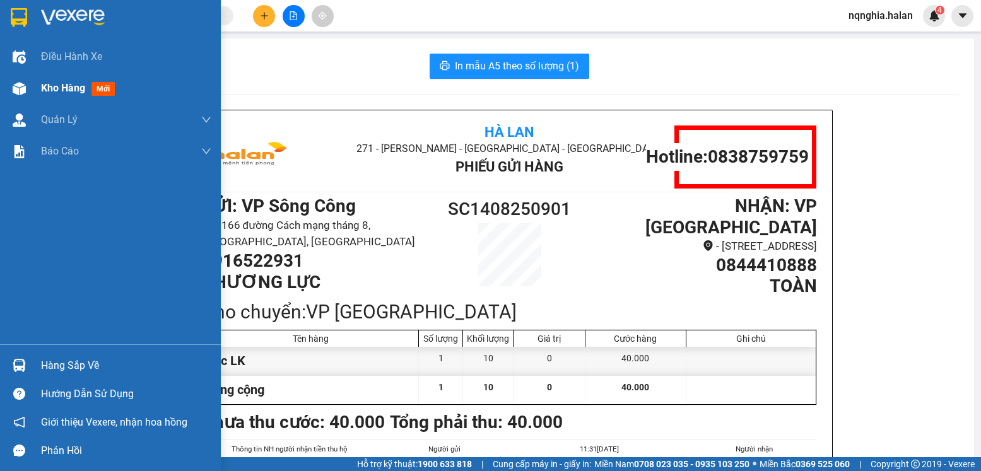
click at [32, 88] on div "Kho hàng mới" at bounding box center [110, 89] width 221 height 32
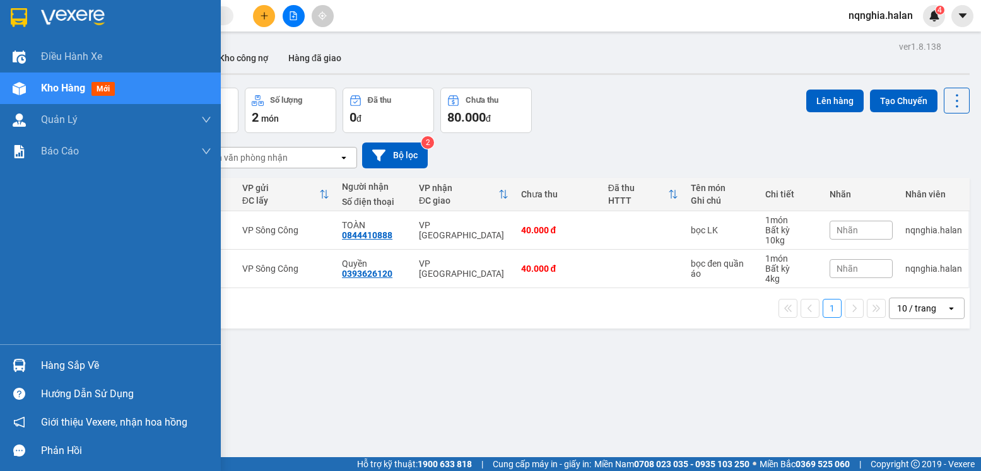
click at [16, 363] on img at bounding box center [19, 365] width 13 height 13
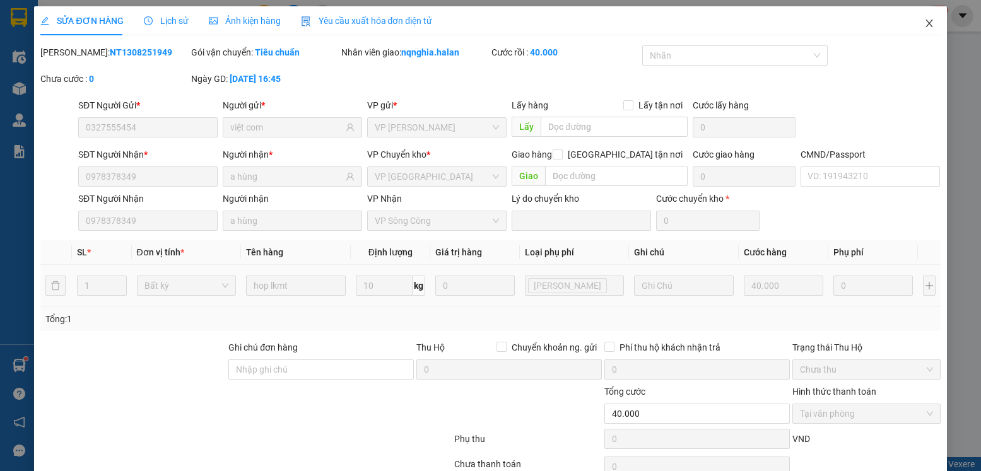
click at [932, 31] on span "Close" at bounding box center [929, 23] width 35 height 35
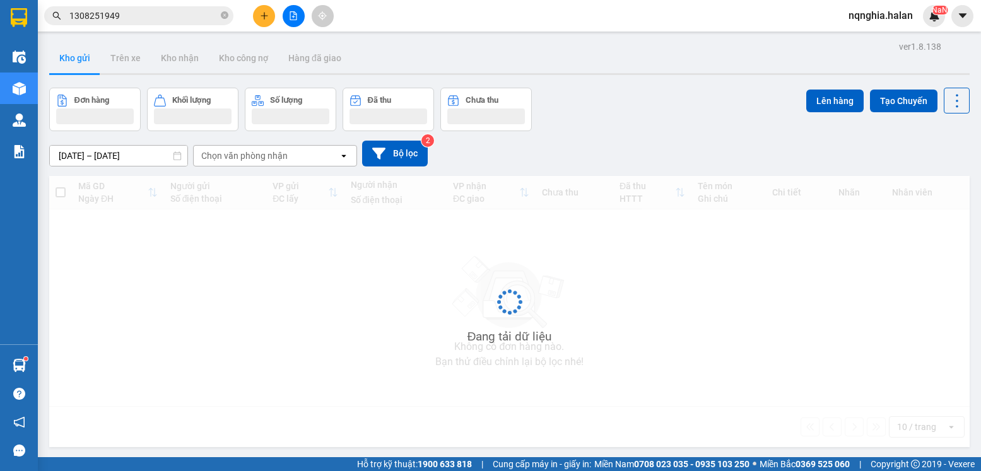
click at [158, 20] on input "1308251949" at bounding box center [143, 16] width 149 height 14
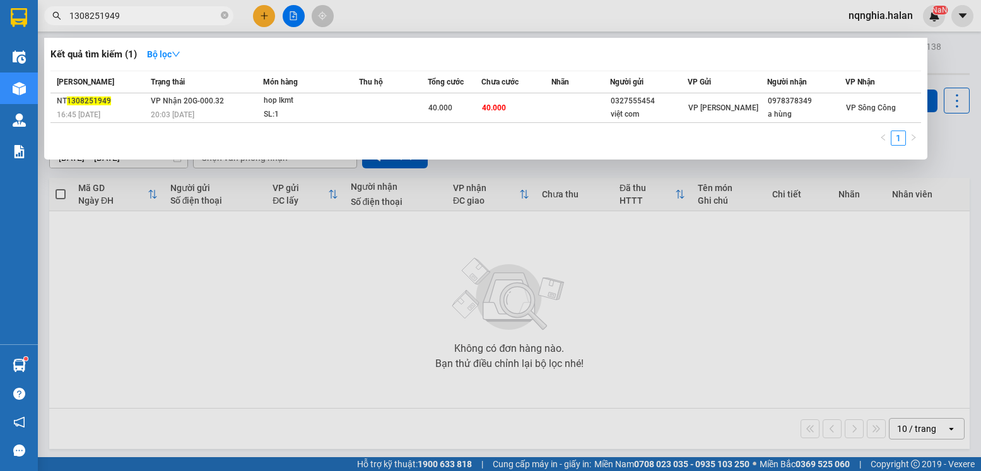
click at [158, 20] on input "1308251949" at bounding box center [143, 16] width 149 height 14
paste input "0969417493"
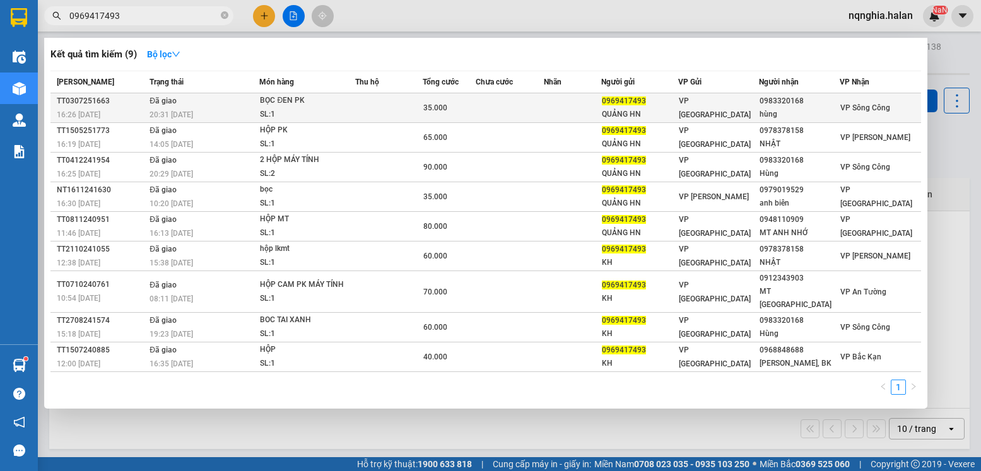
type input "0969417493"
click at [646, 102] on span "0969417493" at bounding box center [624, 101] width 44 height 9
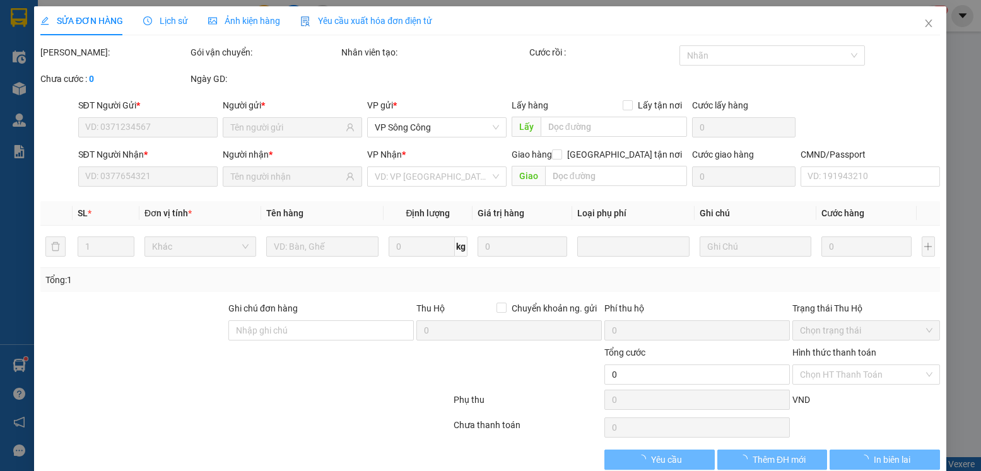
type input "0969417493"
type input "QUẢNG HN"
type input "0983320168"
type input "hùng"
type input "35.000"
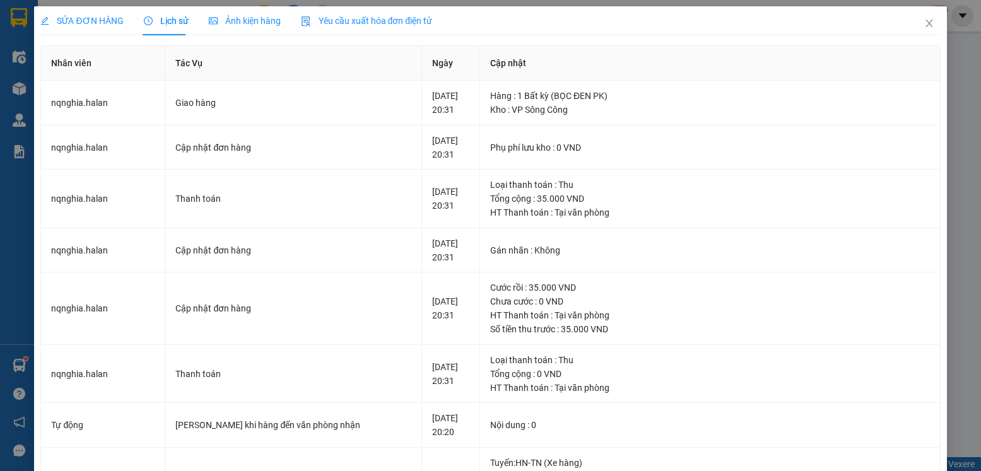
drag, startPoint x: 889, startPoint y: 11, endPoint x: 896, endPoint y: 12, distance: 7.1
click at [896, 12] on div "SỬA ĐƠN HÀNG Lịch sử Ảnh kiện hàng Yêu cầu xuất hóa đơn điện tử" at bounding box center [490, 20] width 900 height 29
click at [912, 18] on span "Close" at bounding box center [929, 23] width 35 height 35
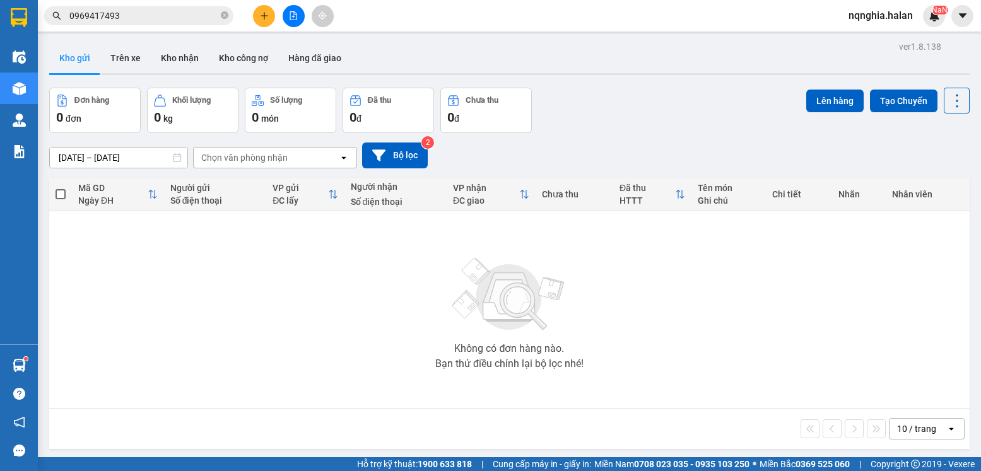
click at [156, 9] on span "0969417493" at bounding box center [138, 15] width 189 height 19
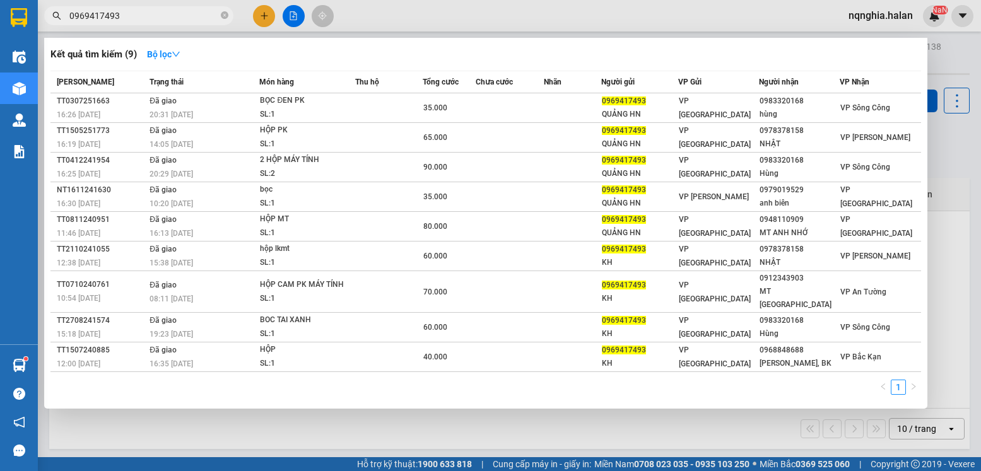
click at [156, 9] on input "0969417493" at bounding box center [143, 16] width 149 height 14
click at [157, 10] on input "0969417493" at bounding box center [143, 16] width 149 height 14
paste input "839652685"
click at [157, 10] on input "0969417493" at bounding box center [143, 16] width 149 height 14
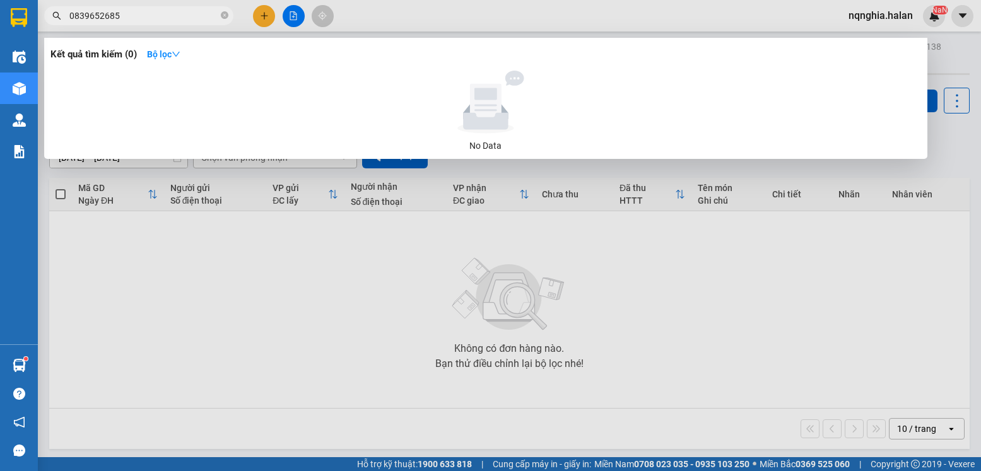
click at [197, 15] on input "0839652685" at bounding box center [143, 16] width 149 height 14
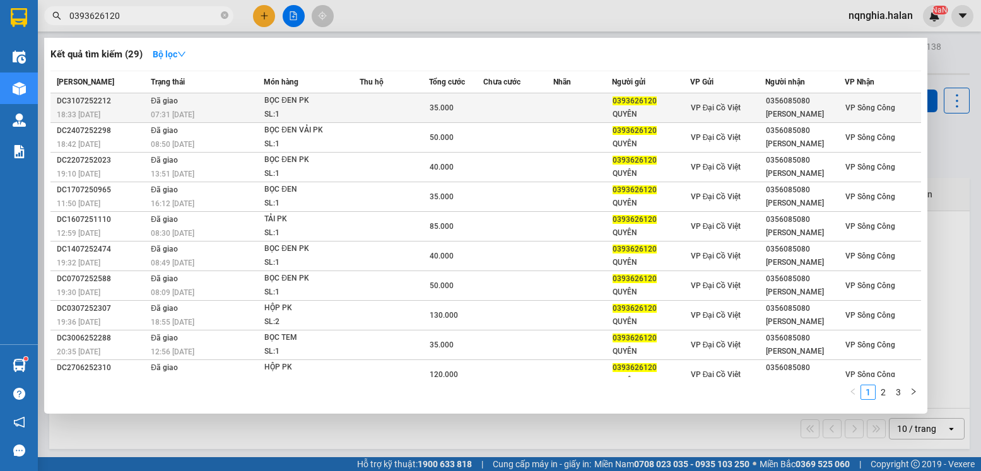
type input "0393626120"
drag, startPoint x: 652, startPoint y: 101, endPoint x: 601, endPoint y: 102, distance: 50.5
click at [601, 102] on tr "DC3107252212 18:33 - 31/07 Đã giao 07:31 - 02/08 BỌC ĐEN PK SL: 1 35.000 039362…" at bounding box center [485, 108] width 871 height 30
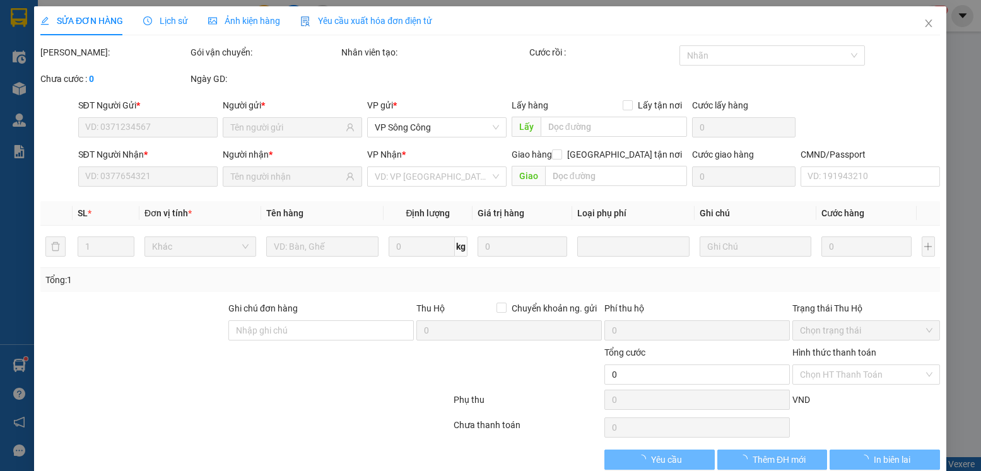
type input "0393626120"
type input "QUYÊN"
type input "0356085080"
type input "[PERSON_NAME]"
type input "35.000"
